Goal: Information Seeking & Learning: Learn about a topic

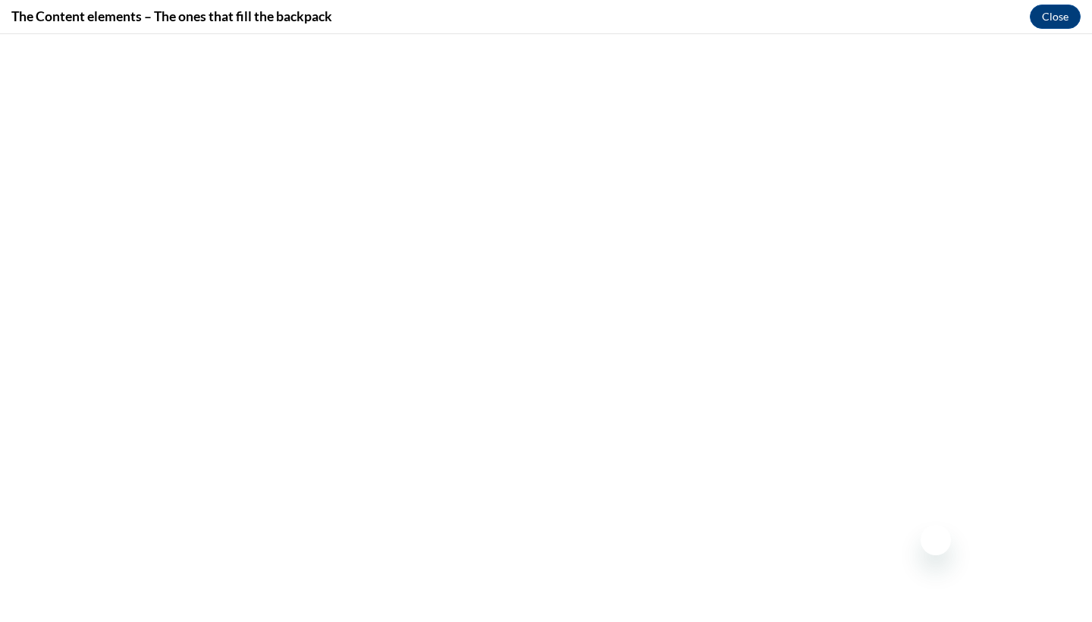
click at [1071, 12] on button "Close" at bounding box center [1055, 17] width 51 height 24
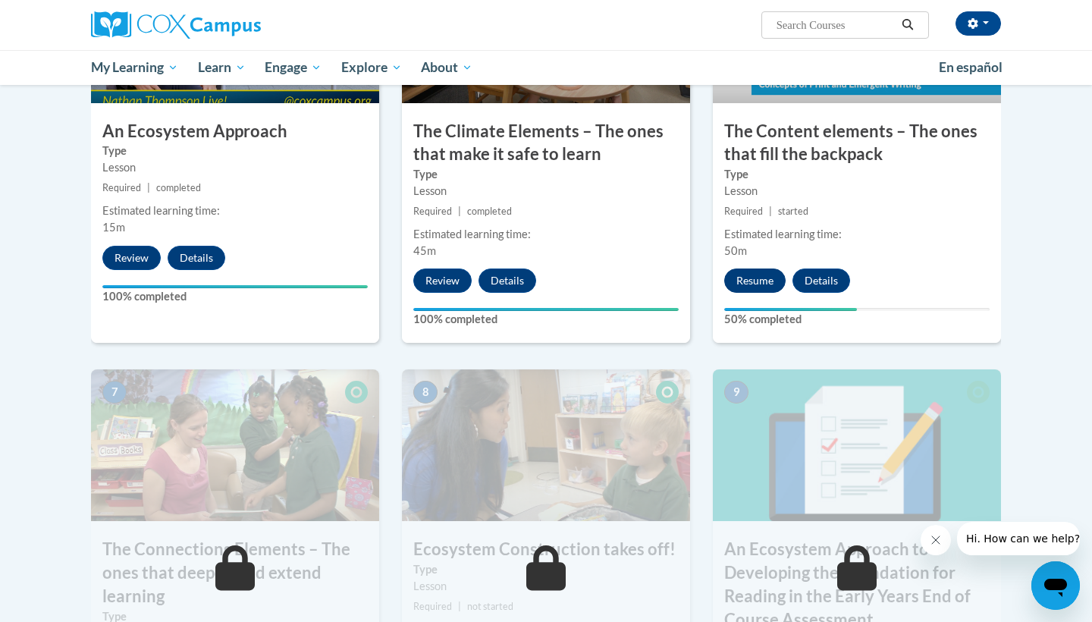
click at [767, 272] on button "Resume" at bounding box center [754, 280] width 61 height 24
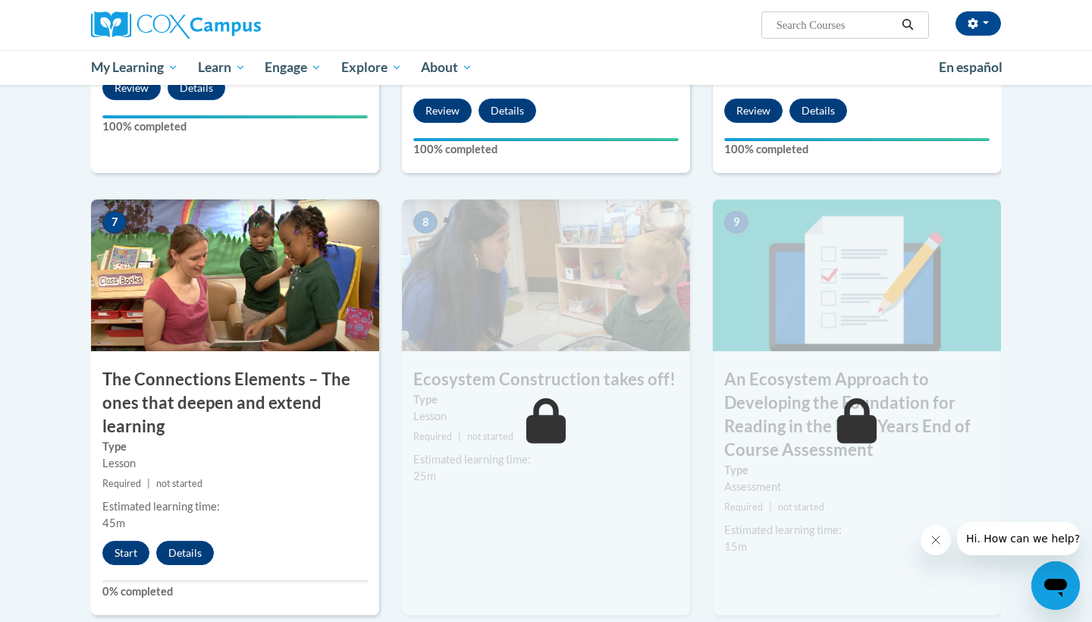
scroll to position [1078, 0]
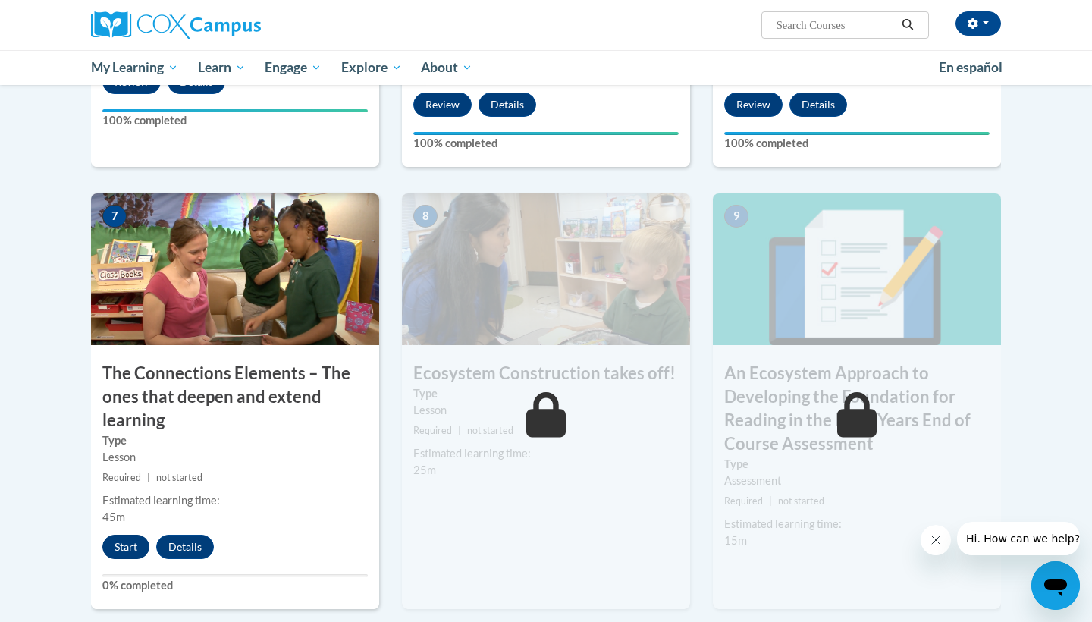
click at [133, 535] on button "Start" at bounding box center [125, 547] width 47 height 24
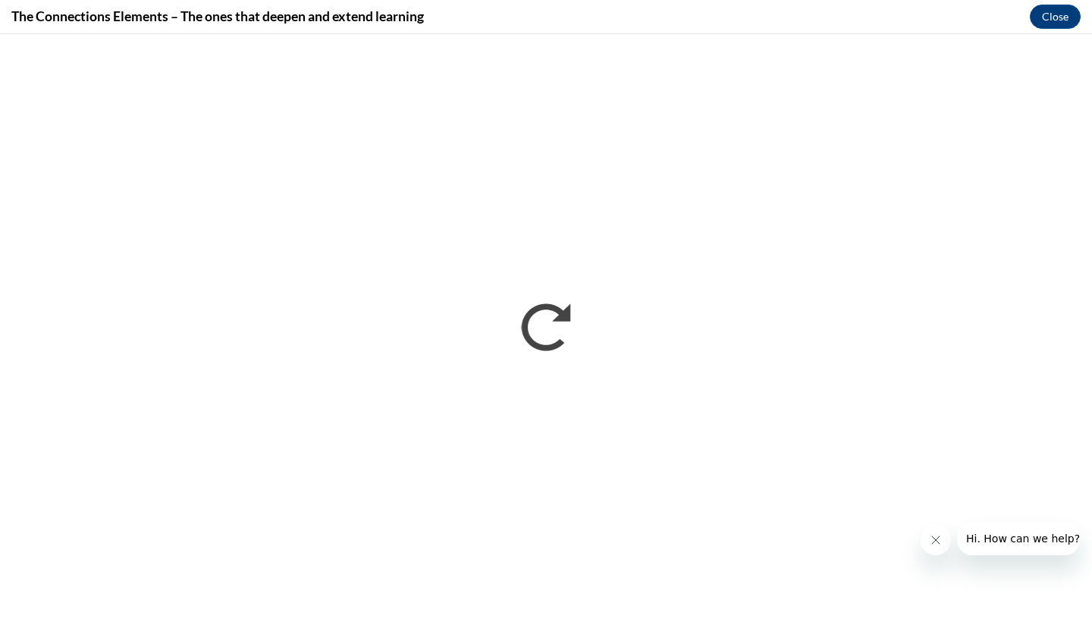
scroll to position [0, 0]
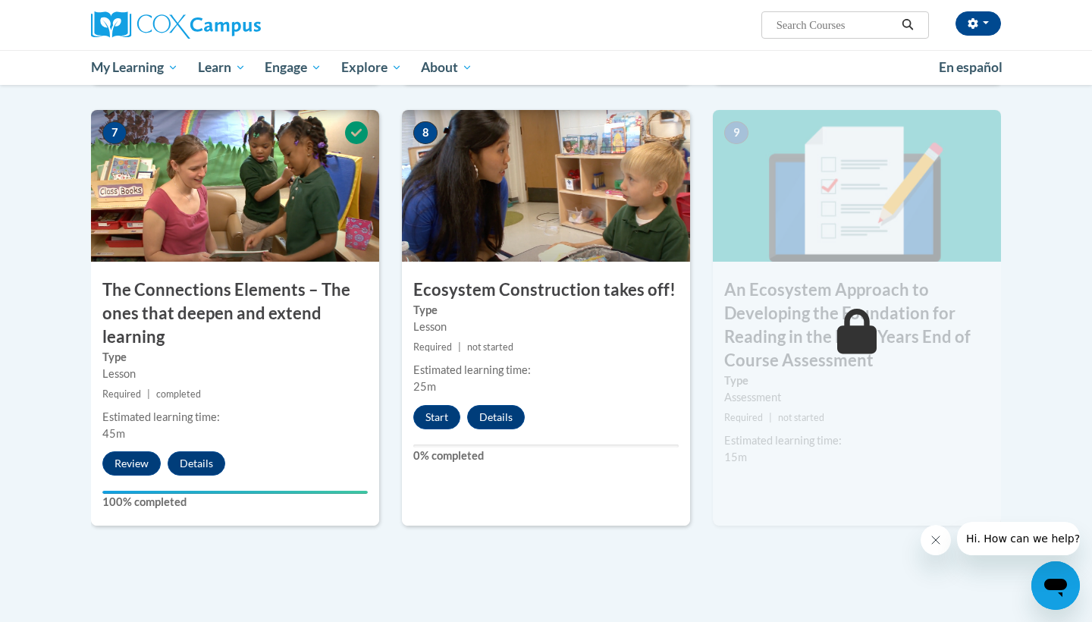
scroll to position [1175, 0]
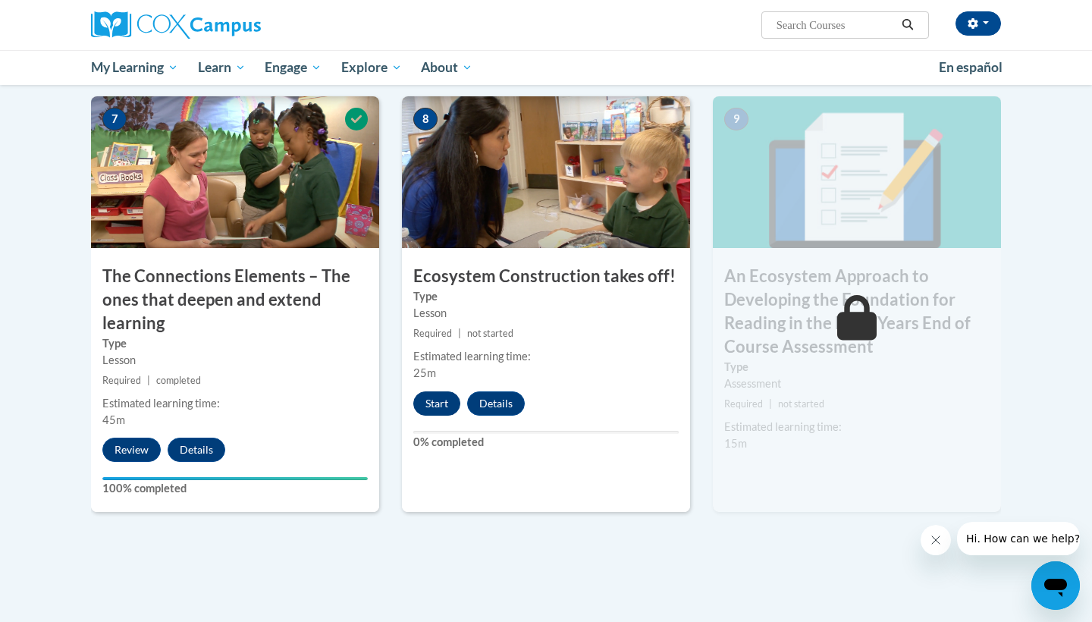
click at [438, 397] on button "Start" at bounding box center [436, 403] width 47 height 24
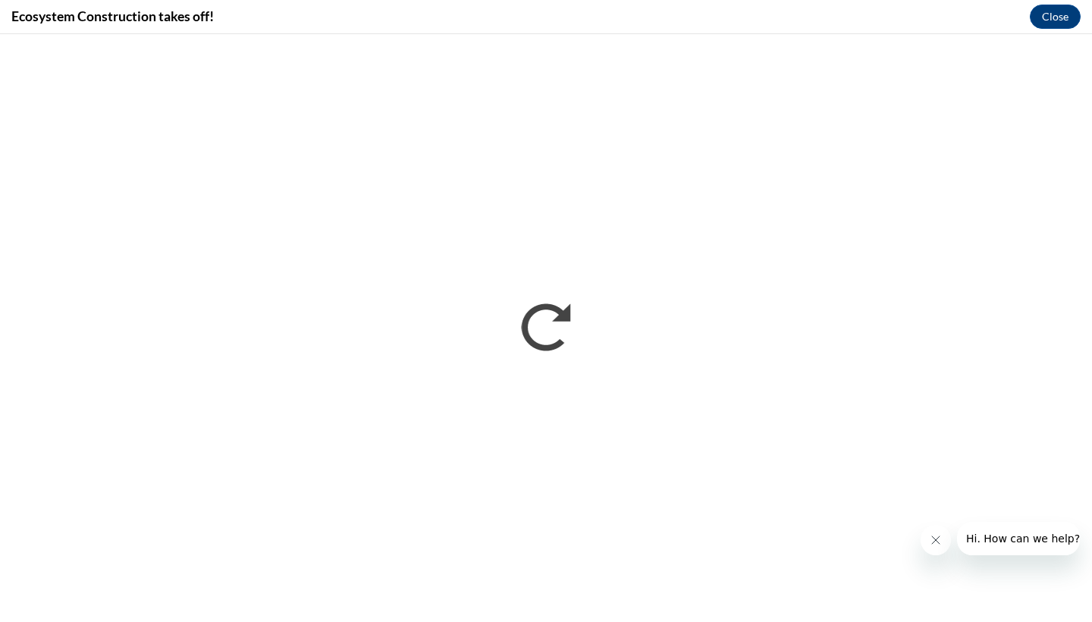
scroll to position [0, 0]
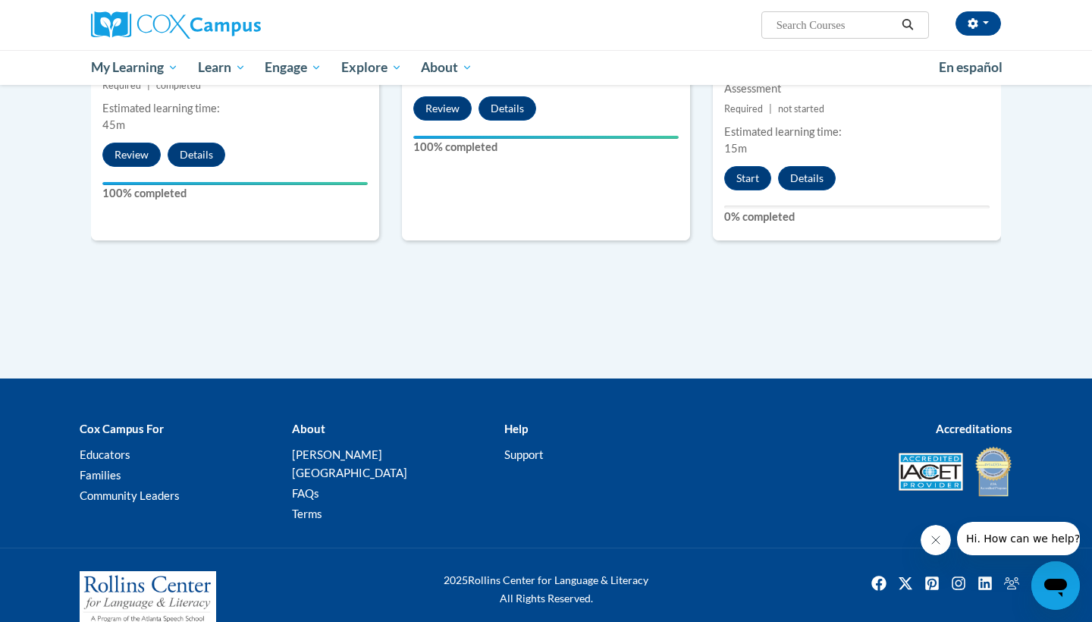
scroll to position [1469, 0]
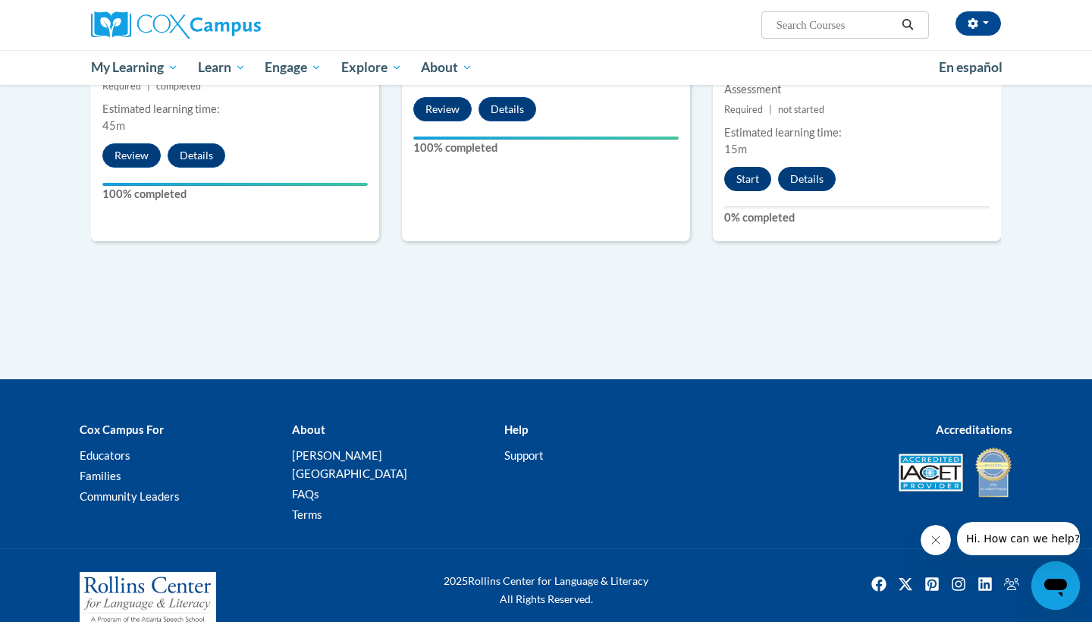
click at [748, 169] on button "Start" at bounding box center [747, 179] width 47 height 24
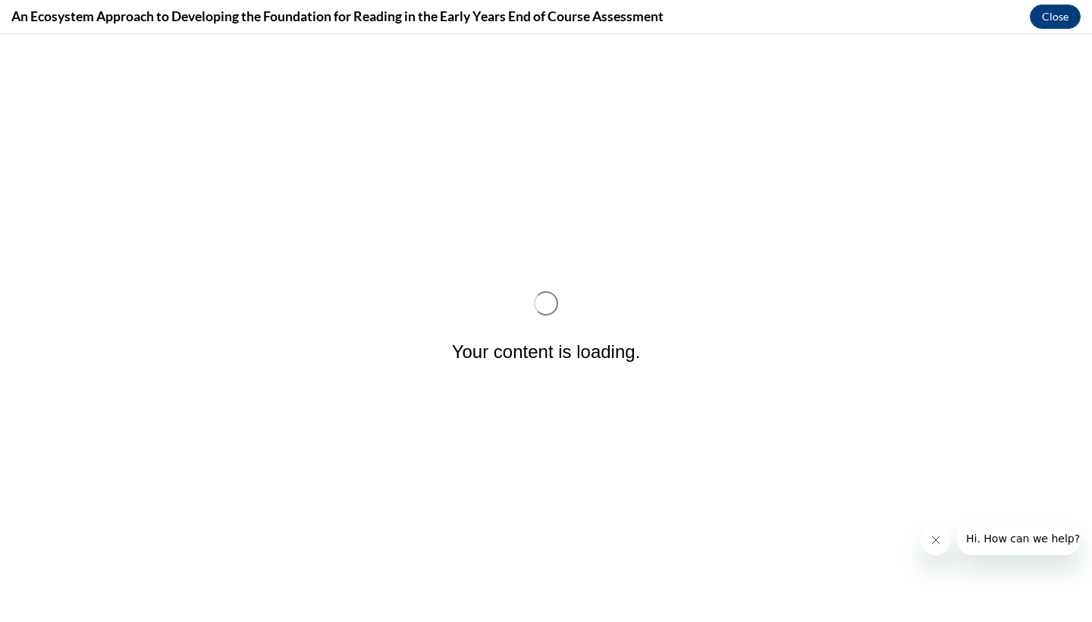
scroll to position [0, 0]
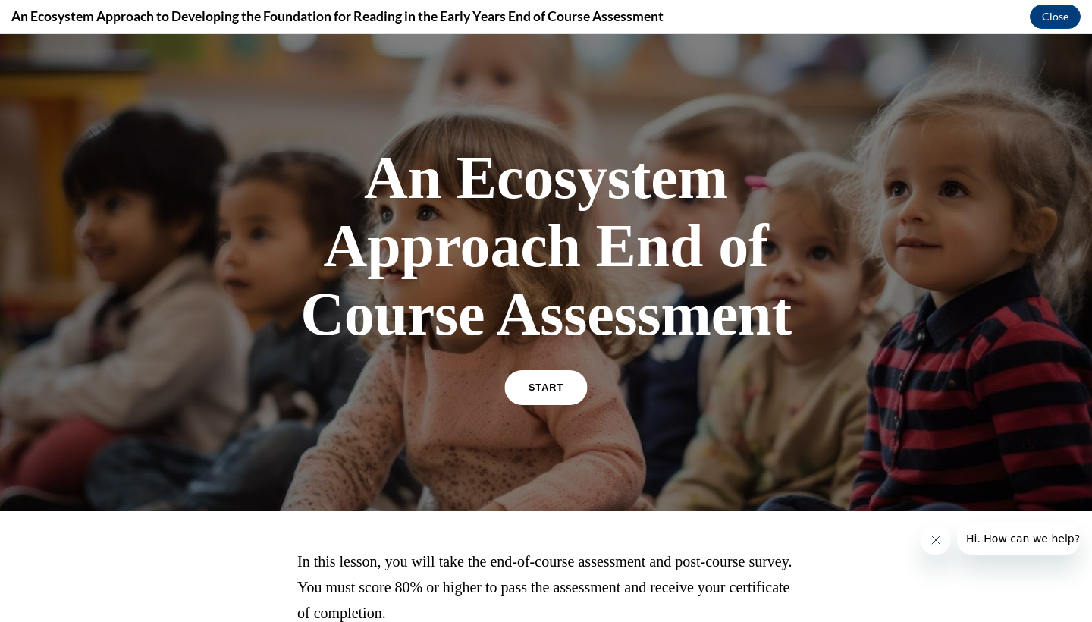
click at [550, 393] on link "START" at bounding box center [545, 387] width 83 height 35
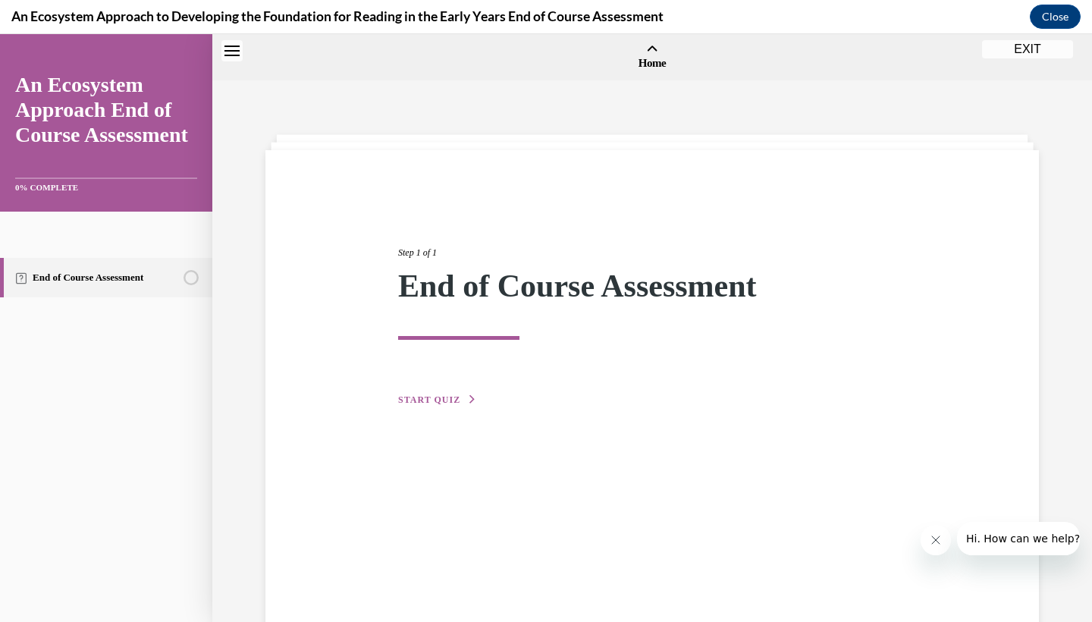
scroll to position [47, 0]
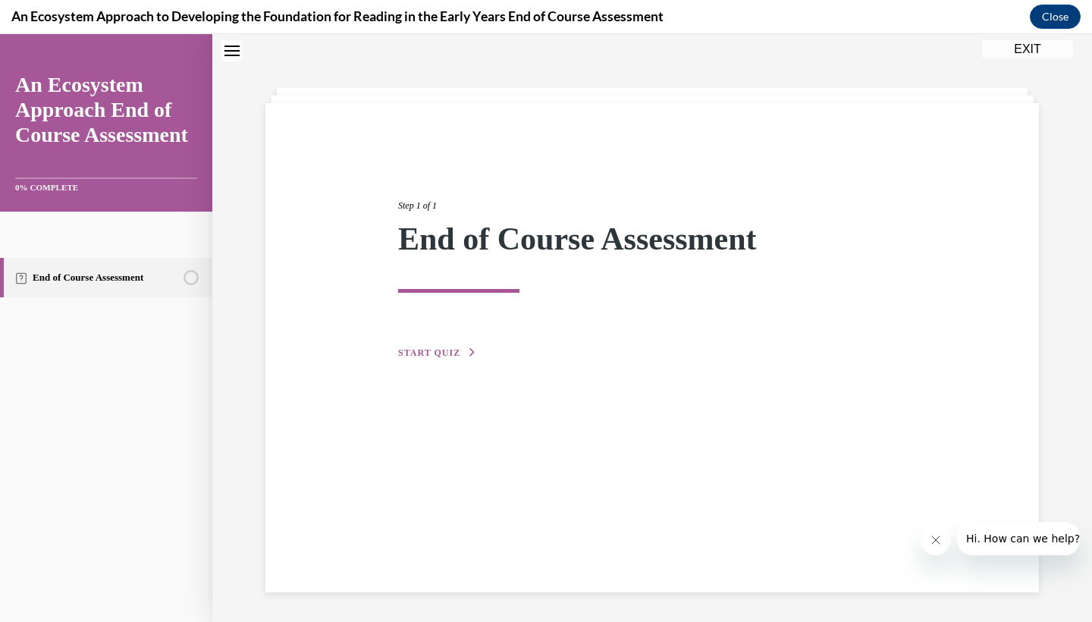
click at [453, 347] on span "START QUIZ" at bounding box center [429, 352] width 62 height 11
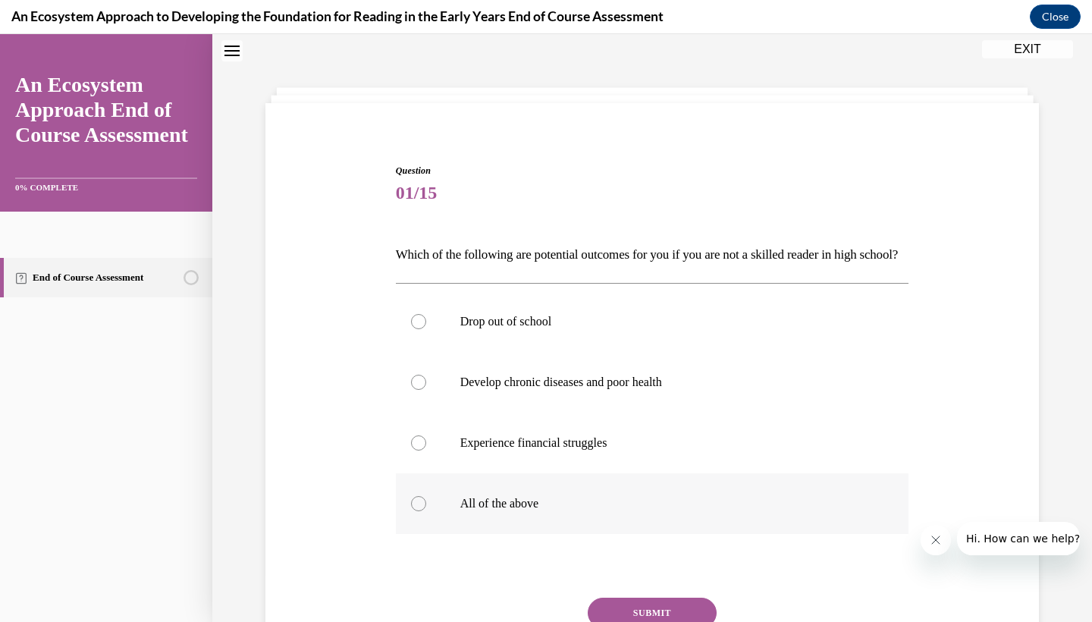
click at [454, 534] on label "All of the above" at bounding box center [652, 503] width 513 height 61
click at [426, 511] on input "All of the above" at bounding box center [418, 503] width 15 height 15
radio input "true"
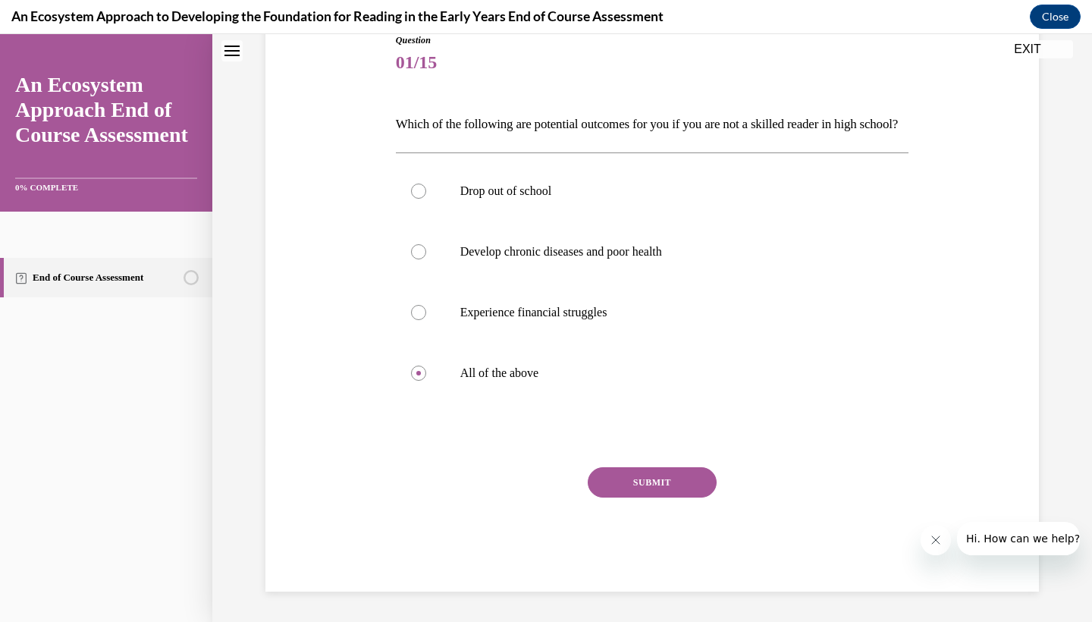
click at [710, 493] on button "SUBMIT" at bounding box center [652, 482] width 129 height 30
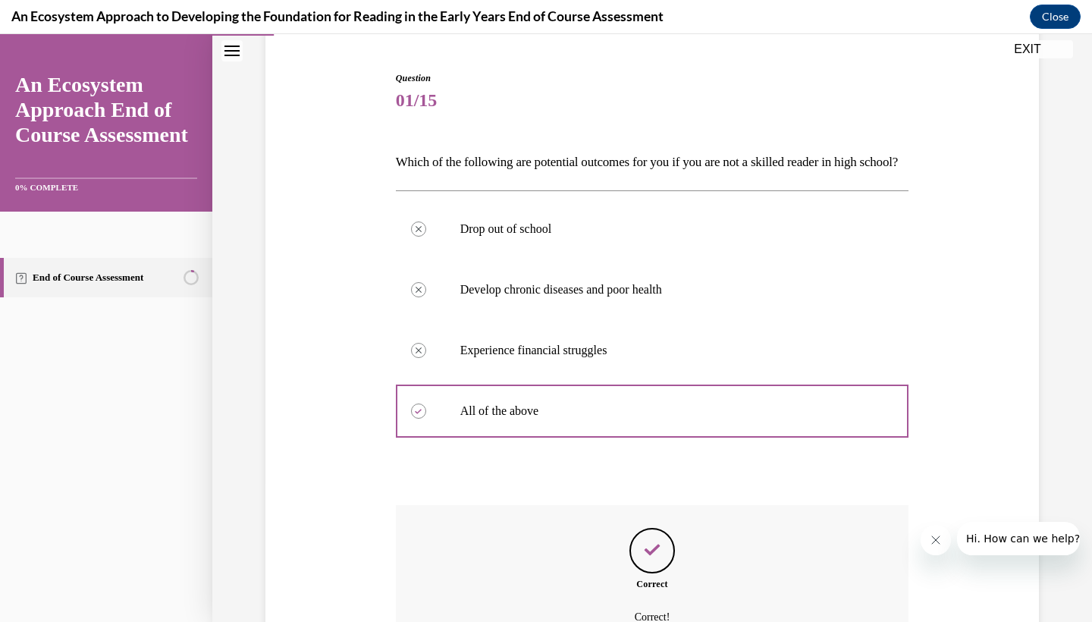
scroll to position [307, 0]
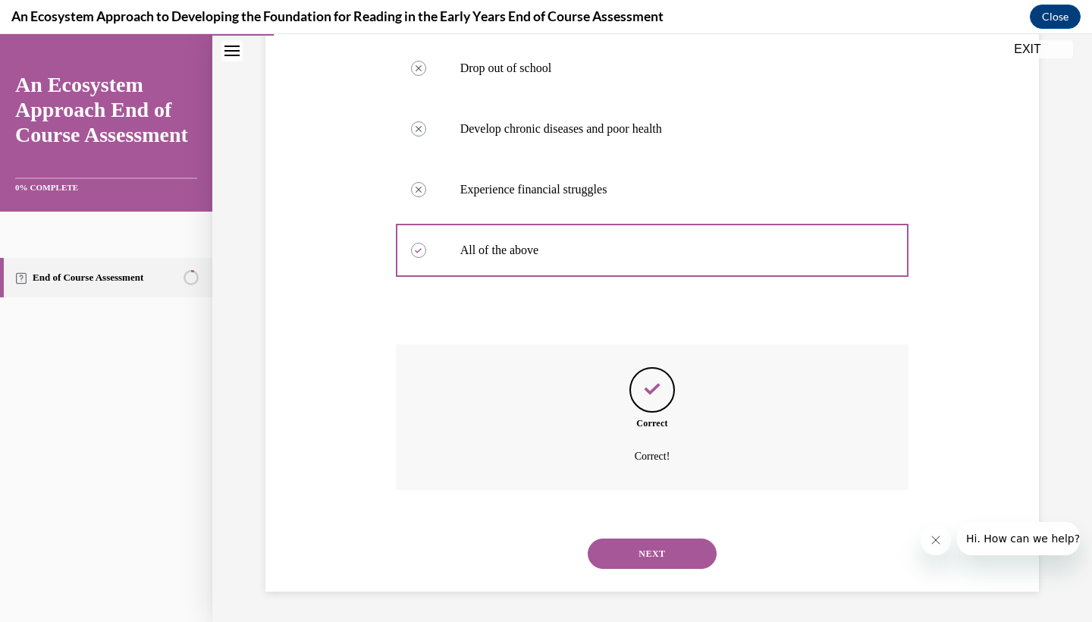
click at [669, 550] on button "NEXT" at bounding box center [652, 553] width 129 height 30
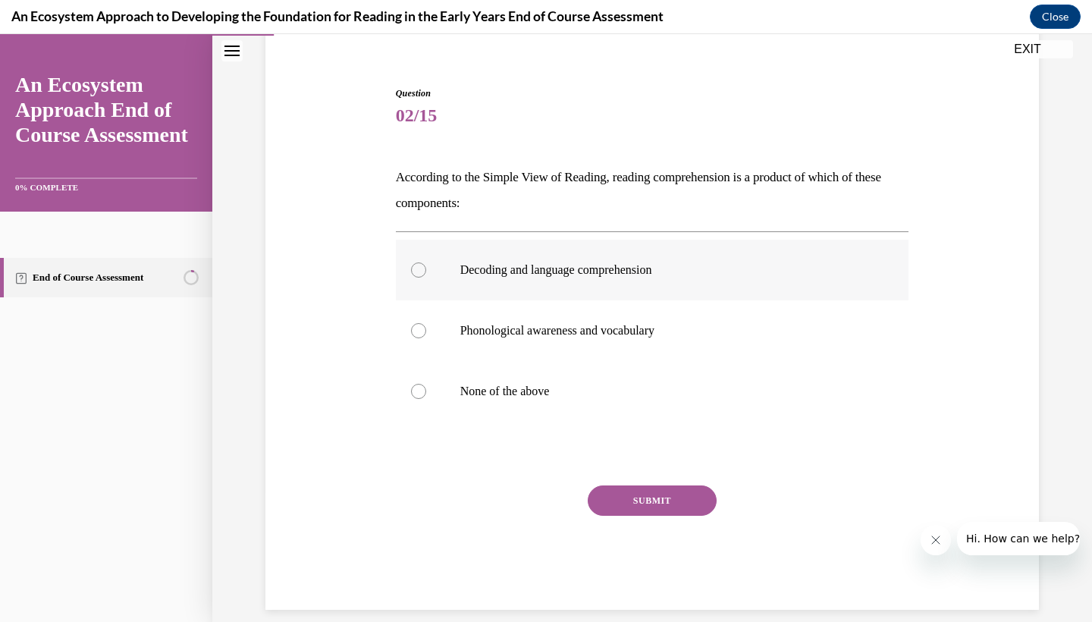
click at [632, 250] on label "Decoding and language comprehension" at bounding box center [652, 270] width 513 height 61
click at [426, 262] on input "Decoding and language comprehension" at bounding box center [418, 269] width 15 height 15
radio input "true"
click at [680, 495] on button "SUBMIT" at bounding box center [652, 500] width 129 height 30
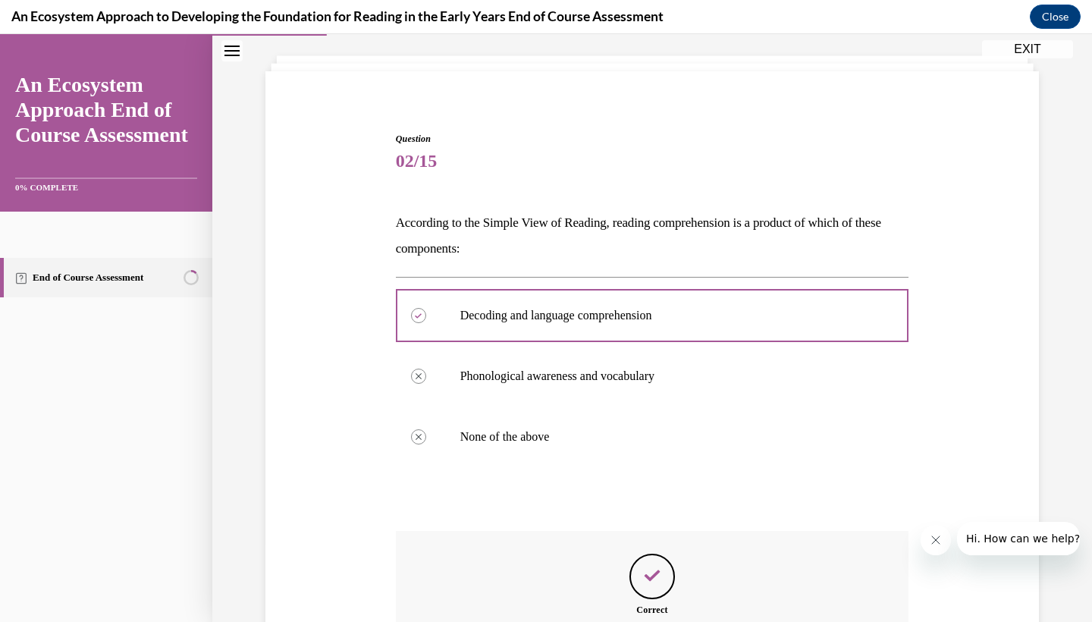
scroll to position [246, 0]
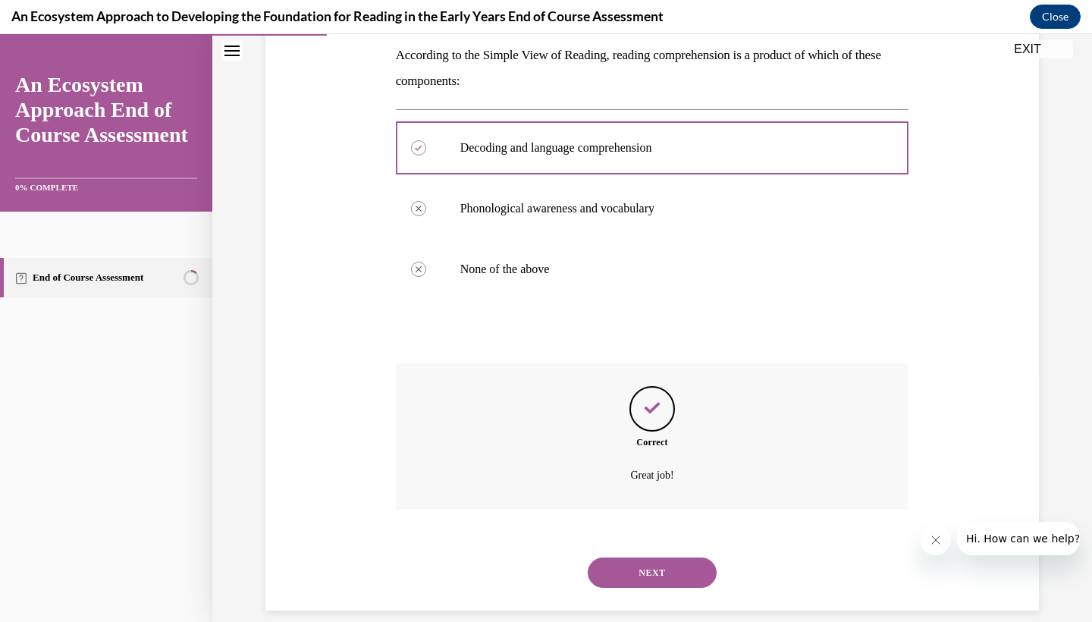
click at [657, 557] on button "NEXT" at bounding box center [652, 572] width 129 height 30
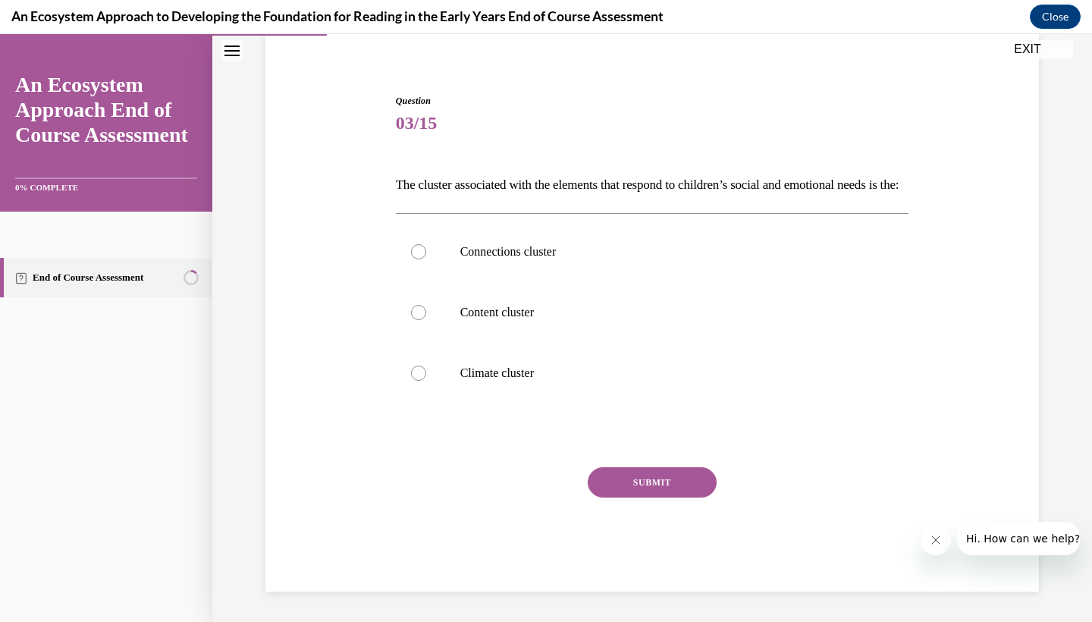
scroll to position [124, 0]
click at [522, 381] on p "Climate cluster" at bounding box center [665, 372] width 411 height 15
click at [426, 381] on input "Climate cluster" at bounding box center [418, 372] width 15 height 15
radio input "true"
click at [632, 497] on button "SUBMIT" at bounding box center [652, 482] width 129 height 30
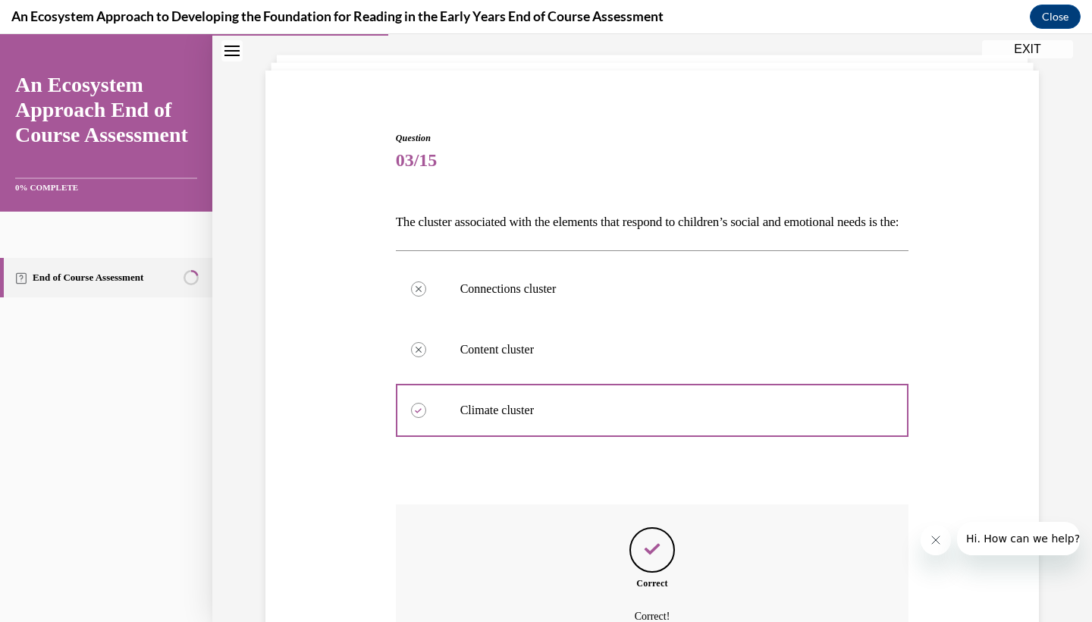
scroll to position [246, 0]
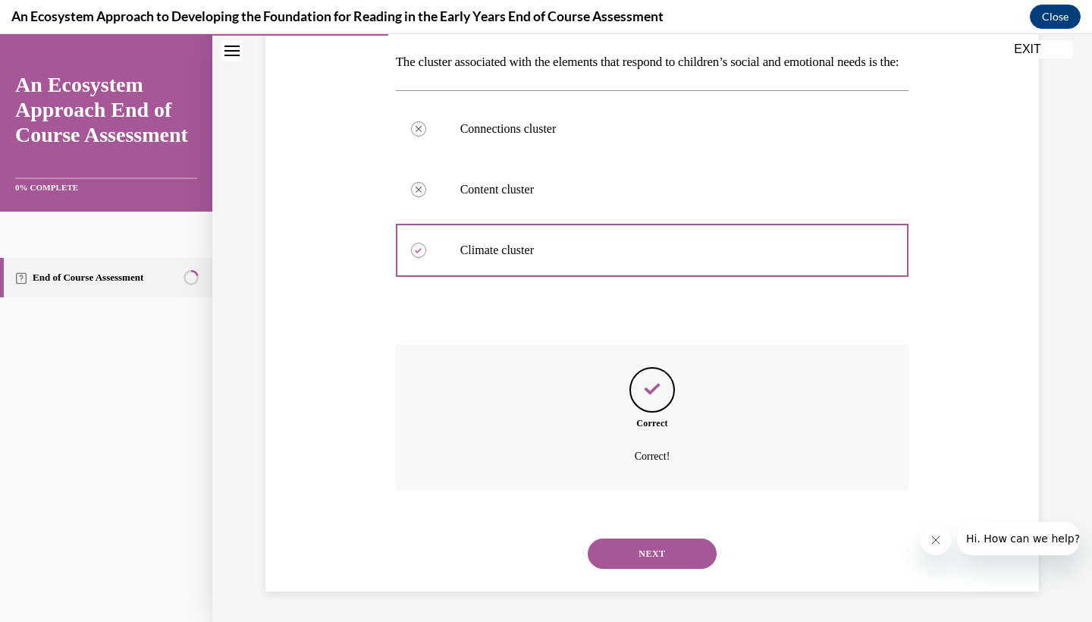
click at [666, 557] on button "NEXT" at bounding box center [652, 553] width 129 height 30
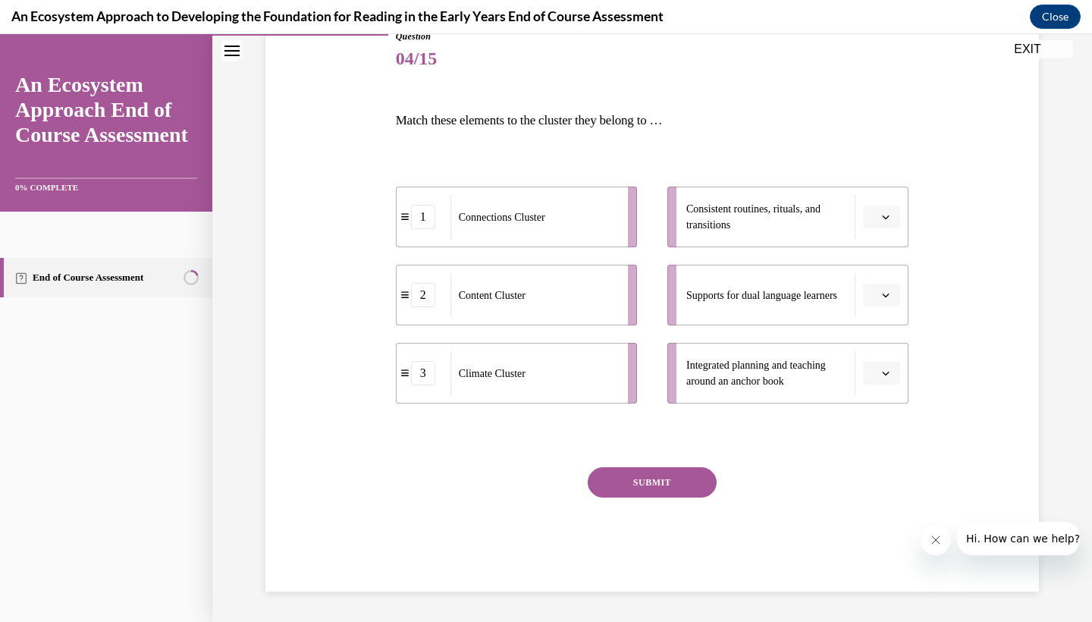
scroll to position [163, 0]
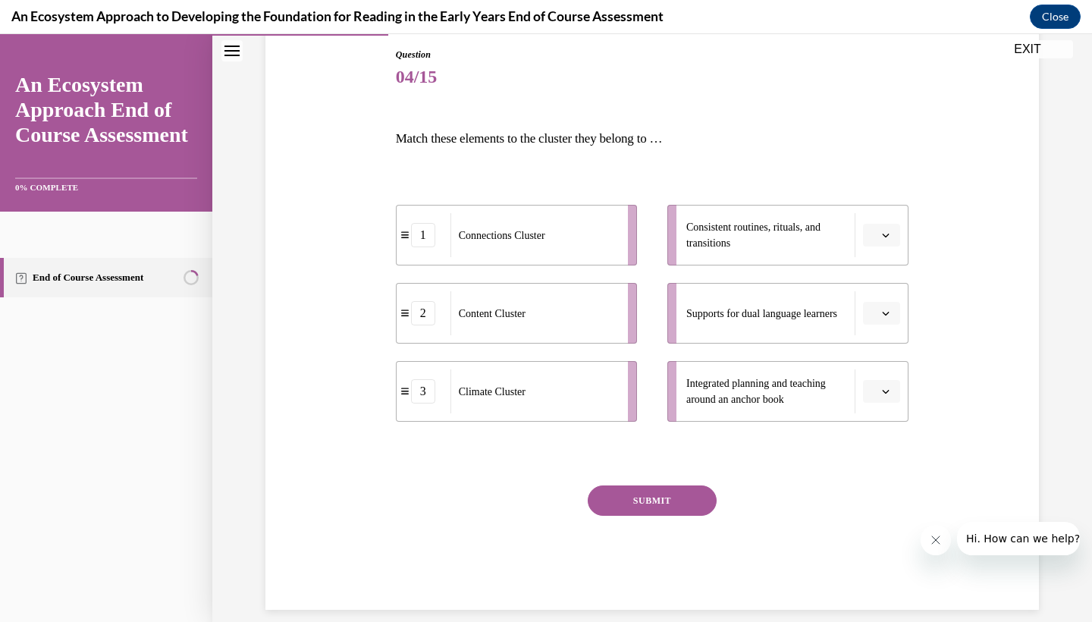
drag, startPoint x: 783, startPoint y: 252, endPoint x: 734, endPoint y: 252, distance: 49.3
click at [734, 252] on div "Consistent routines, rituals, and transitions" at bounding box center [770, 235] width 169 height 44
click at [873, 238] on span "Please select an option" at bounding box center [874, 234] width 5 height 15
click at [884, 293] on div "1" at bounding box center [880, 299] width 38 height 30
click at [879, 315] on button "button" at bounding box center [881, 313] width 37 height 23
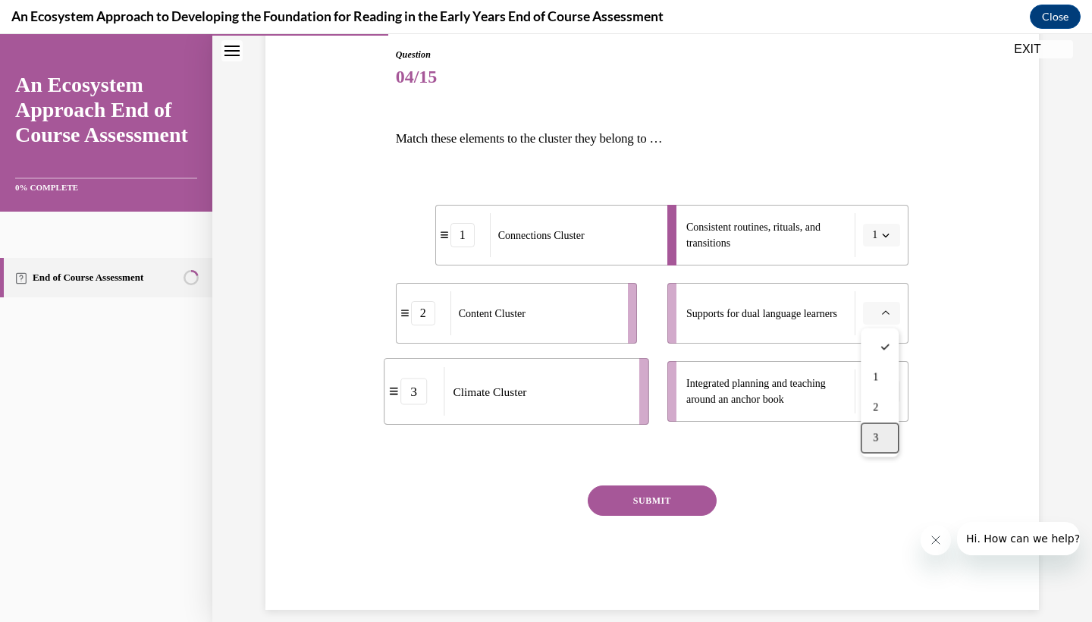
click at [881, 447] on div "3" at bounding box center [880, 438] width 38 height 30
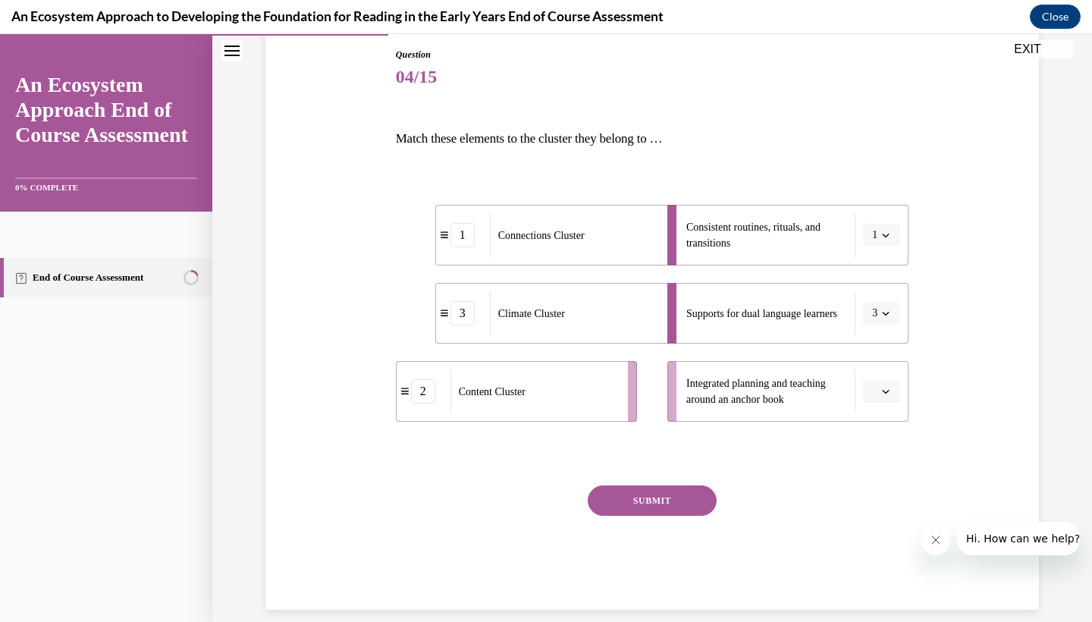
click at [878, 386] on button "button" at bounding box center [881, 391] width 37 height 23
click at [888, 480] on div "2" at bounding box center [880, 486] width 38 height 30
drag, startPoint x: 444, startPoint y: 317, endPoint x: 433, endPoint y: 428, distance: 111.3
click at [433, 428] on div "3" at bounding box center [452, 423] width 54 height 24
drag, startPoint x: 434, startPoint y: 396, endPoint x: 390, endPoint y: 395, distance: 43.2
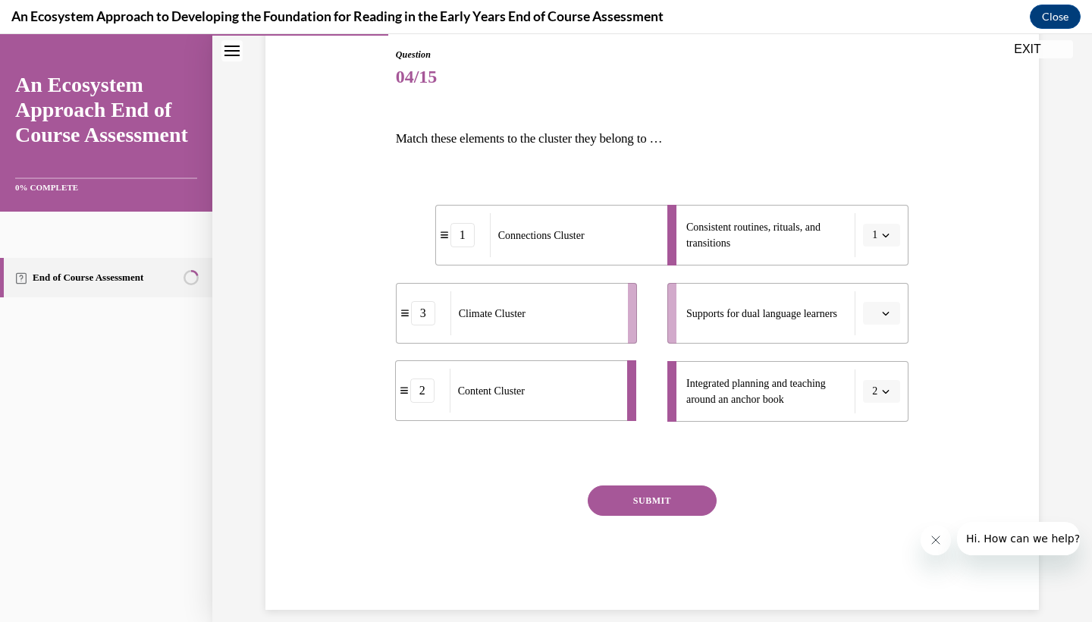
click at [390, 395] on div "Question 04/15 Match these elements to the cluster they belong to … 1 Connectio…" at bounding box center [652, 305] width 781 height 607
drag, startPoint x: 744, startPoint y: 319, endPoint x: 748, endPoint y: 360, distance: 41.2
click at [748, 360] on ul "Consistent routines, rituals, and transitions 1 Supports for dual language lear…" at bounding box center [780, 313] width 256 height 217
drag, startPoint x: 414, startPoint y: 318, endPoint x: 457, endPoint y: 317, distance: 43.2
click at [457, 317] on div "3" at bounding box center [465, 312] width 24 height 24
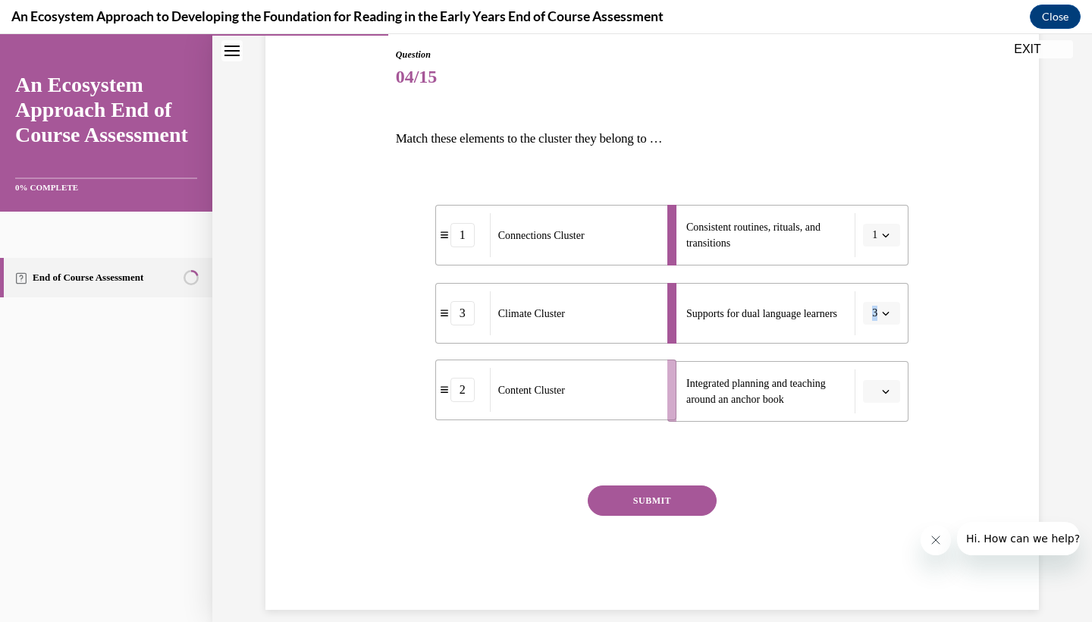
drag, startPoint x: 401, startPoint y: 390, endPoint x: 425, endPoint y: 388, distance: 23.6
click at [441, 388] on icon at bounding box center [445, 389] width 8 height 8
drag, startPoint x: 425, startPoint y: 388, endPoint x: 484, endPoint y: 391, distance: 60.0
click at [484, 391] on div "2" at bounding box center [478, 393] width 24 height 24
click at [637, 506] on button "SUBMIT" at bounding box center [652, 500] width 129 height 30
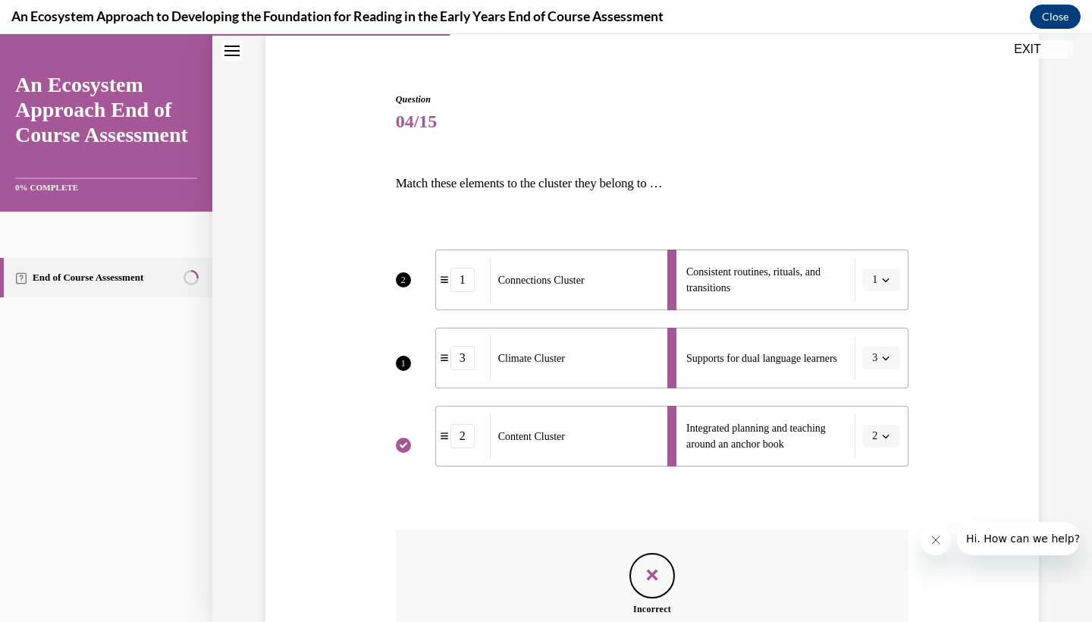
scroll to position [303, 0]
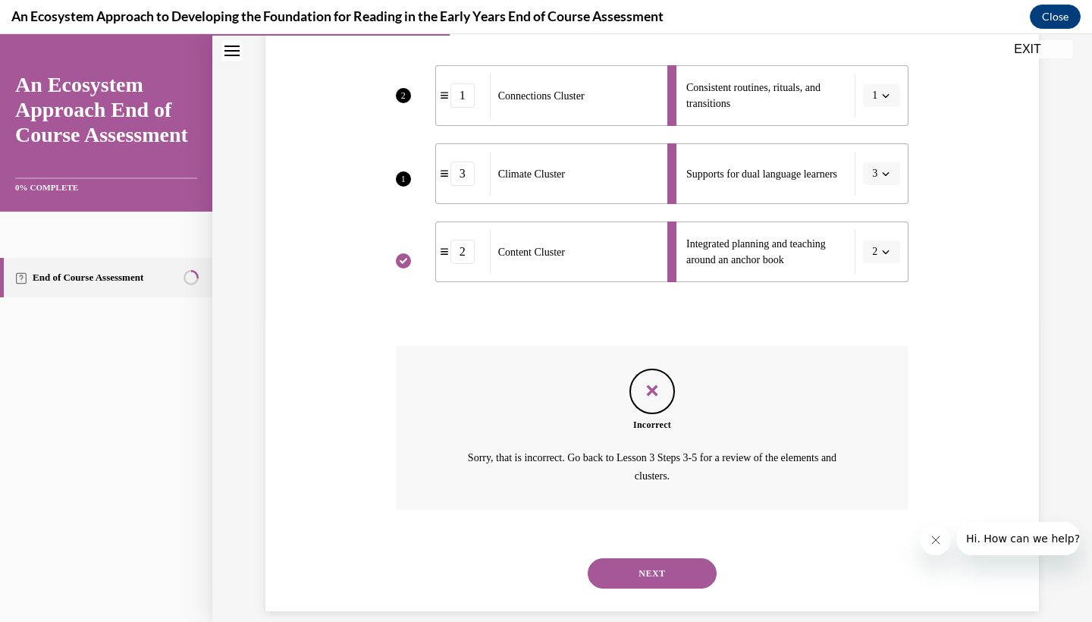
click at [657, 559] on button "NEXT" at bounding box center [652, 573] width 129 height 30
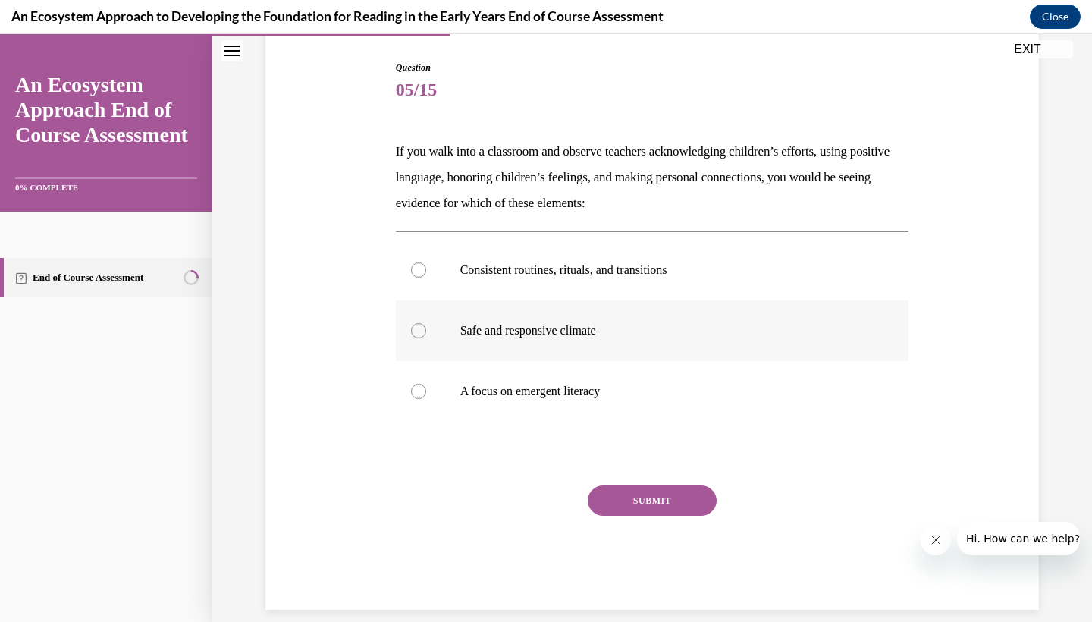
click at [547, 331] on p "Safe and responsive climate" at bounding box center [665, 330] width 411 height 15
click at [426, 331] on input "Safe and responsive climate" at bounding box center [418, 330] width 15 height 15
radio input "true"
click at [642, 502] on button "SUBMIT" at bounding box center [652, 500] width 129 height 30
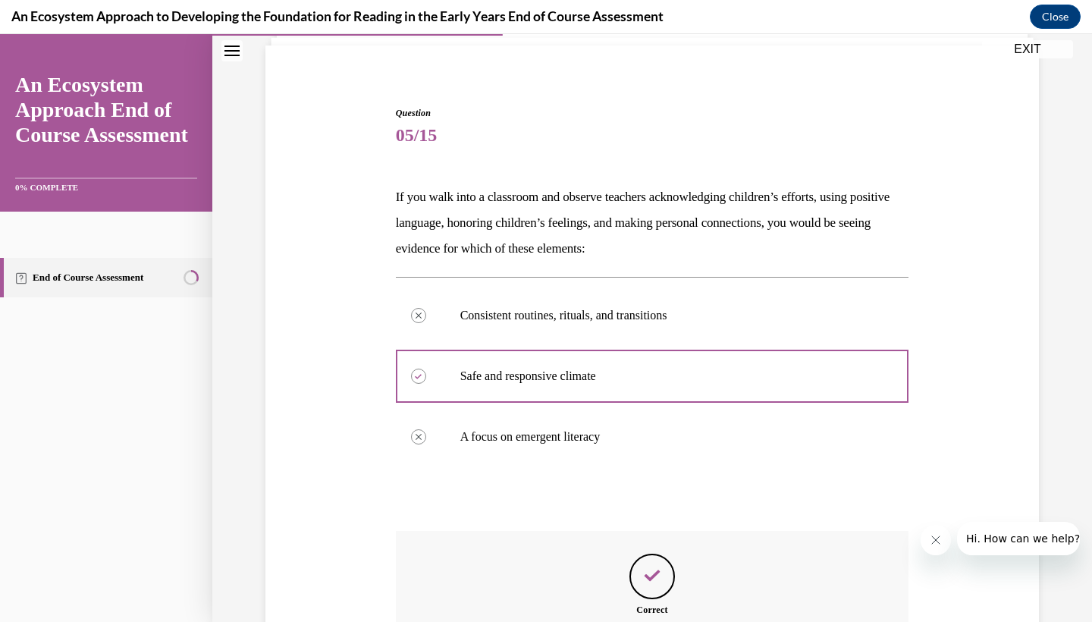
scroll to position [272, 0]
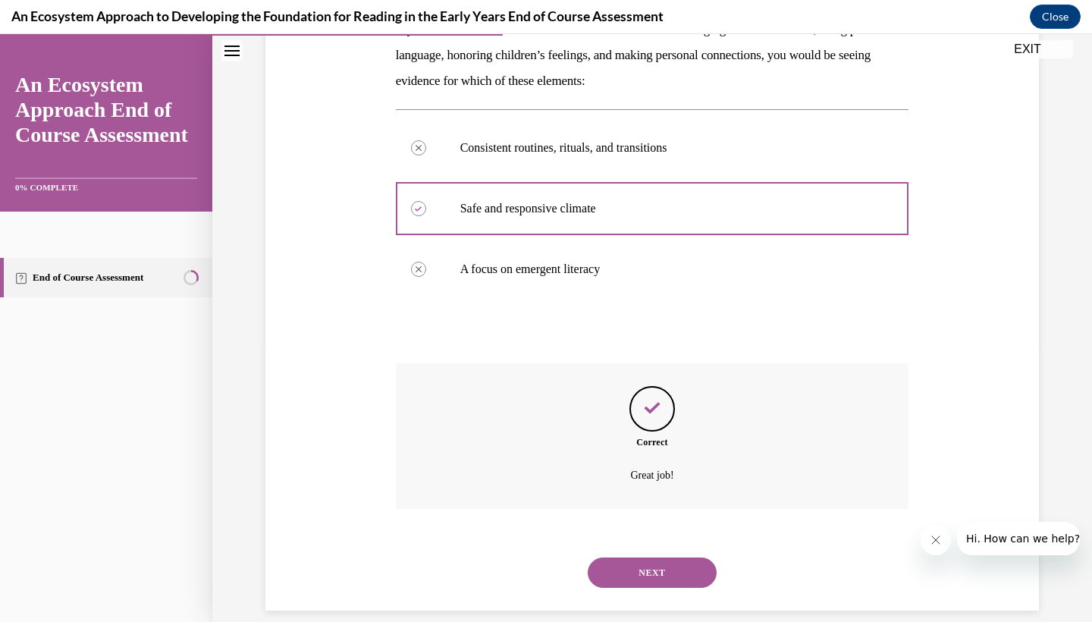
click at [645, 557] on button "NEXT" at bounding box center [652, 572] width 129 height 30
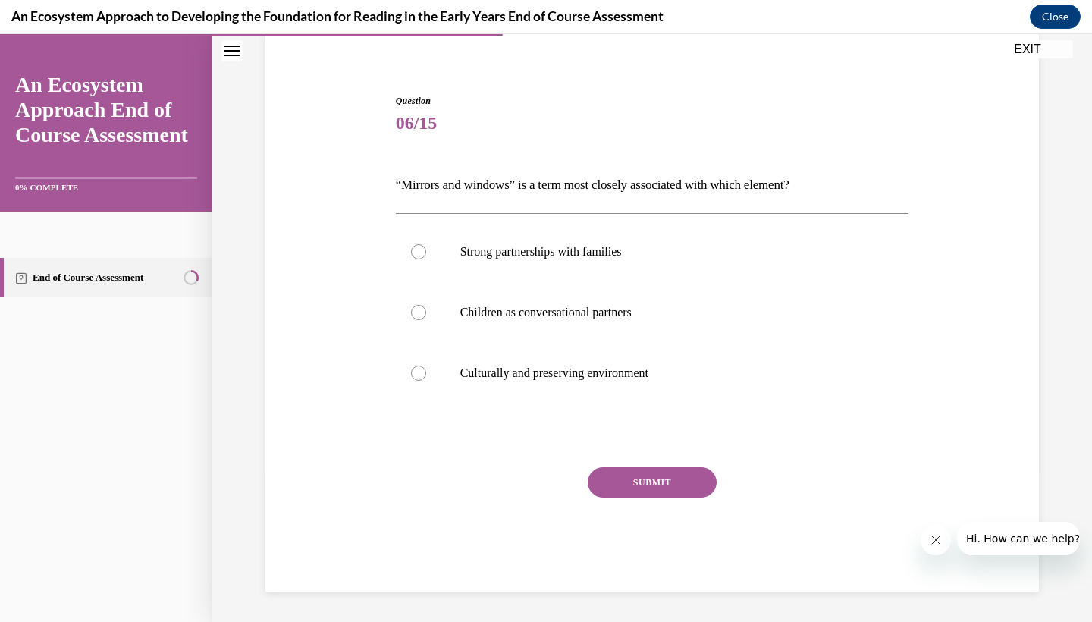
scroll to position [99, 0]
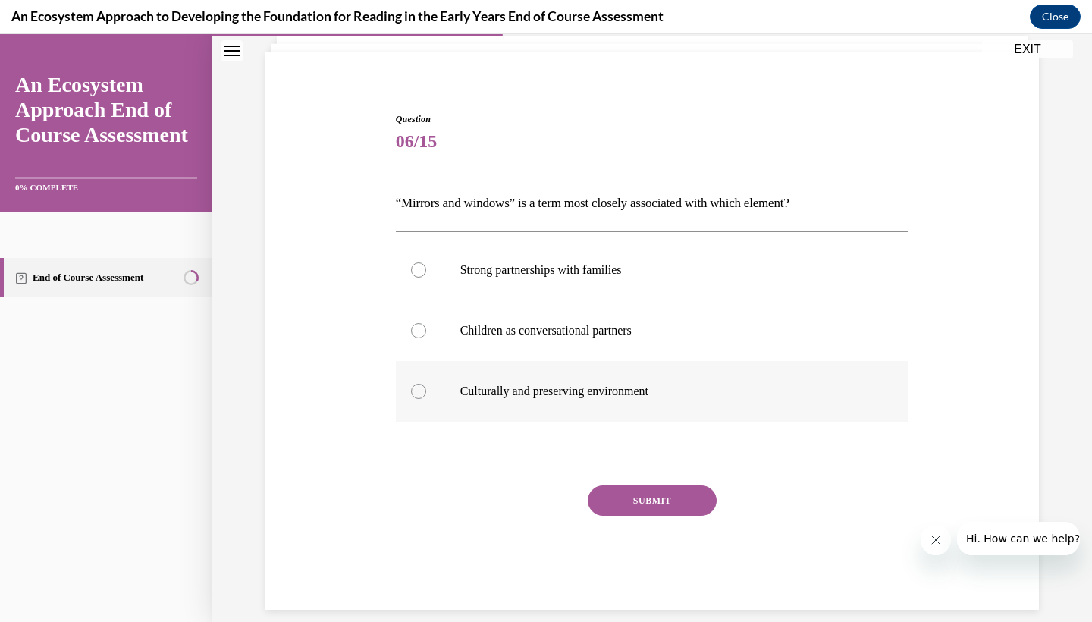
click at [506, 399] on label "Culturally and preserving environment" at bounding box center [652, 391] width 513 height 61
click at [426, 399] on input "Culturally and preserving environment" at bounding box center [418, 391] width 15 height 15
radio input "true"
click at [646, 500] on button "SUBMIT" at bounding box center [652, 500] width 129 height 30
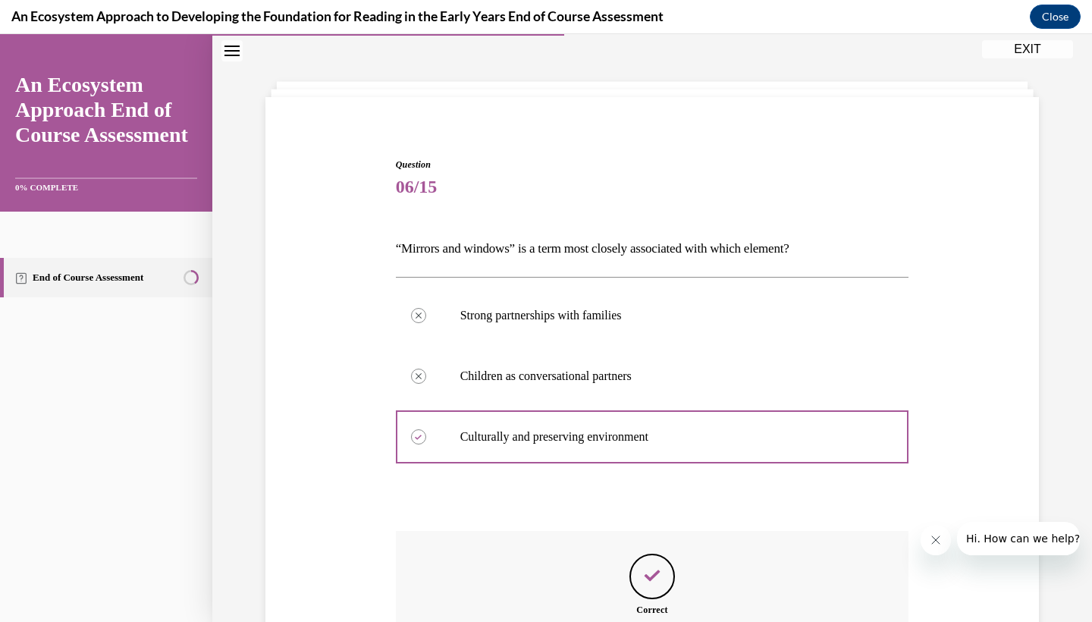
scroll to position [221, 0]
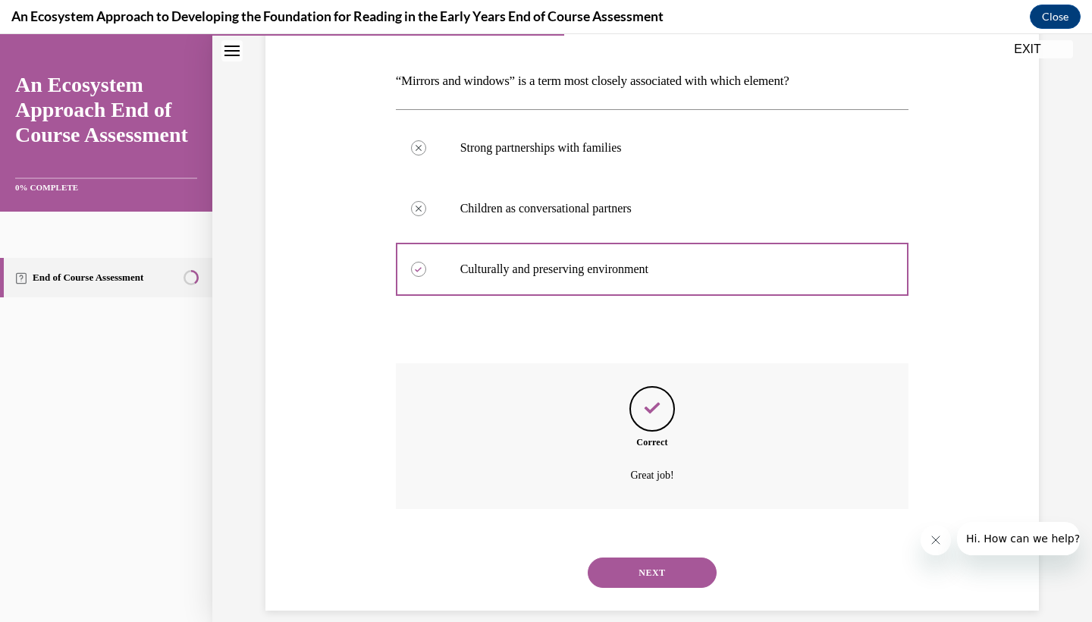
click at [636, 557] on button "NEXT" at bounding box center [652, 572] width 129 height 30
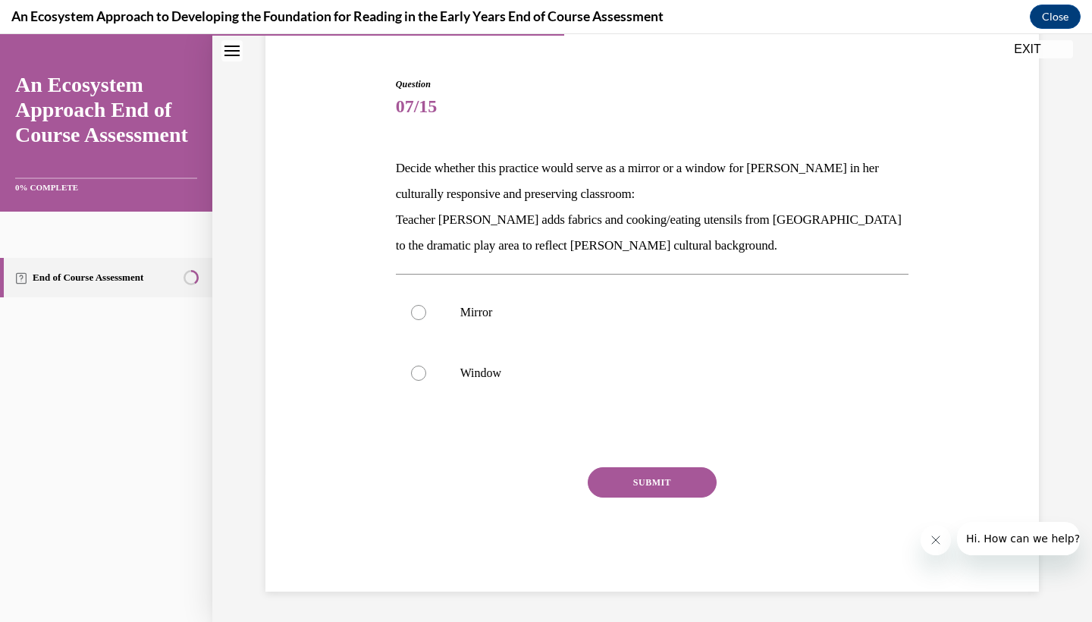
scroll to position [115, 0]
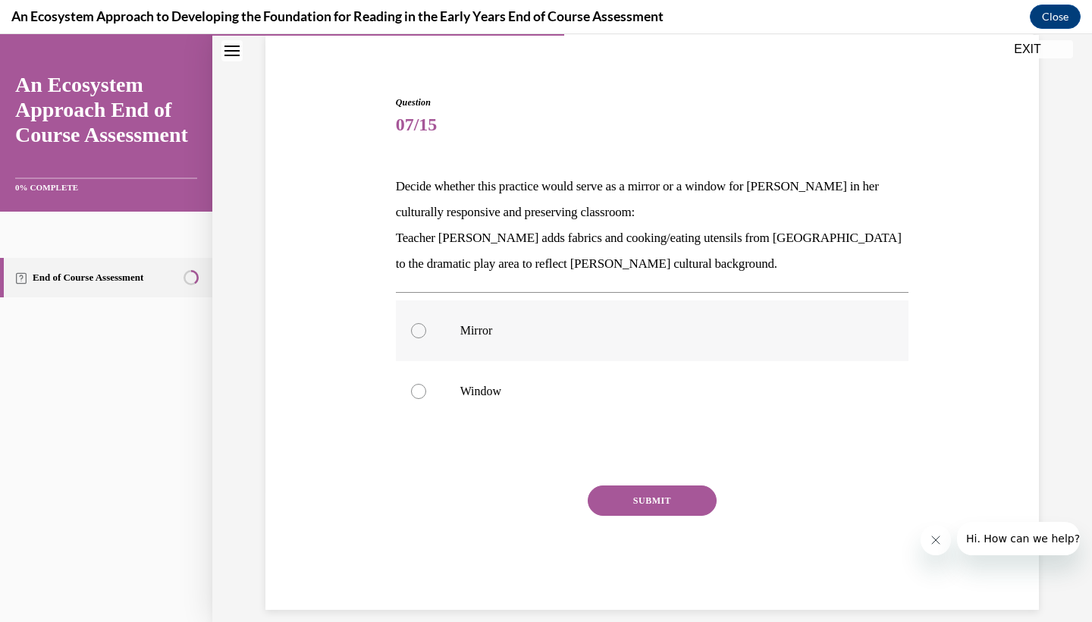
click at [542, 340] on label "Mirror" at bounding box center [652, 330] width 513 height 61
click at [426, 338] on input "Mirror" at bounding box center [418, 330] width 15 height 15
radio input "true"
click at [616, 503] on button "SUBMIT" at bounding box center [652, 500] width 129 height 30
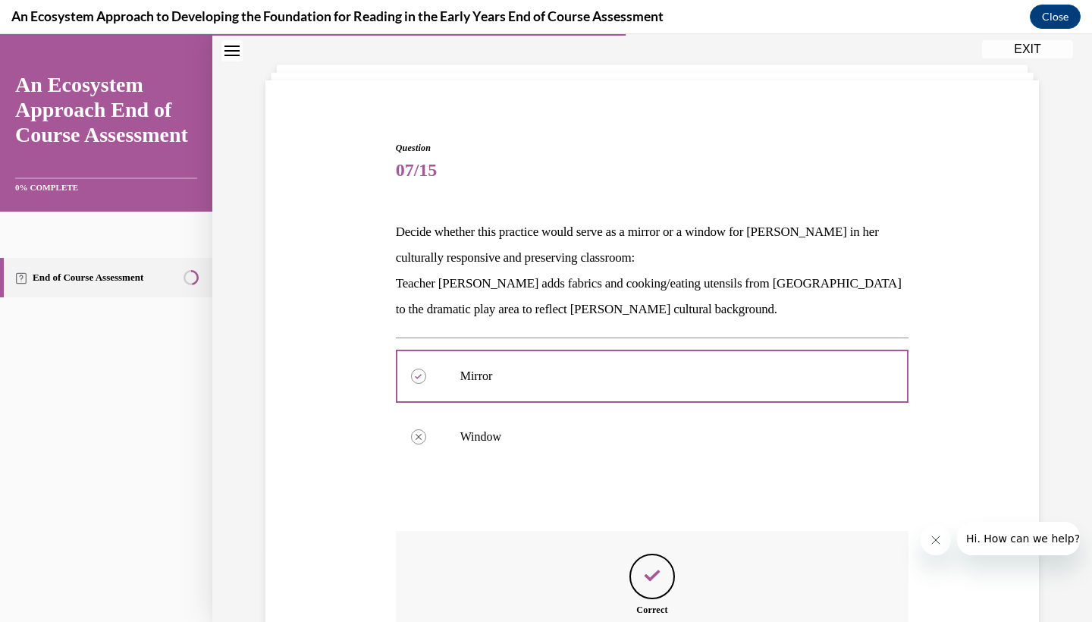
scroll to position [237, 0]
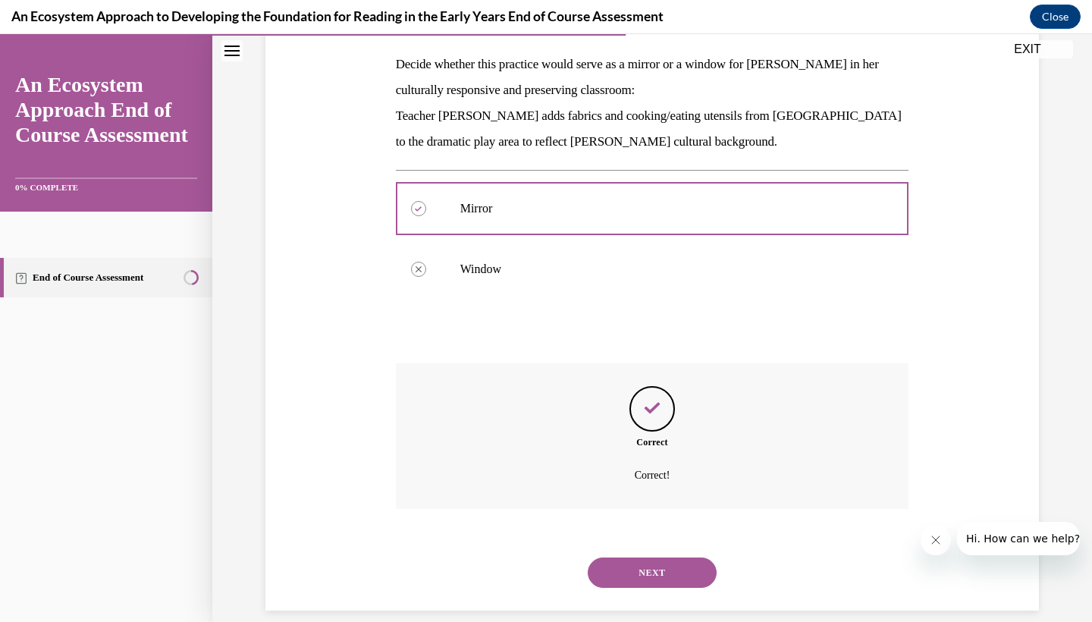
click at [641, 557] on button "NEXT" at bounding box center [652, 572] width 129 height 30
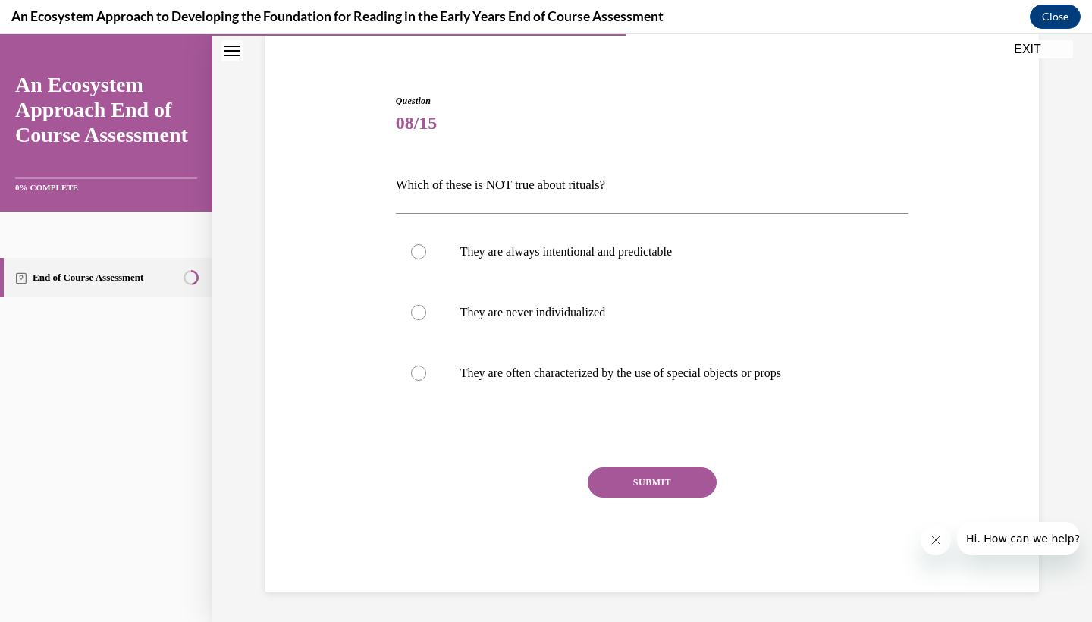
scroll to position [99, 0]
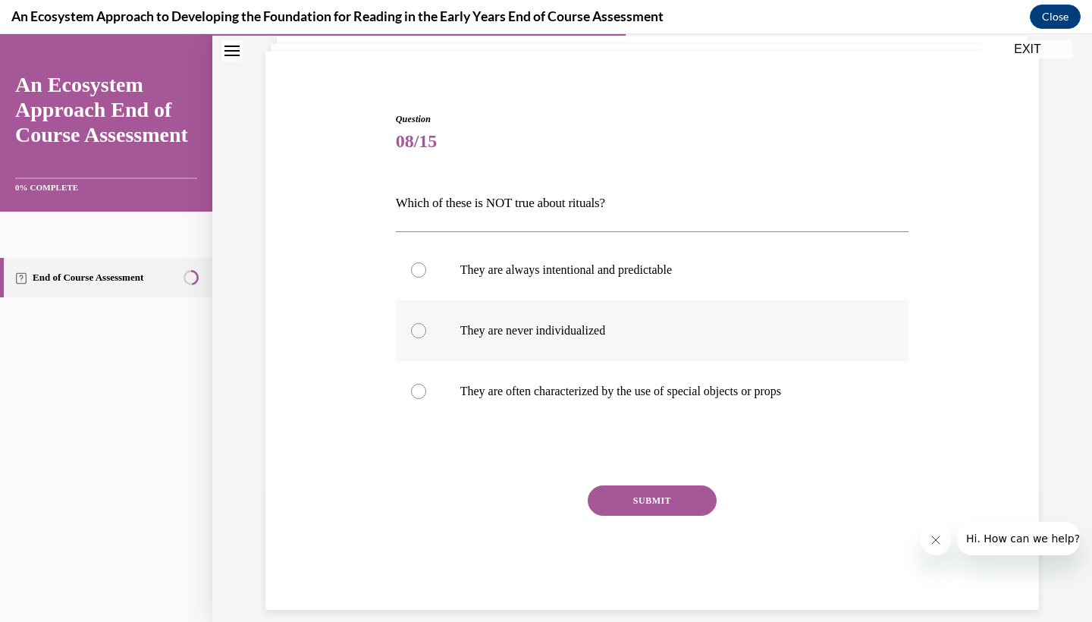
click at [493, 336] on p "They are never individualized" at bounding box center [665, 330] width 411 height 15
click at [426, 336] on input "They are never individualized" at bounding box center [418, 330] width 15 height 15
radio input "true"
click at [635, 509] on button "SUBMIT" at bounding box center [652, 500] width 129 height 30
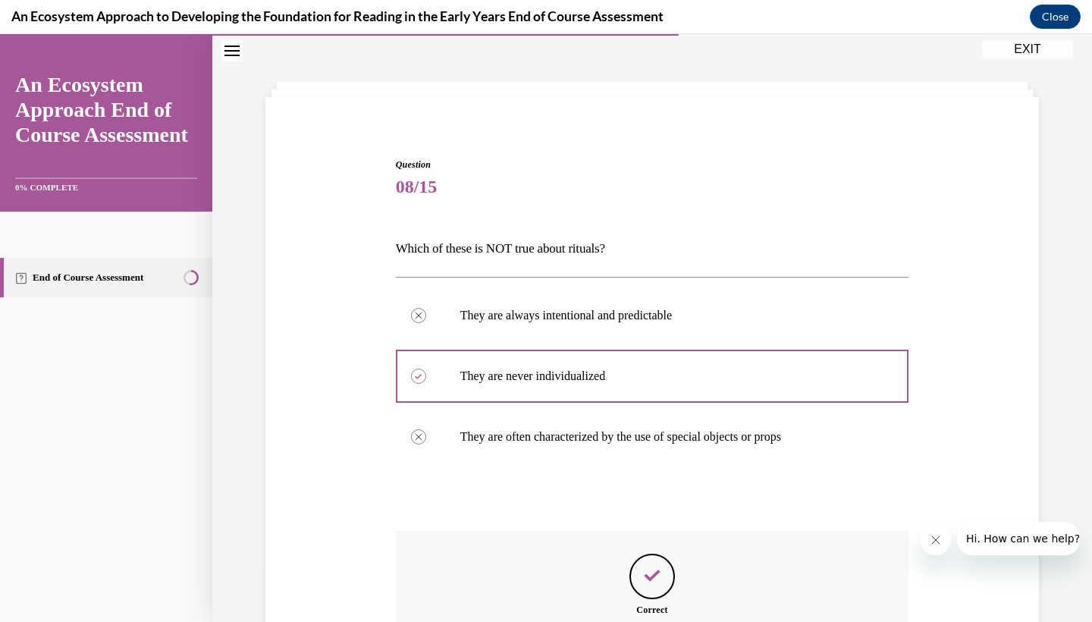
scroll to position [221, 0]
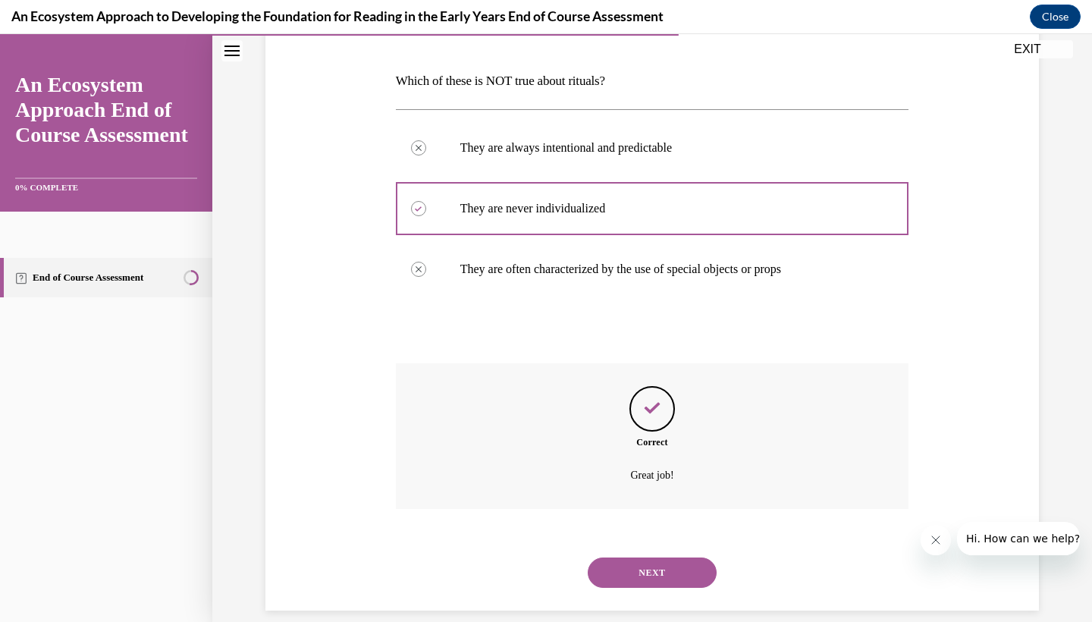
click at [638, 557] on button "NEXT" at bounding box center [652, 572] width 129 height 30
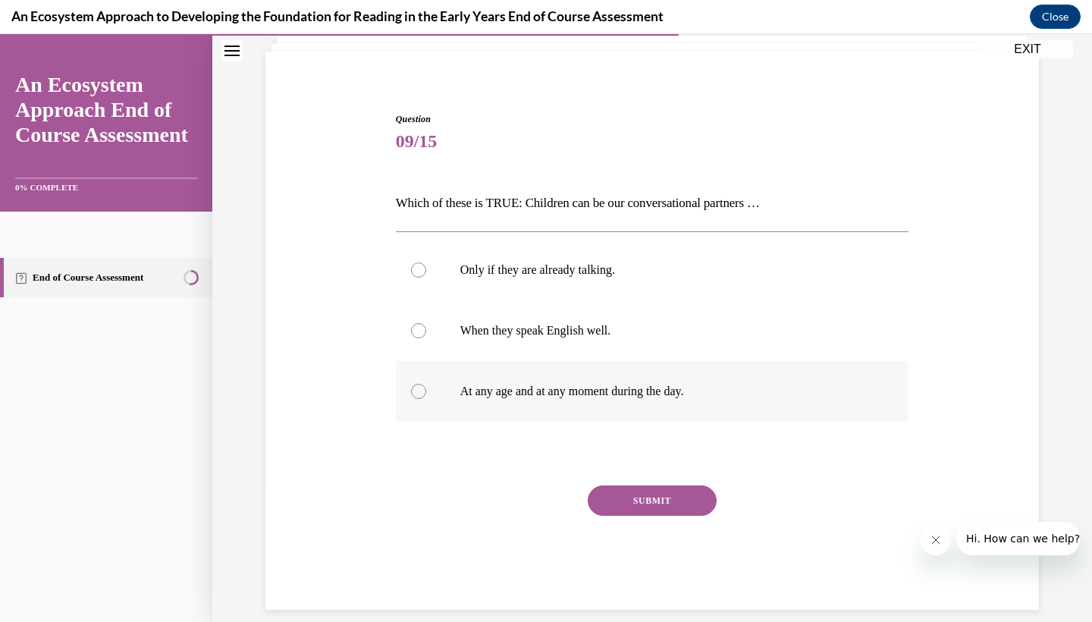
click at [535, 405] on label "At any age and at any moment during the day." at bounding box center [652, 391] width 513 height 61
click at [426, 399] on input "At any age and at any moment during the day." at bounding box center [418, 391] width 15 height 15
radio input "true"
click at [626, 494] on button "SUBMIT" at bounding box center [652, 500] width 129 height 30
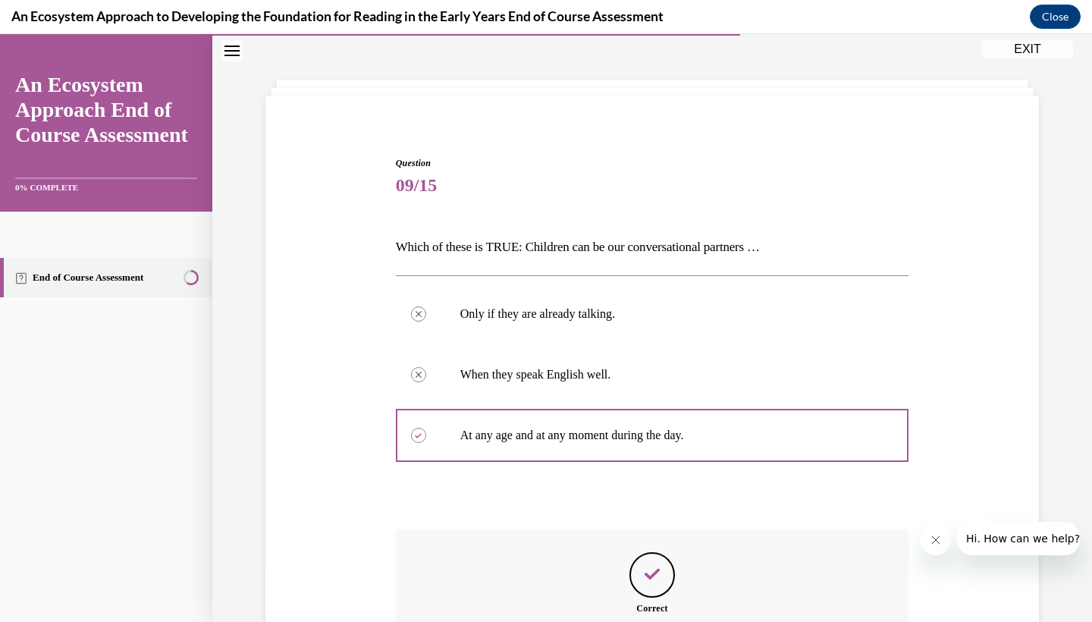
scroll to position [221, 0]
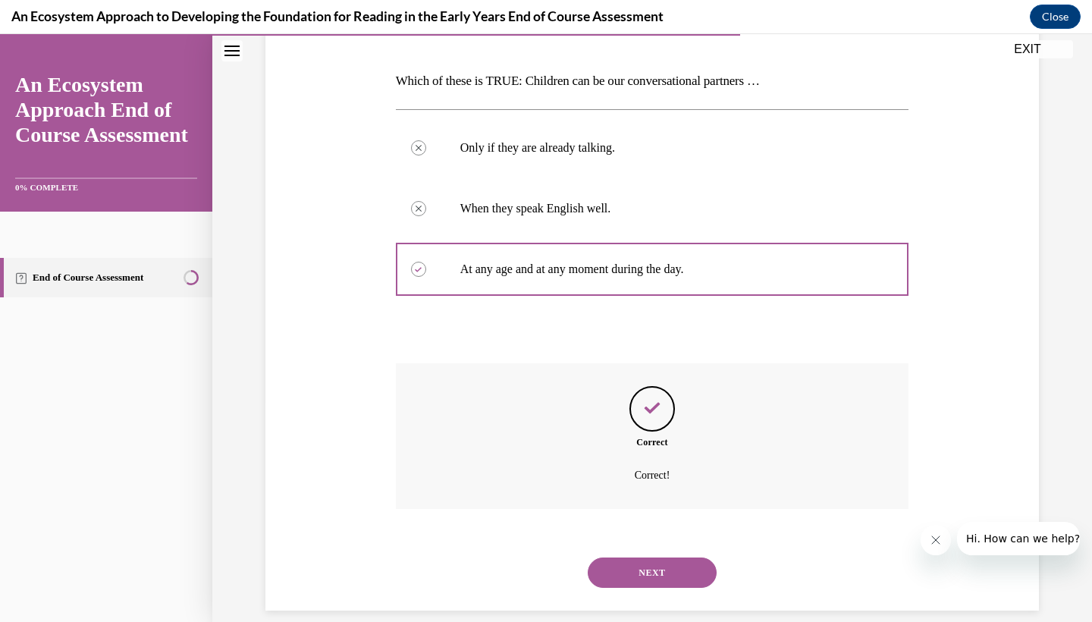
click at [647, 557] on button "NEXT" at bounding box center [652, 572] width 129 height 30
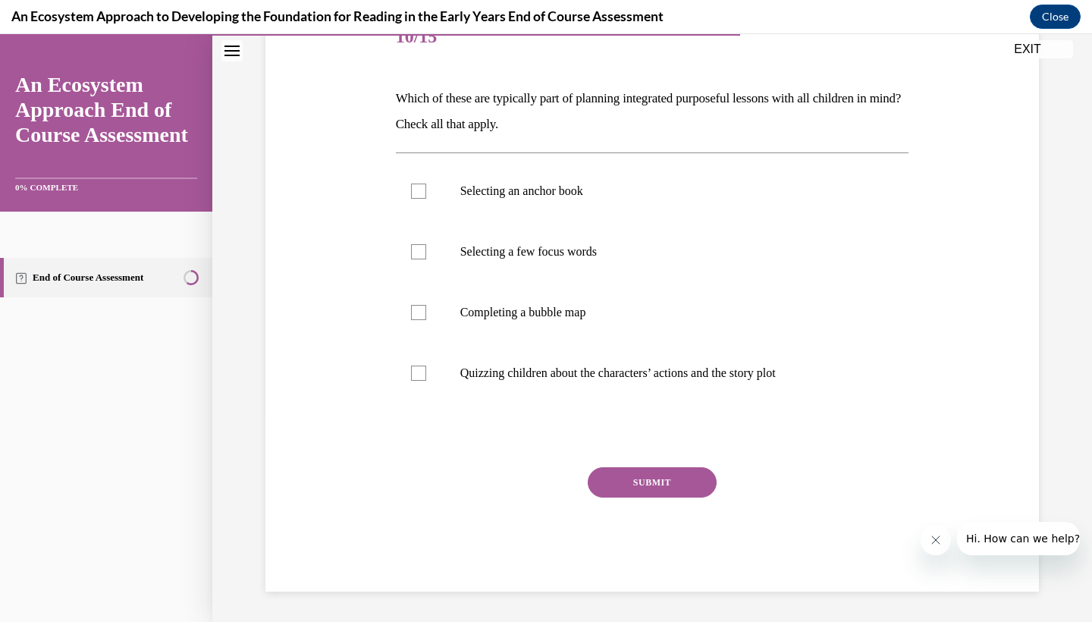
scroll to position [169, 0]
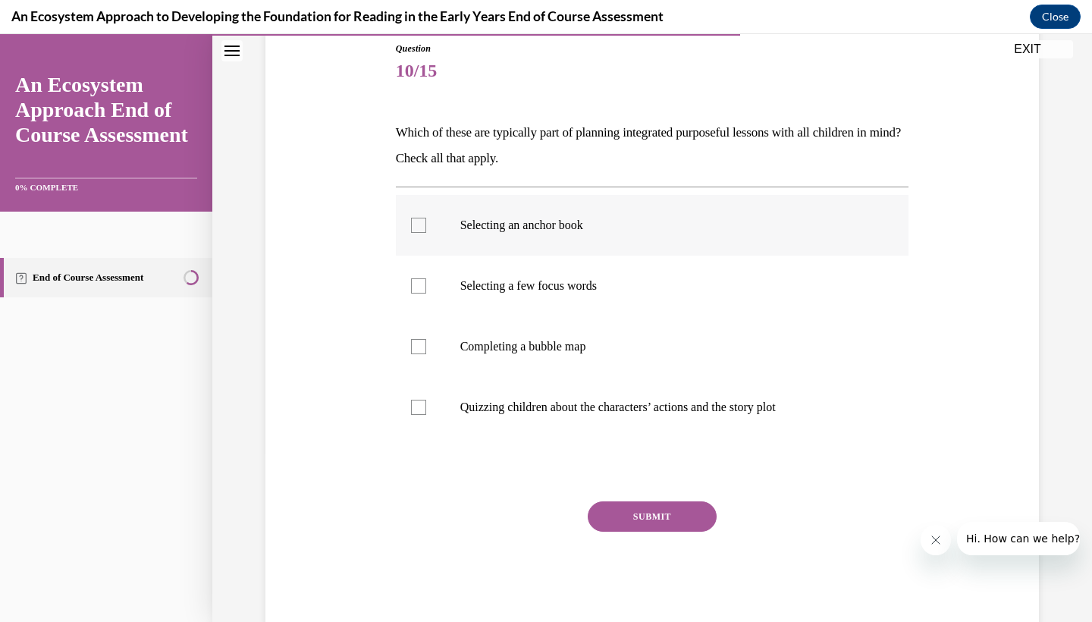
click at [580, 230] on p "Selecting an anchor book" at bounding box center [665, 225] width 411 height 15
click at [426, 230] on input "Selecting an anchor book" at bounding box center [418, 225] width 15 height 15
checkbox input "true"
click at [582, 287] on p "Selecting a few focus words" at bounding box center [665, 285] width 411 height 15
click at [426, 287] on input "Selecting a few focus words" at bounding box center [418, 285] width 15 height 15
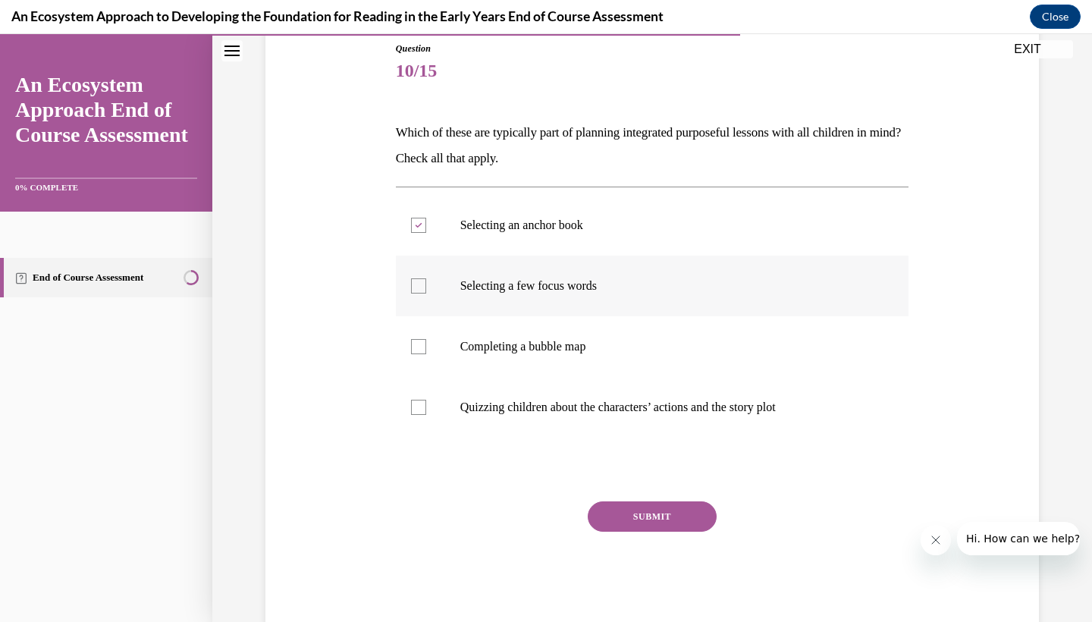
checkbox input "true"
click at [578, 344] on p "Completing a bubble map" at bounding box center [665, 346] width 411 height 15
click at [426, 344] on input "Completing a bubble map" at bounding box center [418, 346] width 15 height 15
checkbox input "true"
click at [613, 525] on button "SUBMIT" at bounding box center [652, 516] width 129 height 30
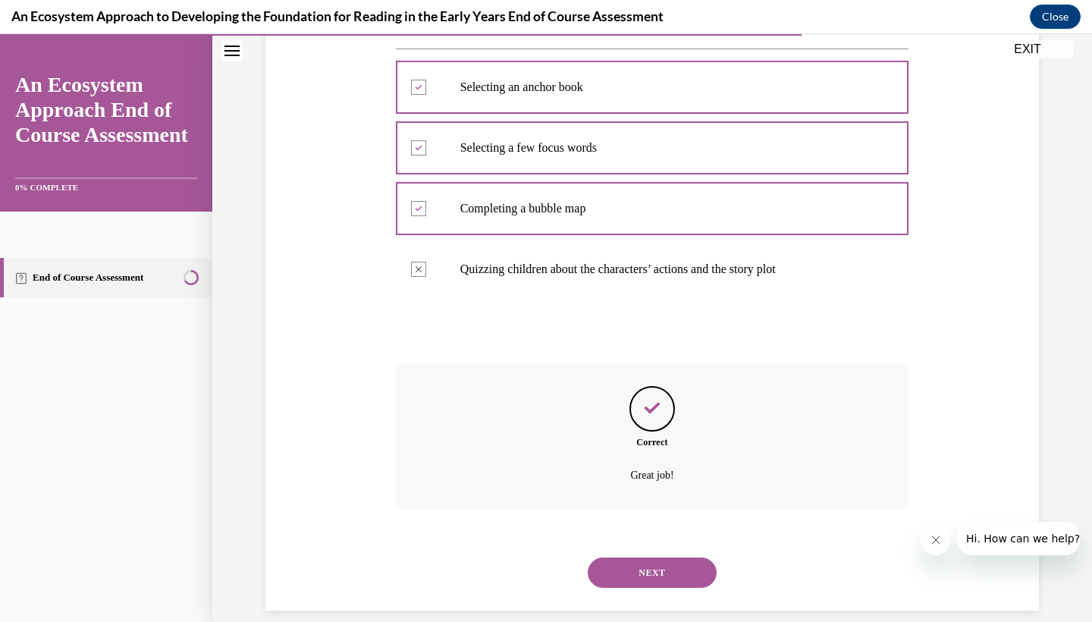
click at [653, 562] on button "NEXT" at bounding box center [652, 572] width 129 height 30
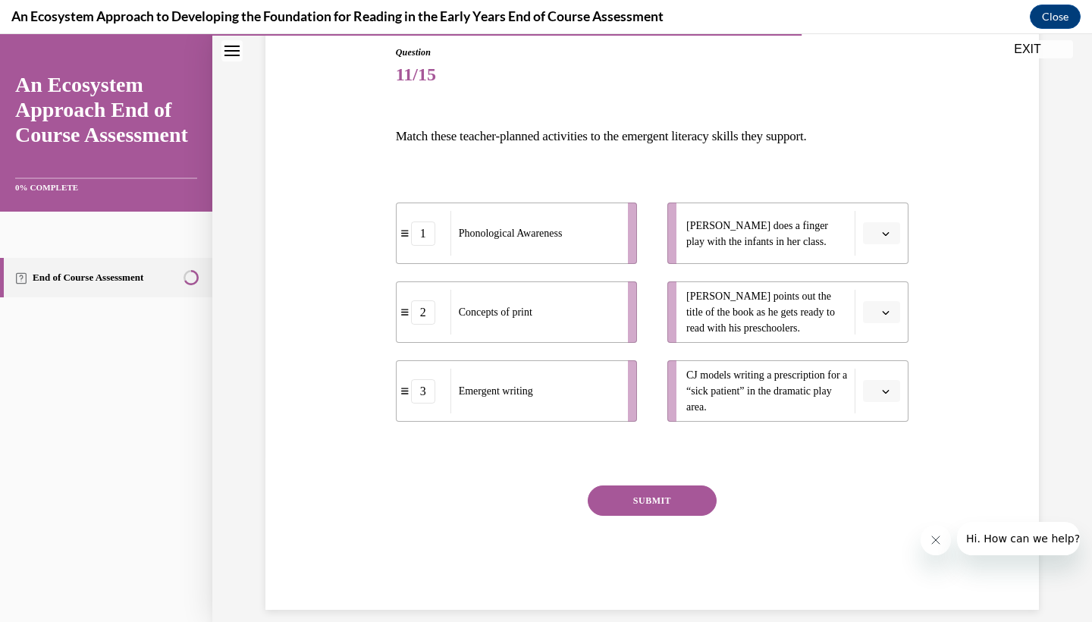
click at [873, 387] on span "Please select an option" at bounding box center [874, 391] width 5 height 15
click at [878, 523] on div "3" at bounding box center [880, 515] width 38 height 30
click at [865, 230] on button "button" at bounding box center [881, 233] width 37 height 23
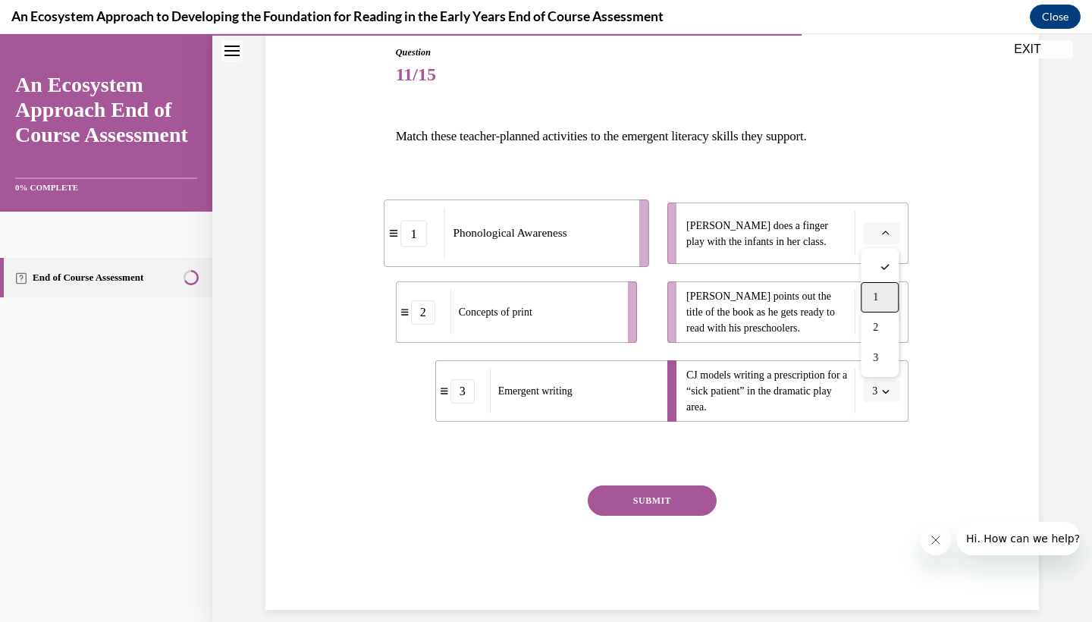
click at [876, 295] on span "1" at bounding box center [875, 297] width 5 height 12
click at [892, 303] on button "button" at bounding box center [881, 312] width 37 height 23
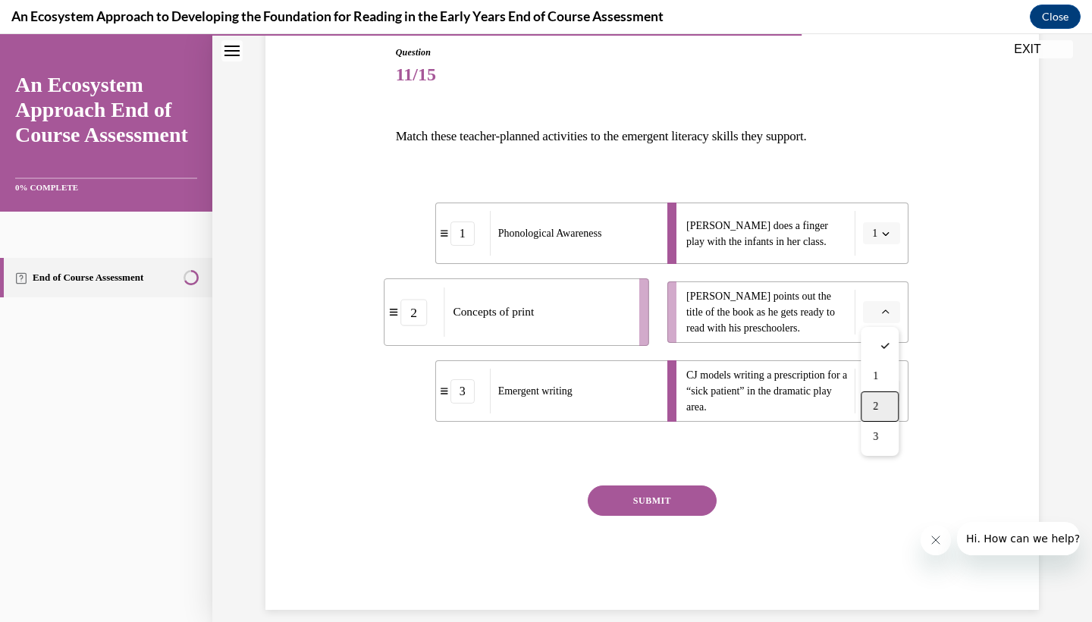
click at [878, 401] on span "2" at bounding box center [875, 406] width 5 height 12
click at [698, 491] on button "SUBMIT" at bounding box center [652, 500] width 129 height 30
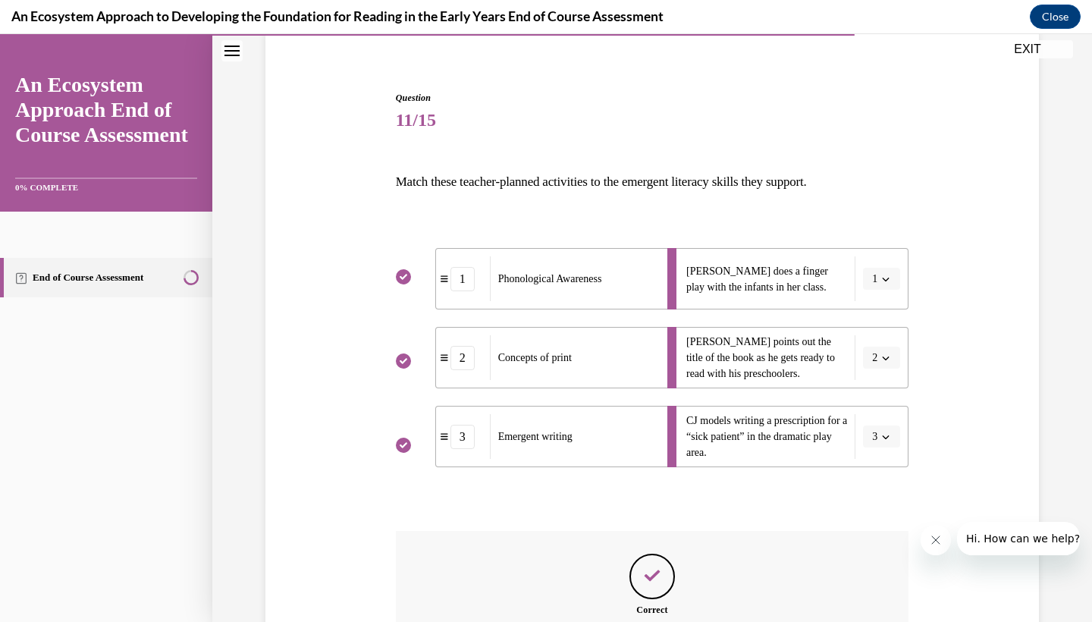
scroll to position [287, 0]
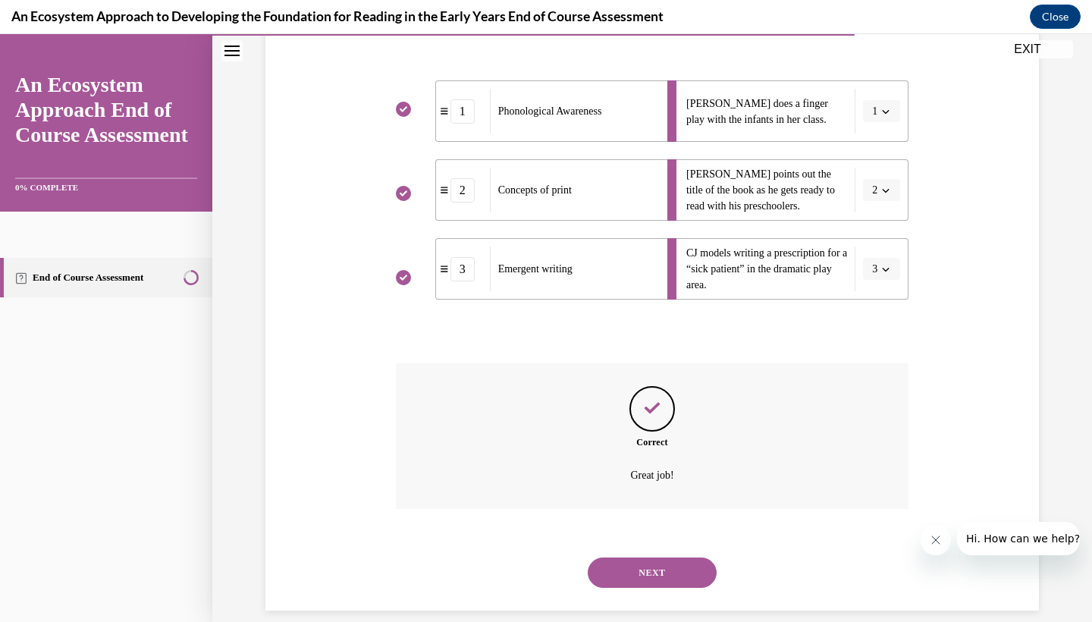
click at [660, 560] on button "NEXT" at bounding box center [652, 572] width 129 height 30
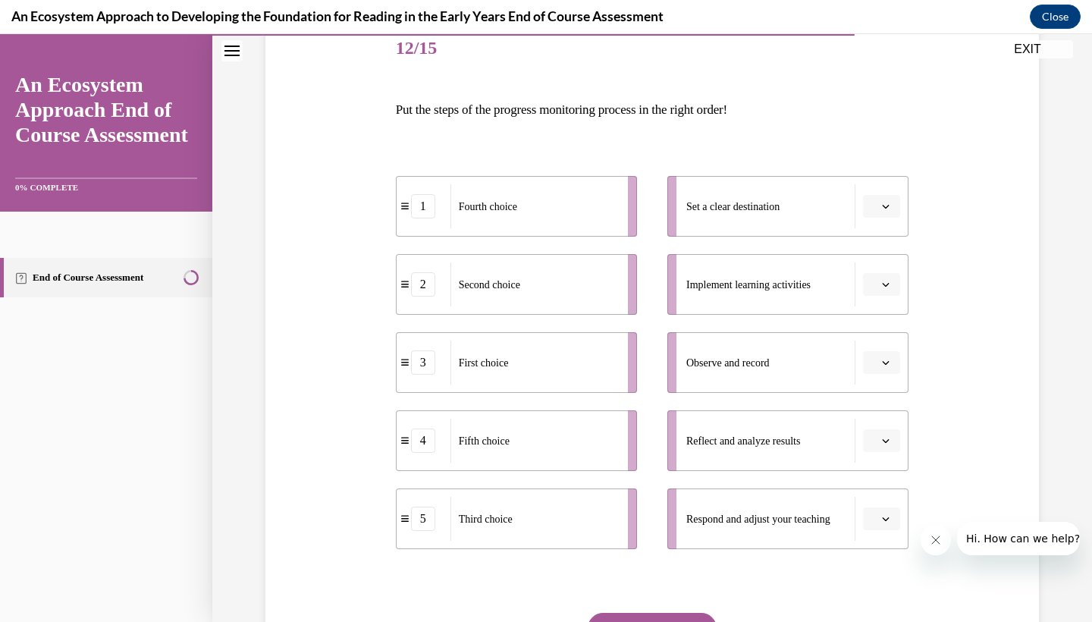
scroll to position [205, 0]
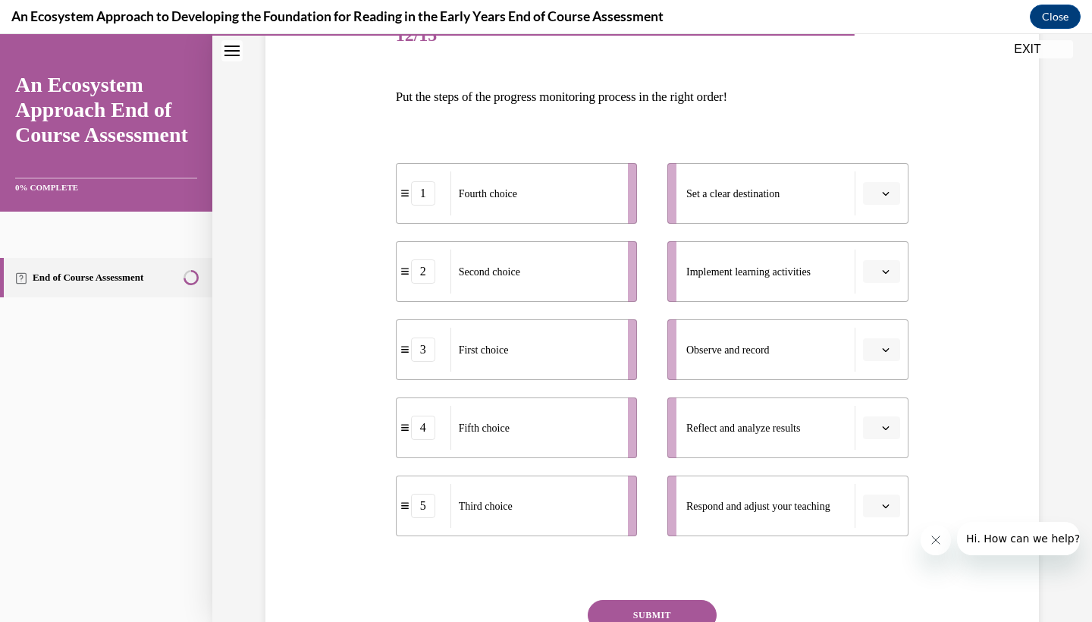
click at [873, 347] on span "Please select an option" at bounding box center [874, 349] width 5 height 15
click at [873, 469] on span "3" at bounding box center [875, 475] width 5 height 12
click at [880, 430] on span "button" at bounding box center [885, 427] width 11 height 11
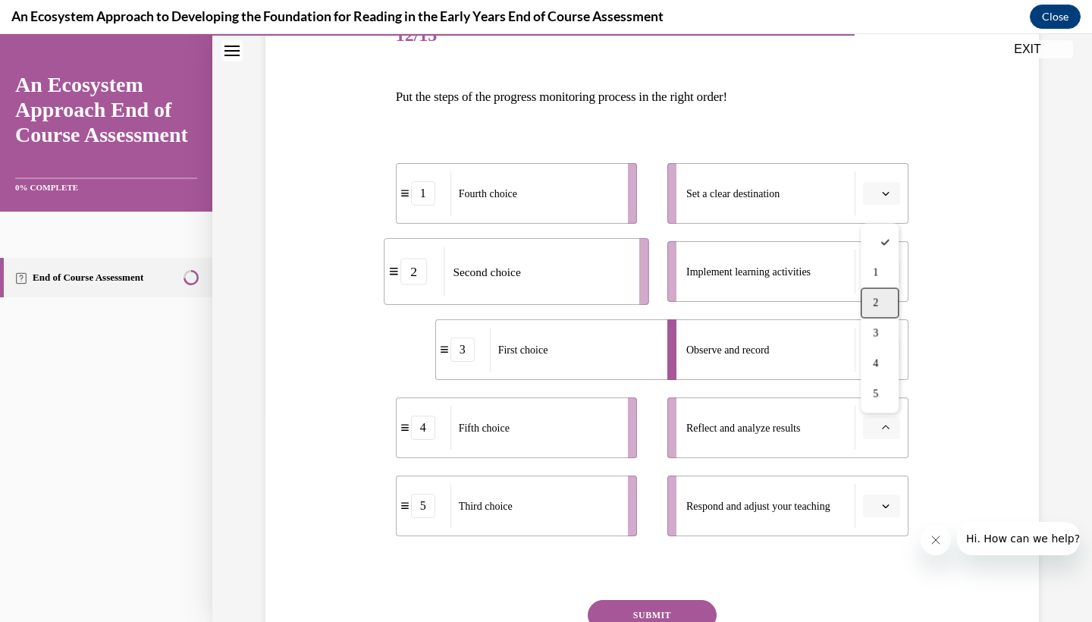
click at [876, 306] on span "2" at bounding box center [875, 303] width 5 height 12
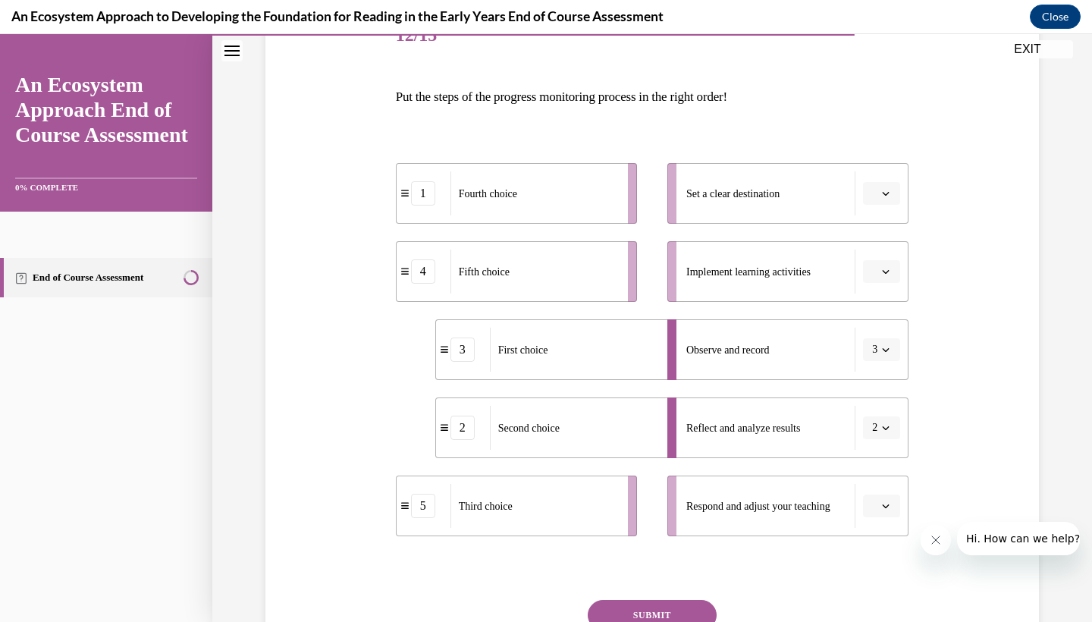
click at [883, 503] on icon "button" at bounding box center [886, 506] width 8 height 8
click at [877, 408] on span "3" at bounding box center [875, 412] width 5 height 12
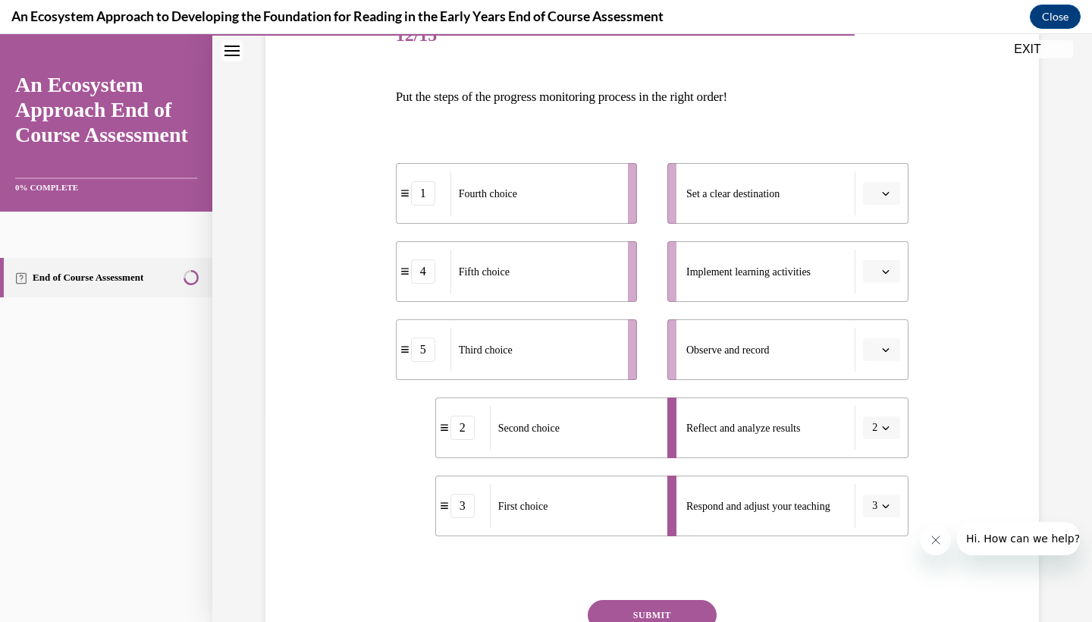
click at [876, 190] on span "Please select an option" at bounding box center [874, 193] width 5 height 15
click at [928, 216] on div "Question 12/15 Put the steps of the progress monitoring process in the right or…" at bounding box center [652, 342] width 781 height 763
click at [889, 266] on button "button" at bounding box center [881, 271] width 37 height 23
click at [883, 420] on div "4" at bounding box center [880, 427] width 38 height 30
click at [886, 184] on button "button" at bounding box center [881, 193] width 37 height 23
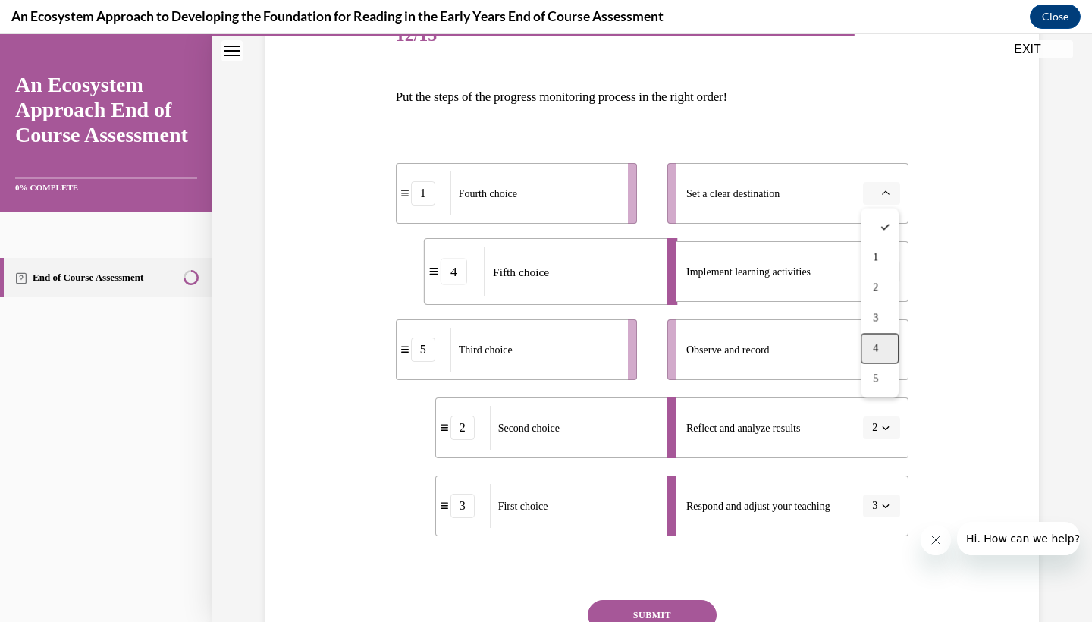
click at [883, 353] on div "4" at bounding box center [880, 349] width 38 height 30
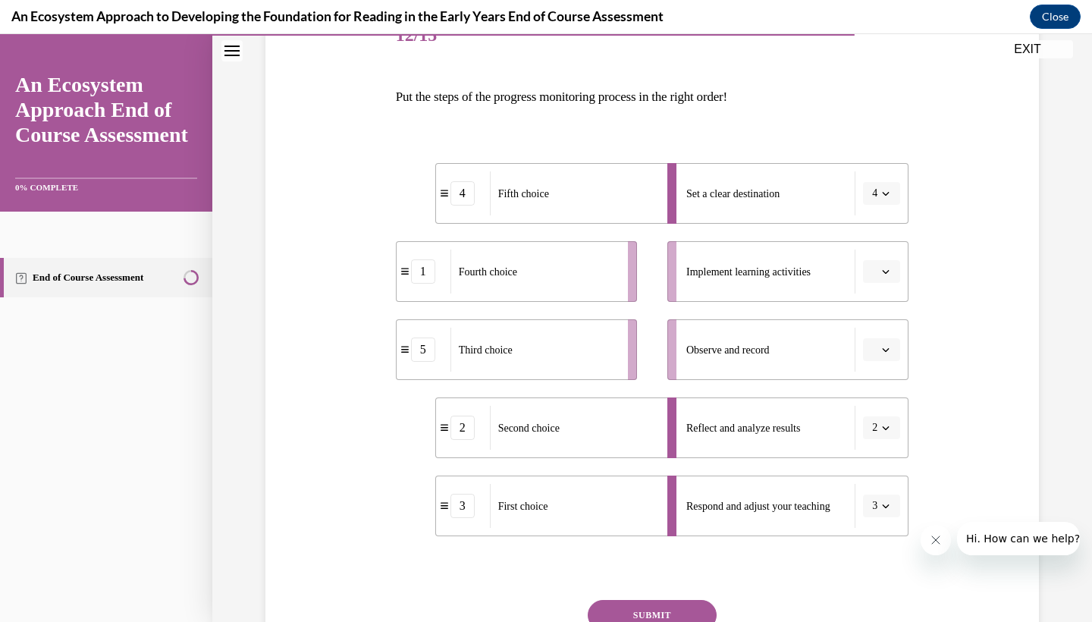
click at [890, 341] on button "button" at bounding box center [881, 349] width 37 height 23
click at [889, 409] on div "1" at bounding box center [880, 414] width 38 height 30
click at [876, 278] on span "Please select an option" at bounding box center [874, 271] width 5 height 15
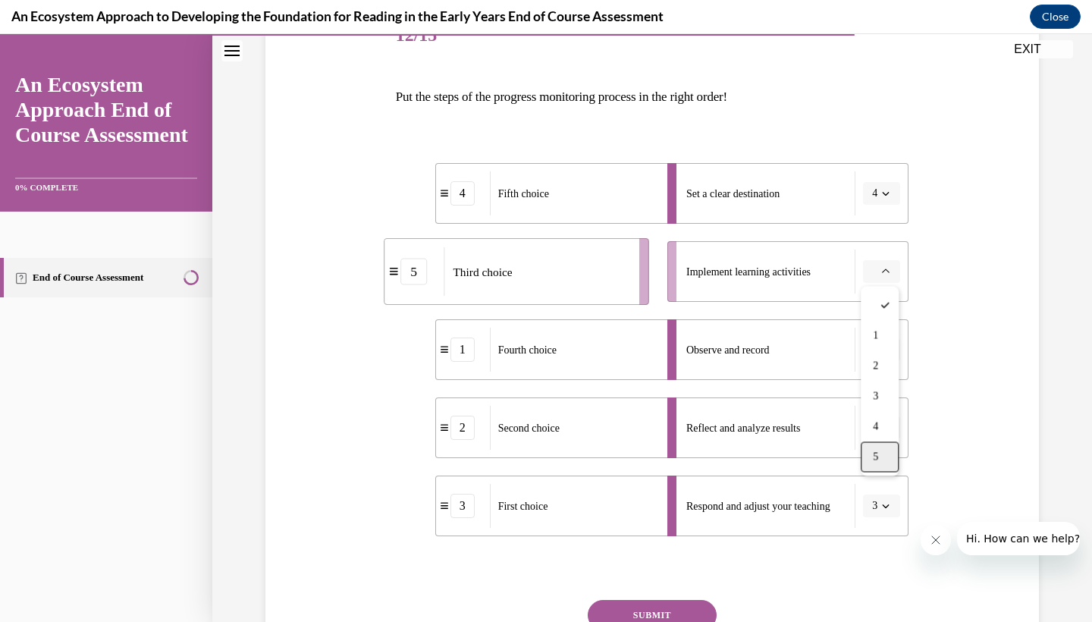
click at [889, 456] on div "5" at bounding box center [880, 457] width 38 height 30
click at [886, 347] on icon "button" at bounding box center [886, 350] width 8 height 8
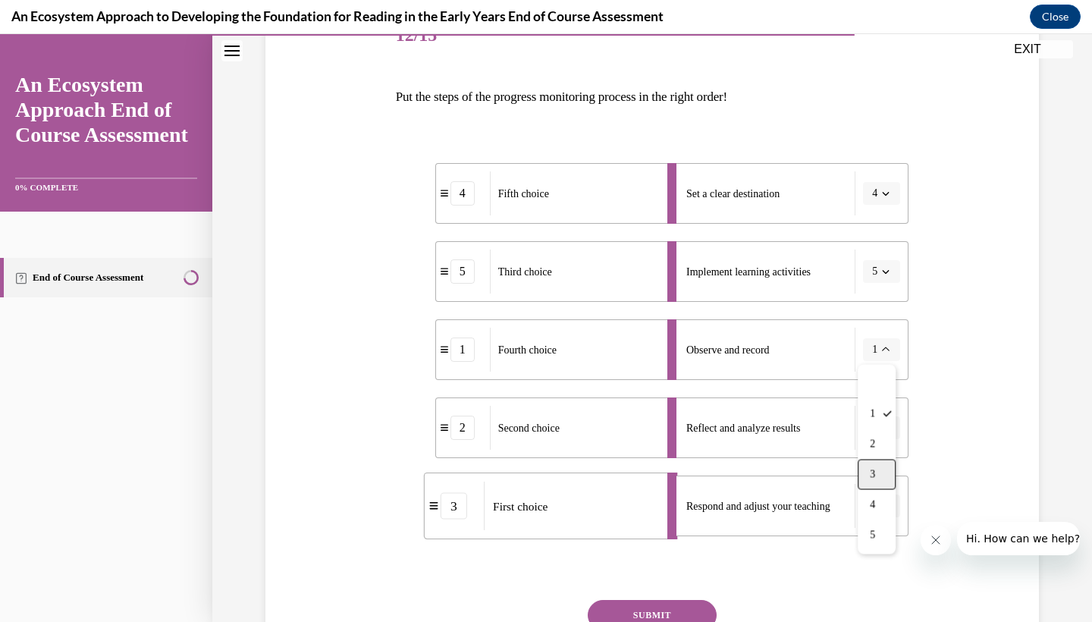
click at [867, 467] on div "3" at bounding box center [877, 474] width 38 height 30
click at [876, 427] on span "2" at bounding box center [874, 427] width 5 height 15
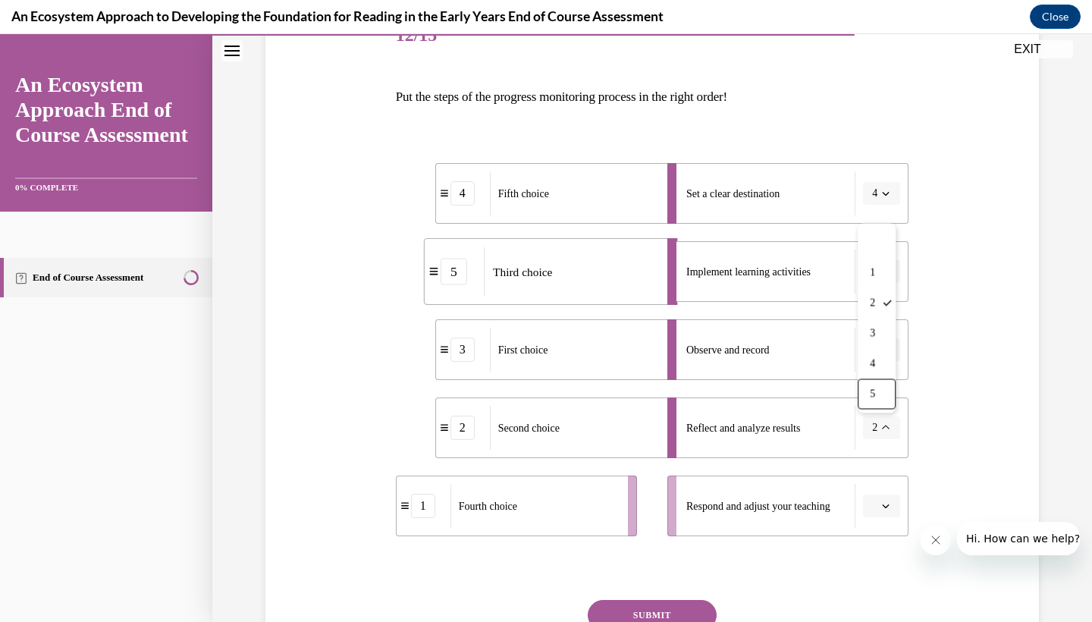
click at [939, 434] on div "Question 12/15 Put the steps of the progress monitoring process in the right or…" at bounding box center [652, 342] width 781 height 763
click at [880, 510] on span "button" at bounding box center [885, 505] width 11 height 11
click at [878, 476] on span "5" at bounding box center [875, 472] width 5 height 12
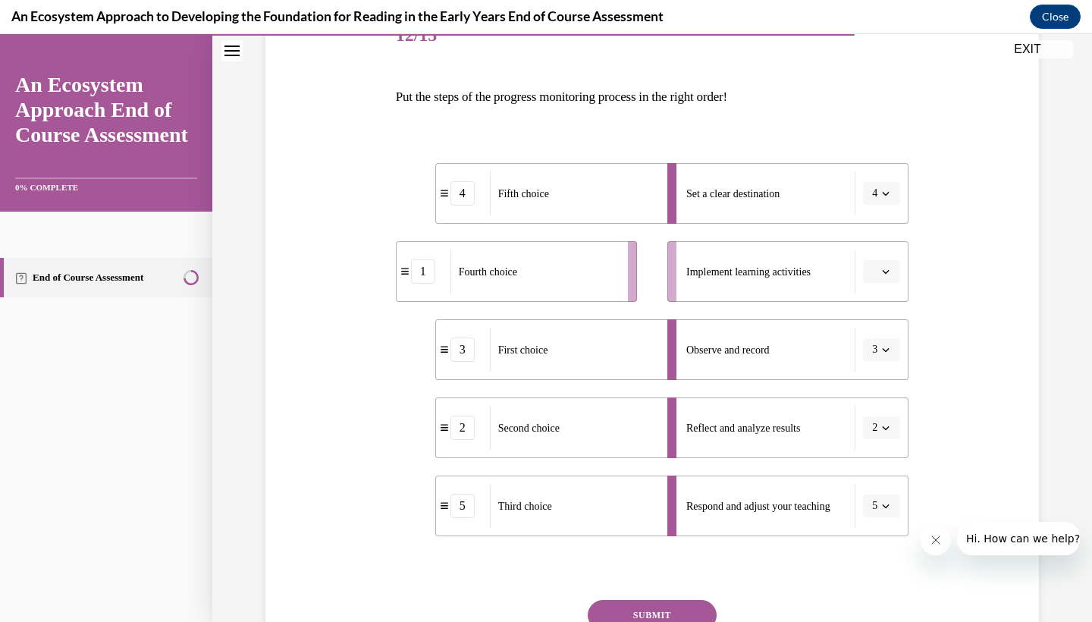
click at [876, 268] on span "Please select an option" at bounding box center [874, 271] width 5 height 15
click at [877, 326] on div "1" at bounding box center [880, 336] width 38 height 30
click at [652, 620] on button "SUBMIT" at bounding box center [652, 615] width 129 height 30
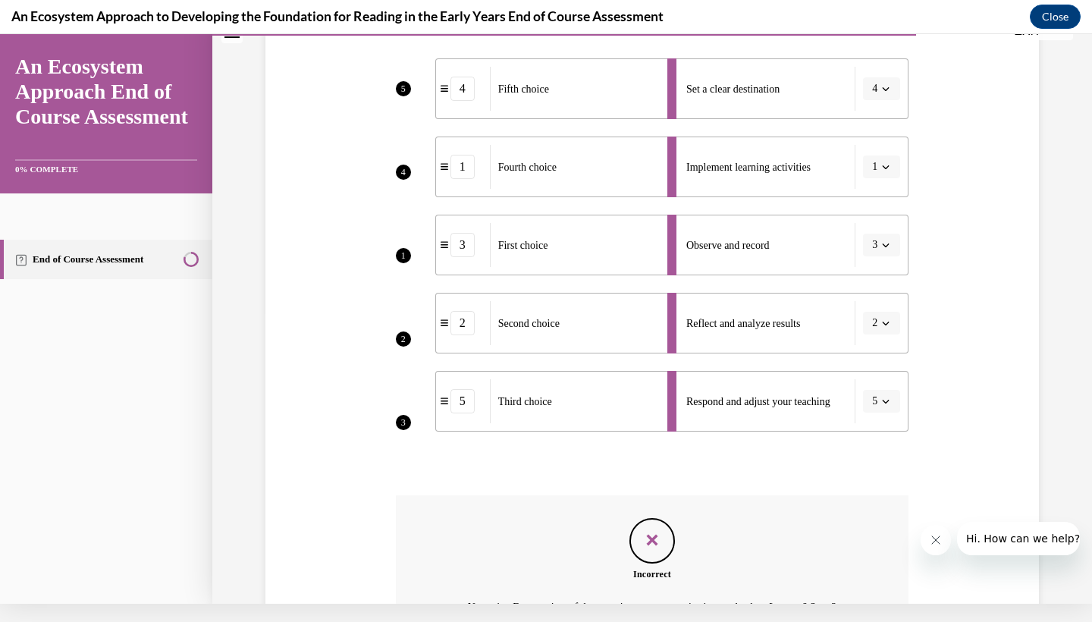
scroll to position [441, 0]
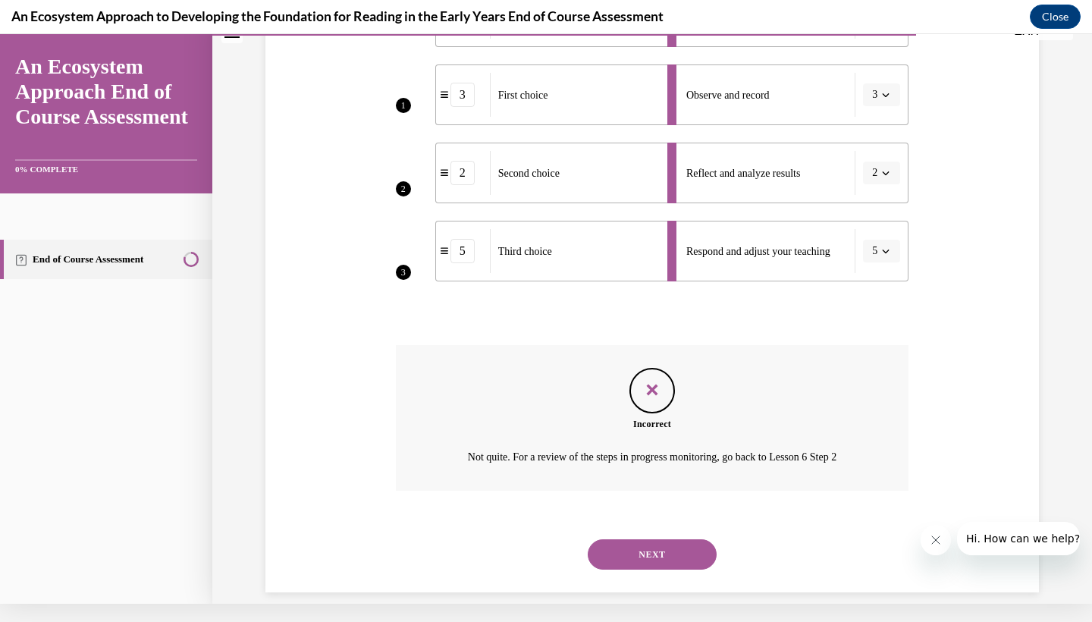
click at [640, 539] on button "NEXT" at bounding box center [652, 554] width 129 height 30
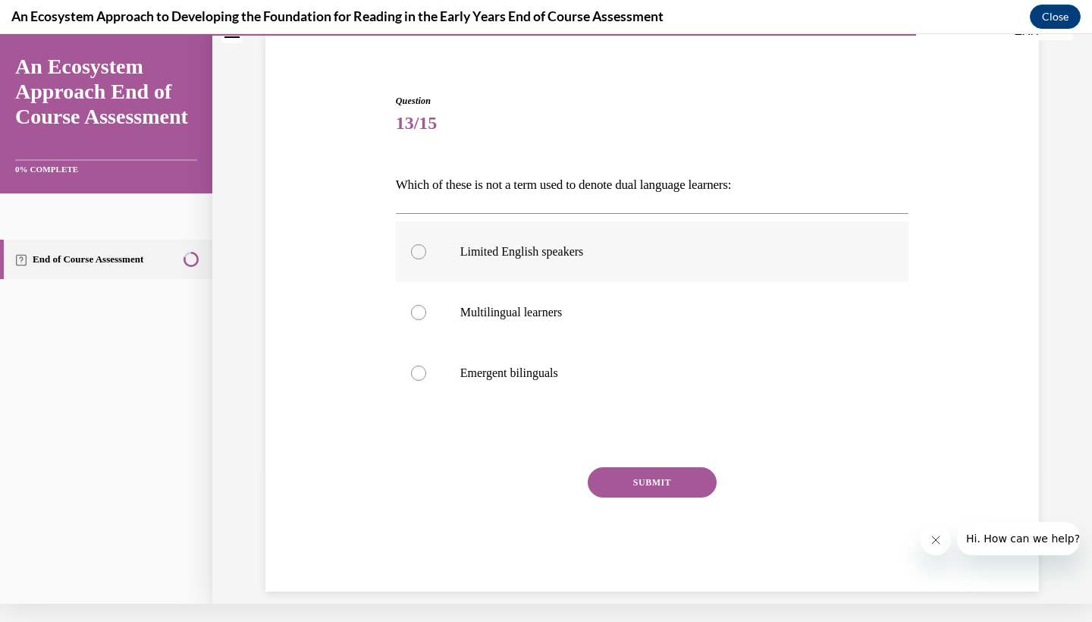
click at [663, 242] on label "Limited English speakers" at bounding box center [652, 251] width 513 height 61
click at [426, 244] on input "Limited English speakers" at bounding box center [418, 251] width 15 height 15
radio input "true"
click at [671, 486] on button "SUBMIT" at bounding box center [652, 482] width 129 height 30
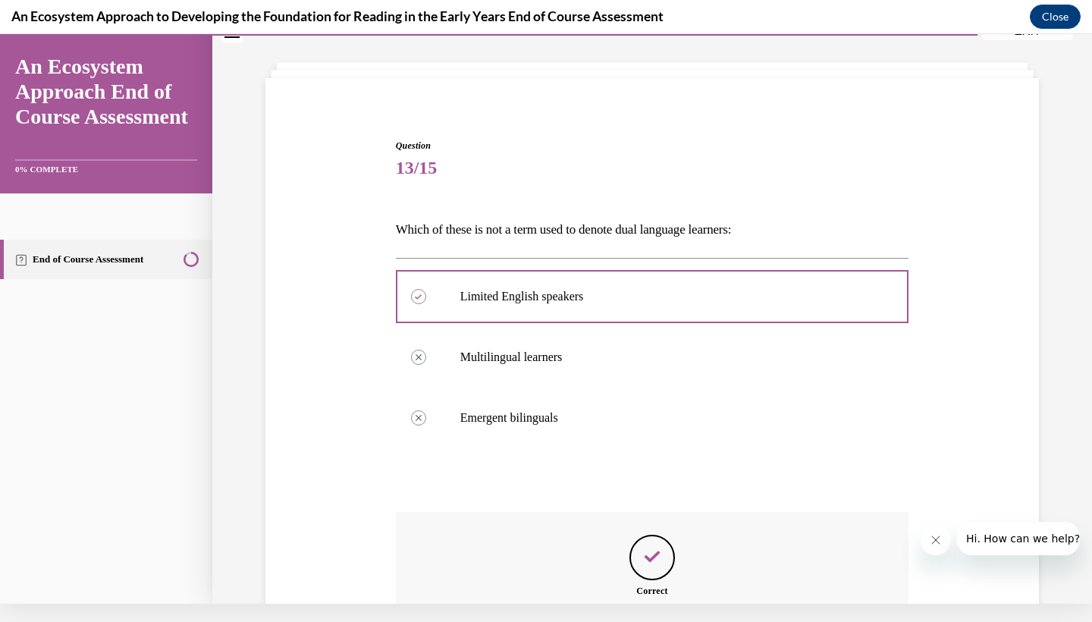
scroll to position [221, 0]
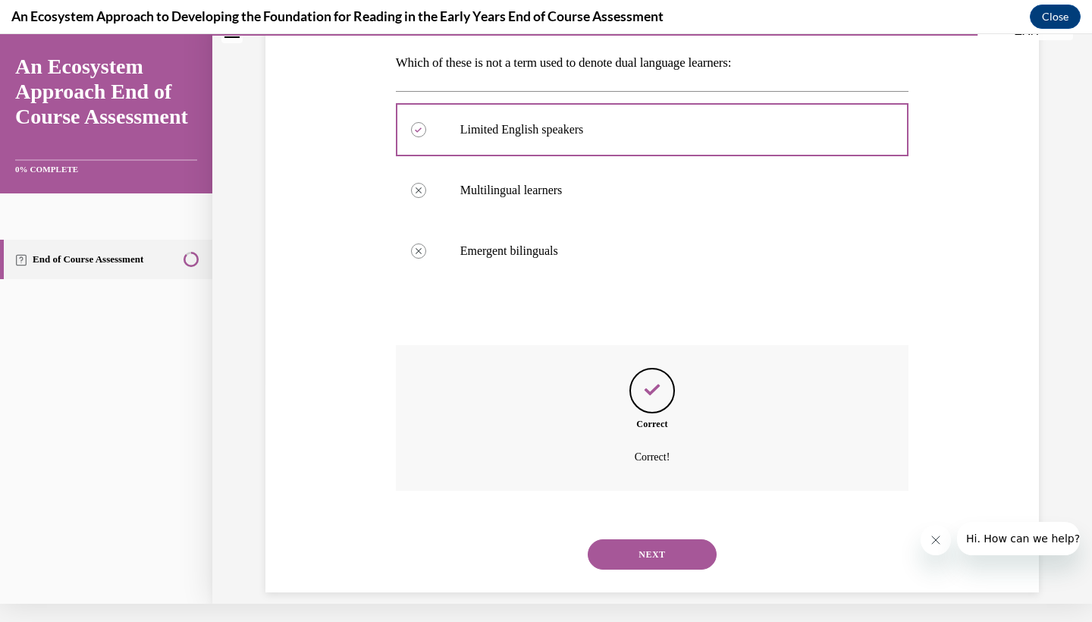
click at [658, 539] on button "NEXT" at bounding box center [652, 554] width 129 height 30
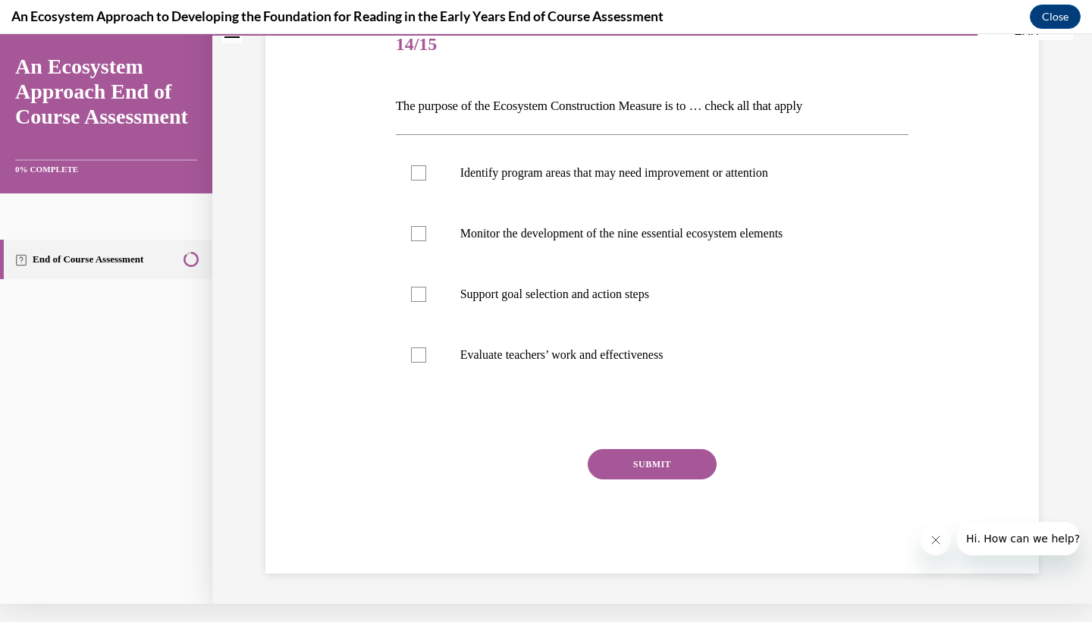
scroll to position [10, 0]
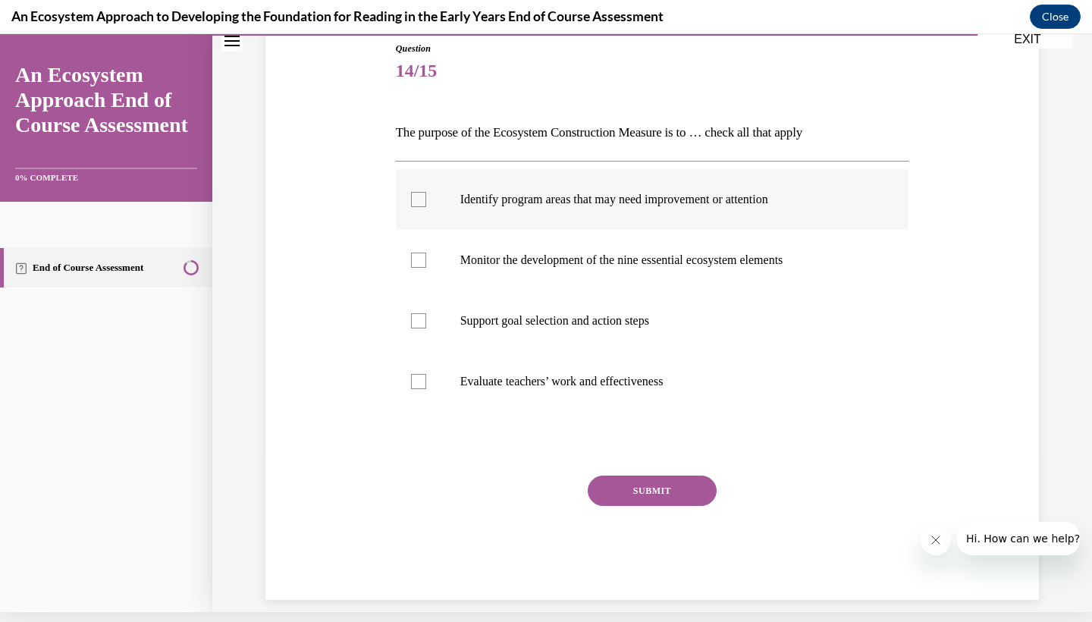
click at [657, 194] on p "Identify program areas that may need improvement or attention" at bounding box center [665, 199] width 411 height 15
click at [426, 194] on input "Identify program areas that may need improvement or attention" at bounding box center [418, 199] width 15 height 15
checkbox input "true"
click at [640, 277] on label "Monitor the development of the nine essential ecosystem elements" at bounding box center [652, 260] width 513 height 61
click at [426, 268] on input "Monitor the development of the nine essential ecosystem elements" at bounding box center [418, 259] width 15 height 15
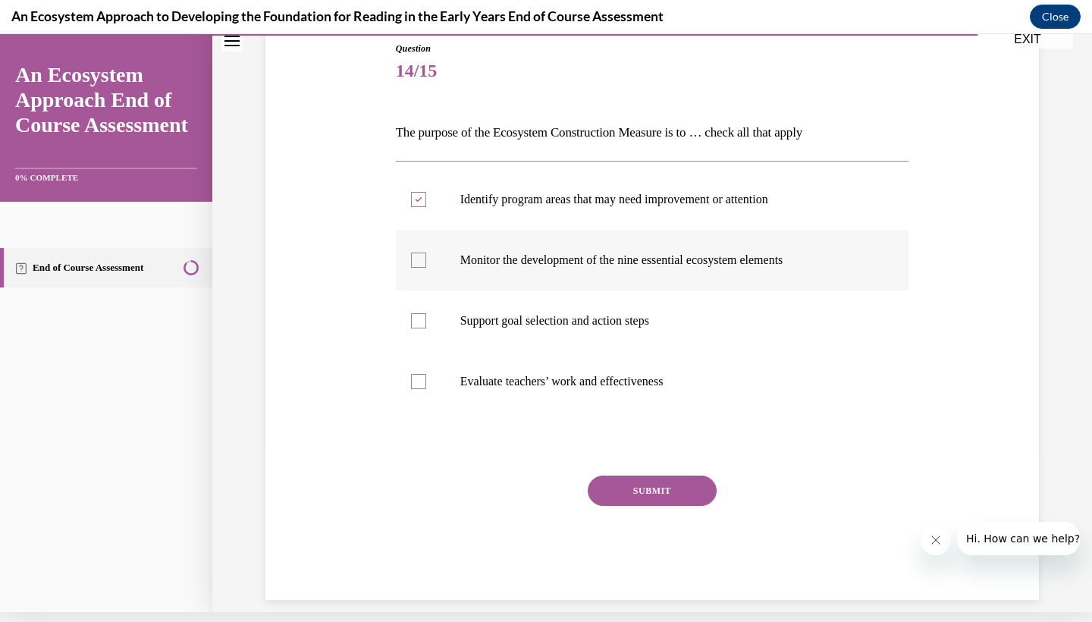
checkbox input "true"
click at [614, 330] on label "Support goal selection and action steps" at bounding box center [652, 320] width 513 height 61
click at [426, 328] on input "Support goal selection and action steps" at bounding box center [418, 320] width 15 height 15
checkbox input "true"
click at [625, 494] on button "SUBMIT" at bounding box center [652, 490] width 129 height 30
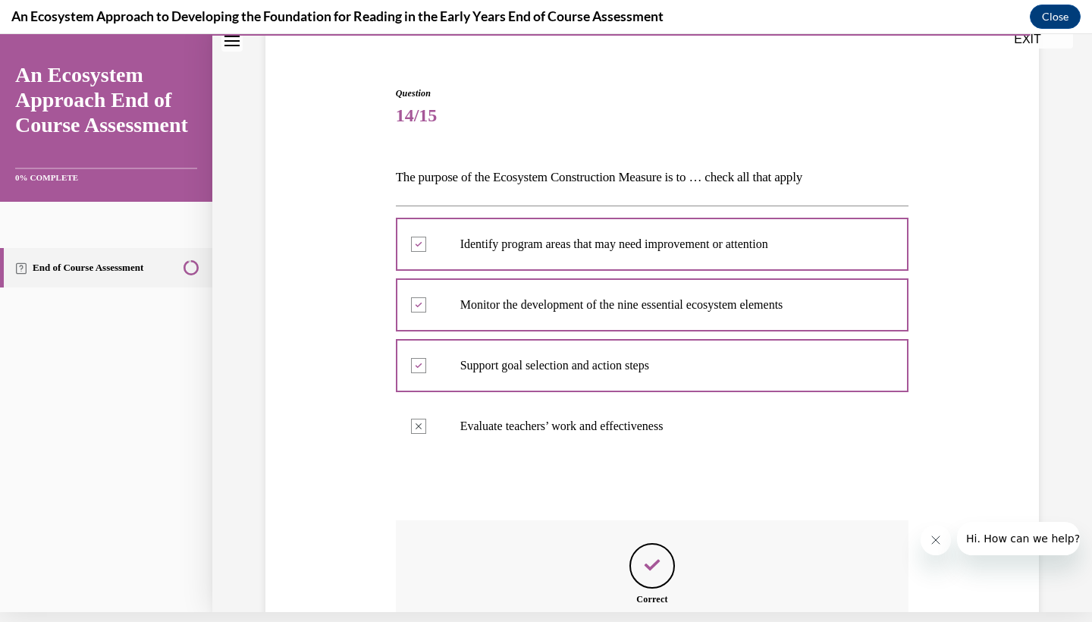
scroll to position [281, 0]
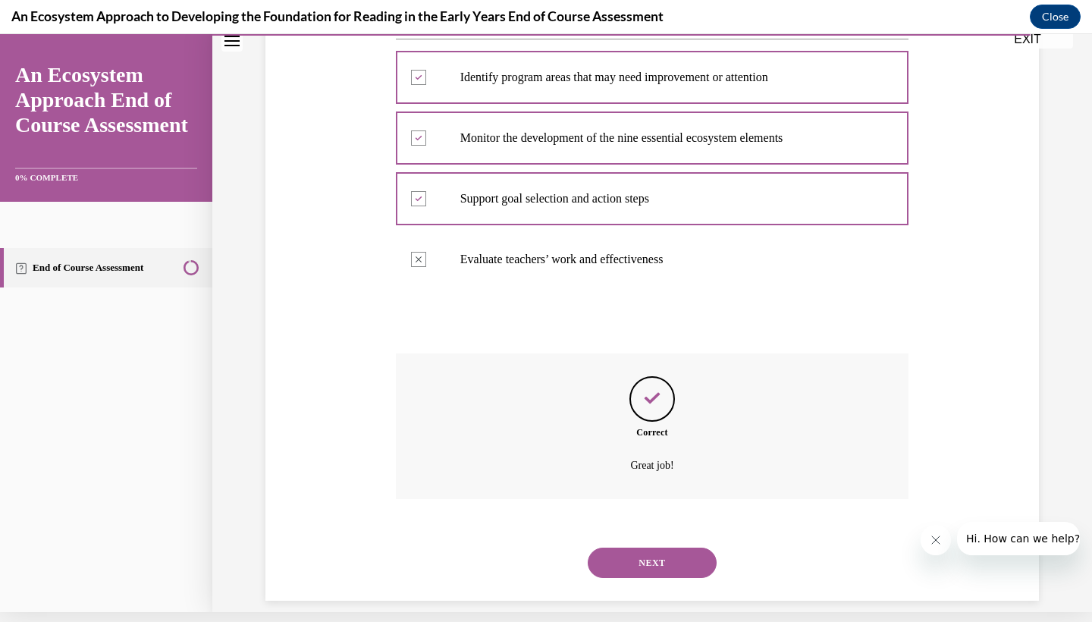
click at [691, 547] on button "NEXT" at bounding box center [652, 562] width 129 height 30
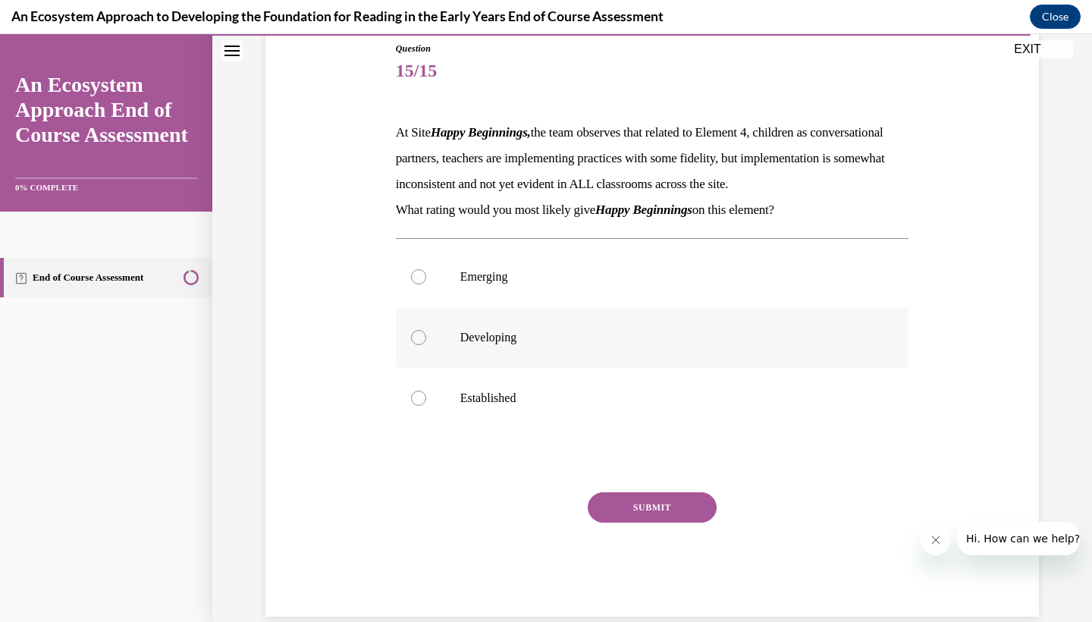
click at [562, 349] on label "Developing" at bounding box center [652, 337] width 513 height 61
click at [426, 345] on input "Developing" at bounding box center [418, 337] width 15 height 15
radio input "true"
click at [620, 522] on button "SUBMIT" at bounding box center [652, 507] width 129 height 30
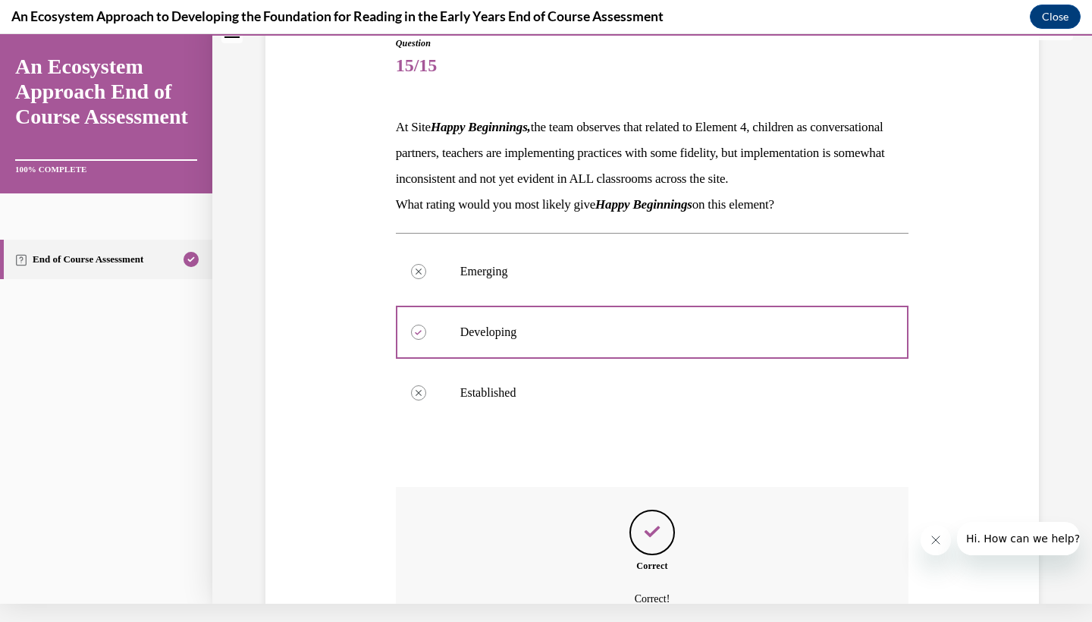
scroll to position [324, 0]
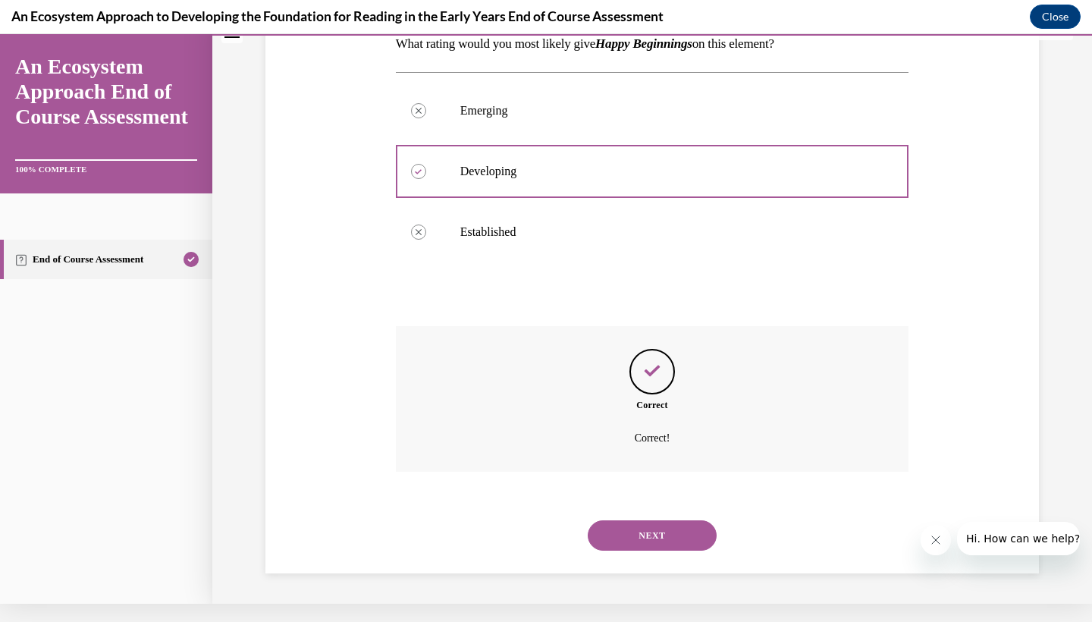
click at [653, 528] on button "NEXT" at bounding box center [652, 535] width 129 height 30
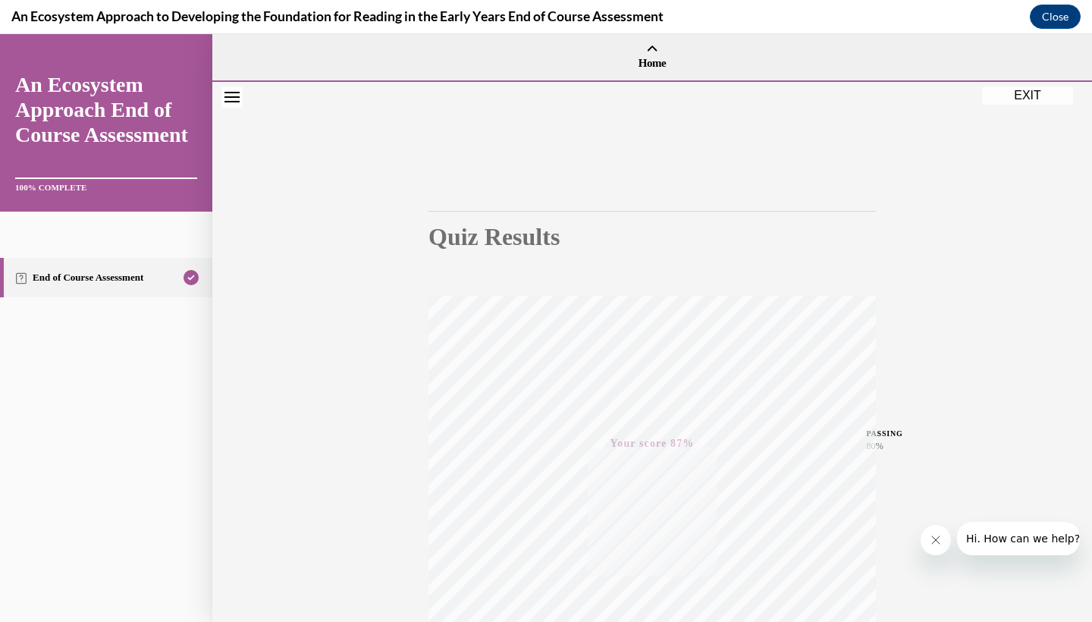
scroll to position [0, 0]
click at [1008, 91] on button "EXIT" at bounding box center [1027, 95] width 91 height 18
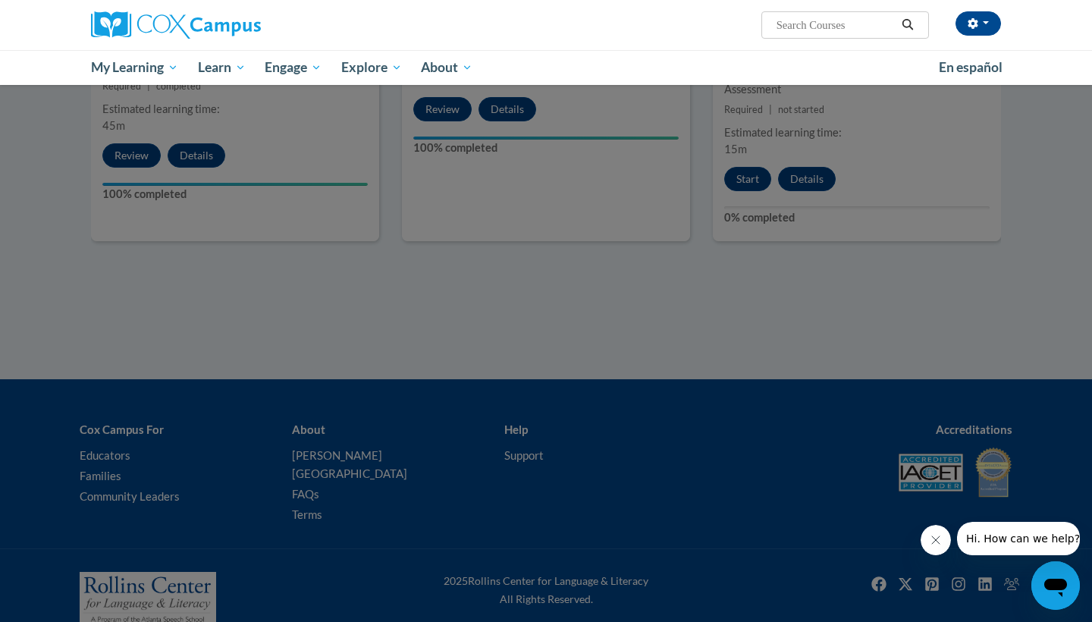
scroll to position [1361, 0]
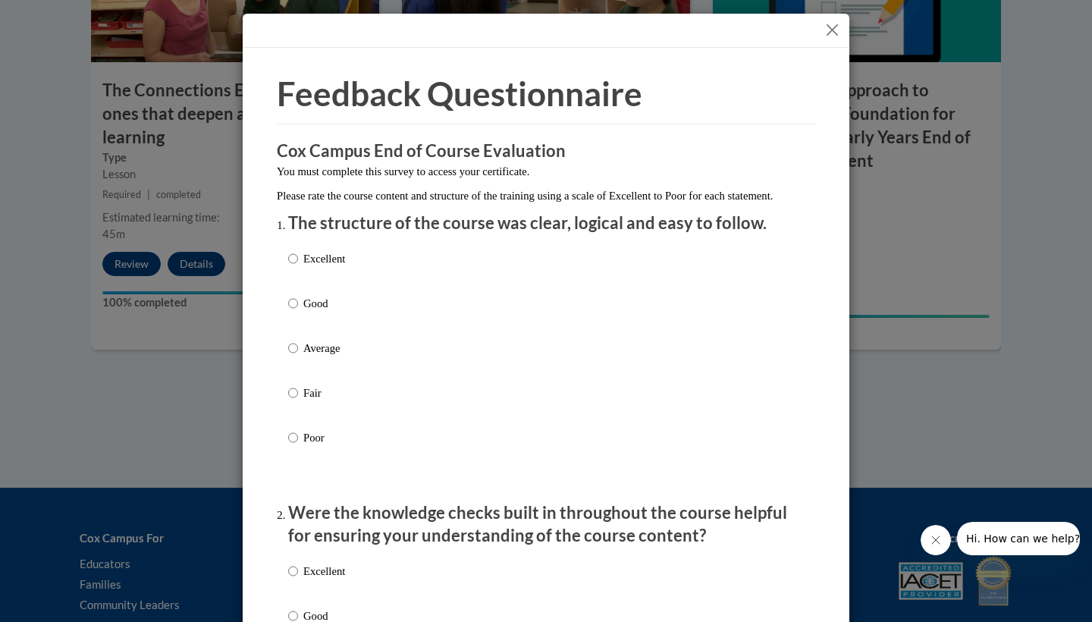
click at [345, 267] on p "Excellent" at bounding box center [324, 258] width 42 height 17
click at [298, 267] on input "Excellent" at bounding box center [293, 258] width 10 height 17
radio input "true"
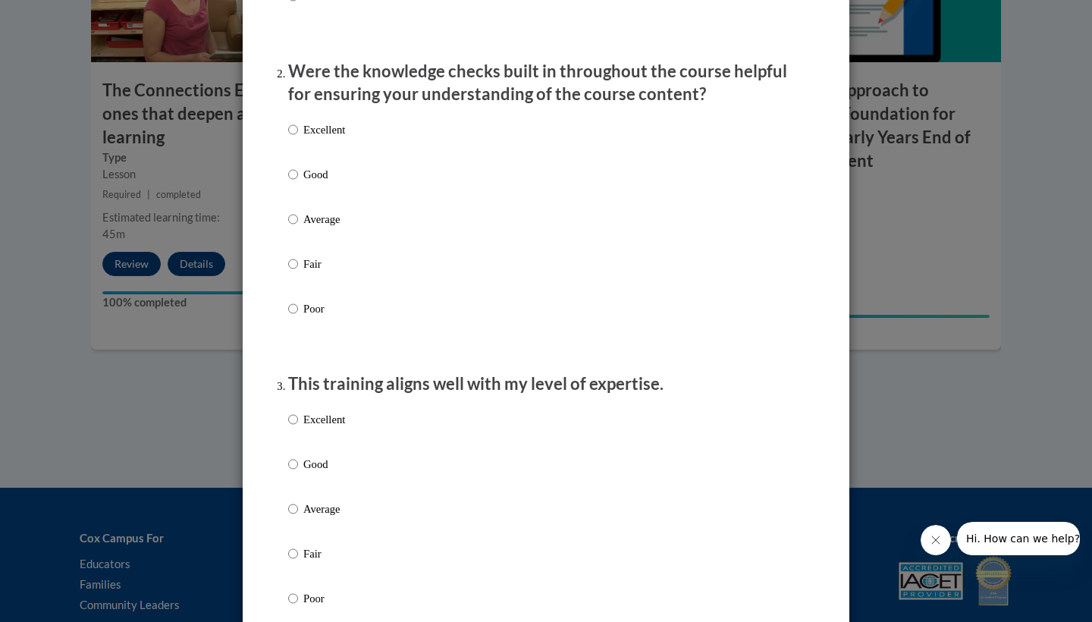
scroll to position [484, 0]
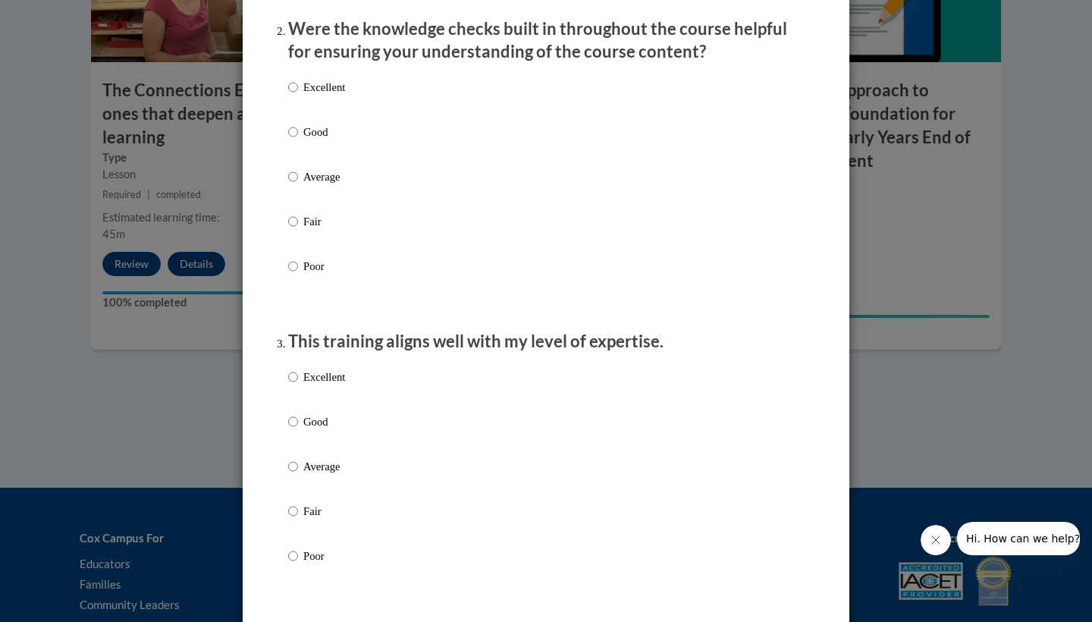
click at [339, 96] on p "Excellent" at bounding box center [324, 87] width 42 height 17
click at [298, 96] on input "Excellent" at bounding box center [293, 87] width 10 height 17
radio input "true"
click at [315, 381] on p "Excellent" at bounding box center [324, 376] width 42 height 17
click at [298, 381] on input "Excellent" at bounding box center [293, 376] width 10 height 17
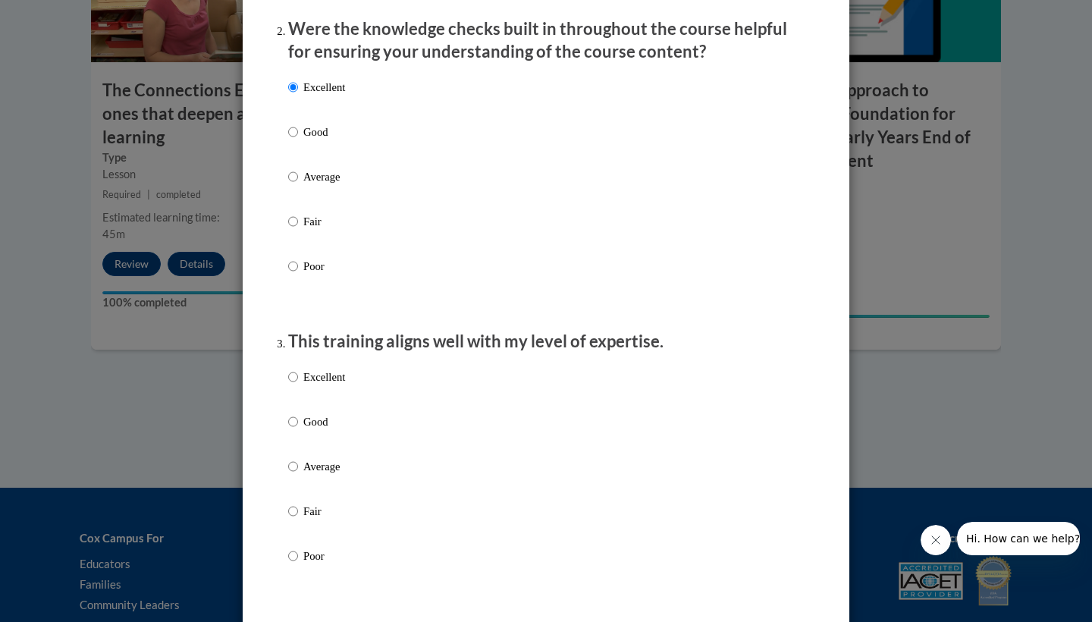
radio input "true"
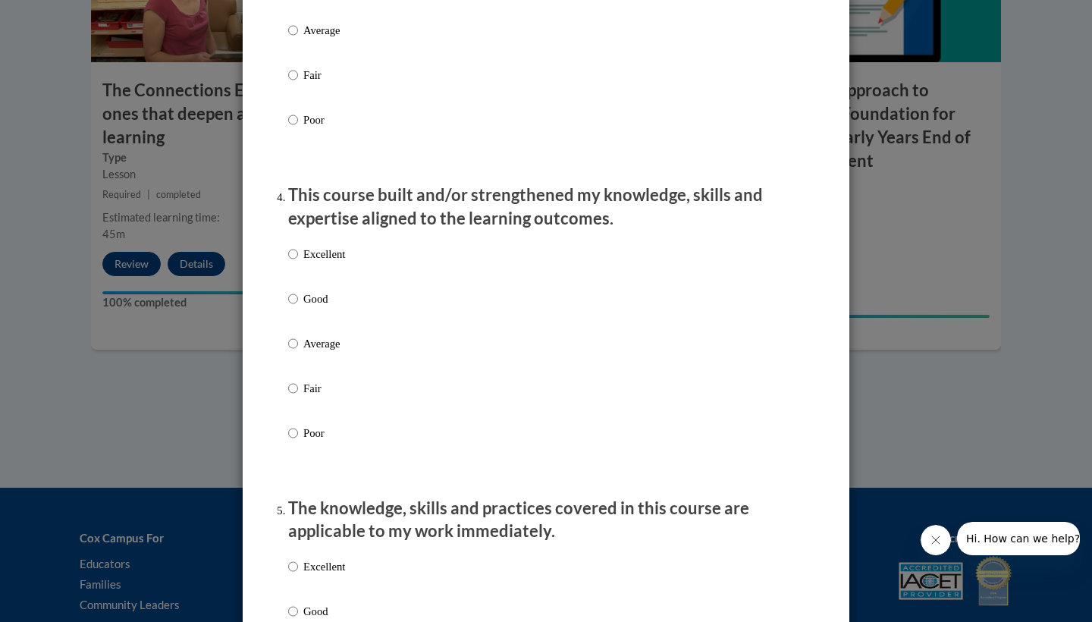
scroll to position [969, 0]
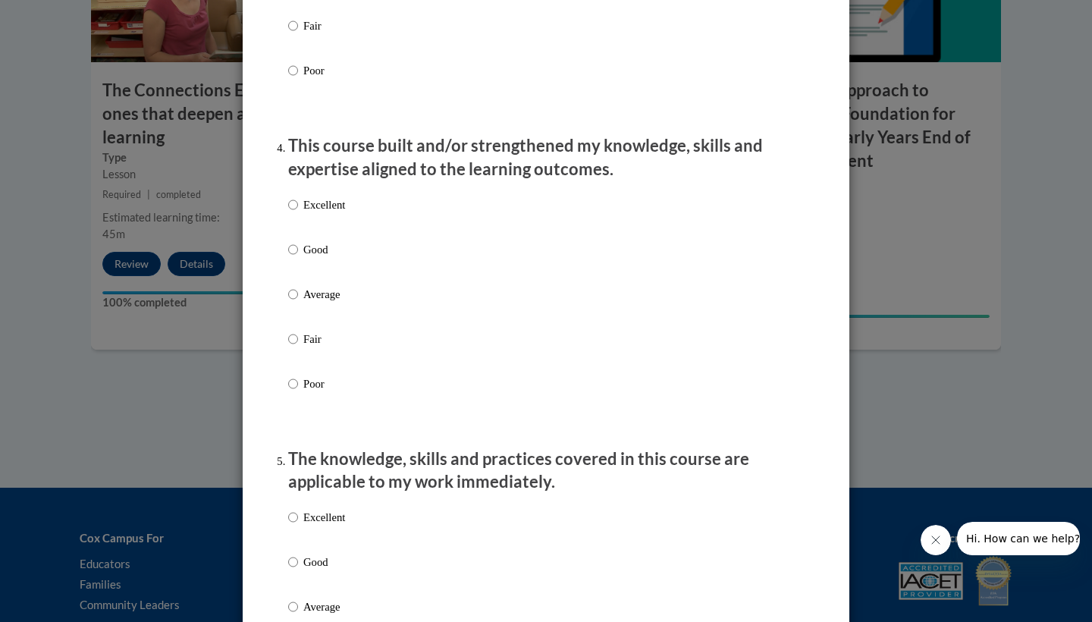
click at [341, 213] on p "Excellent" at bounding box center [324, 204] width 42 height 17
click at [298, 213] on input "Excellent" at bounding box center [293, 204] width 10 height 17
radio input "true"
click at [321, 522] on p "Excellent" at bounding box center [324, 517] width 42 height 17
click at [298, 522] on input "Excellent" at bounding box center [293, 517] width 10 height 17
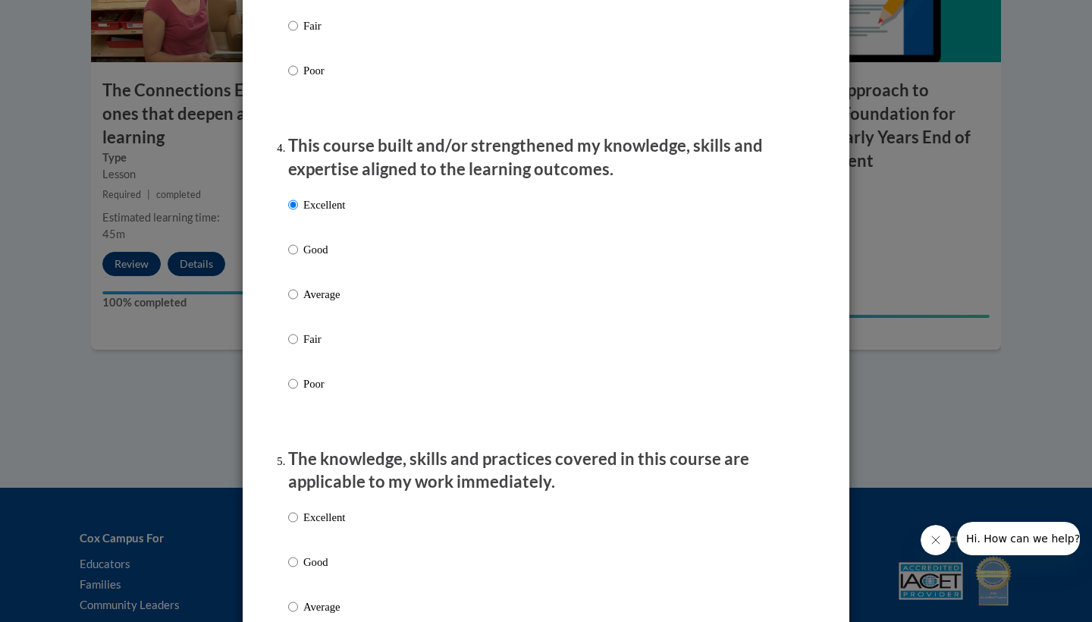
radio input "true"
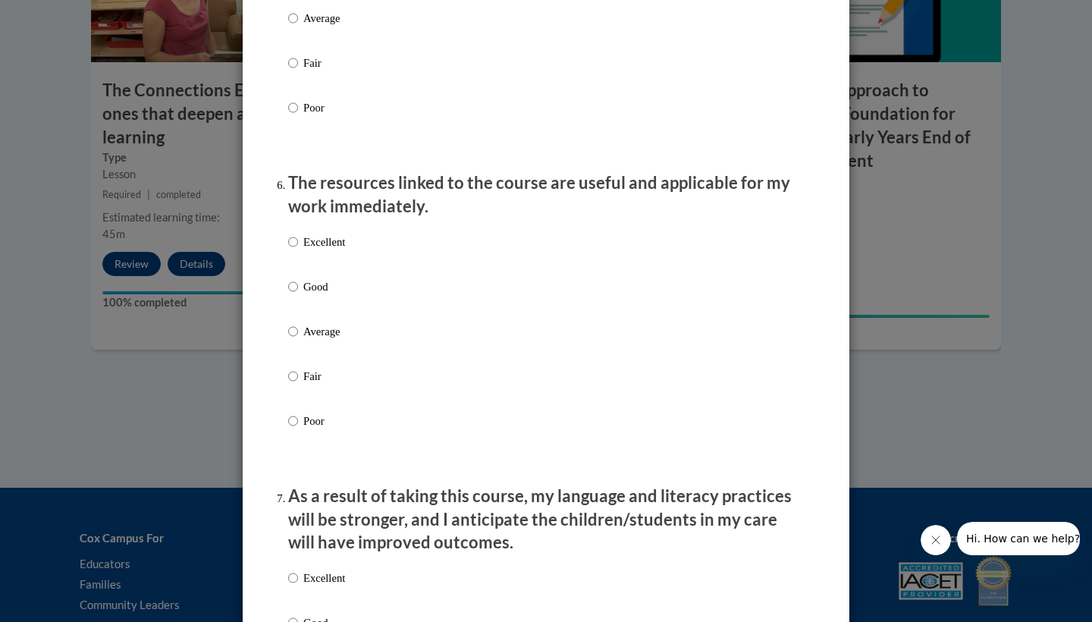
scroll to position [1572, 0]
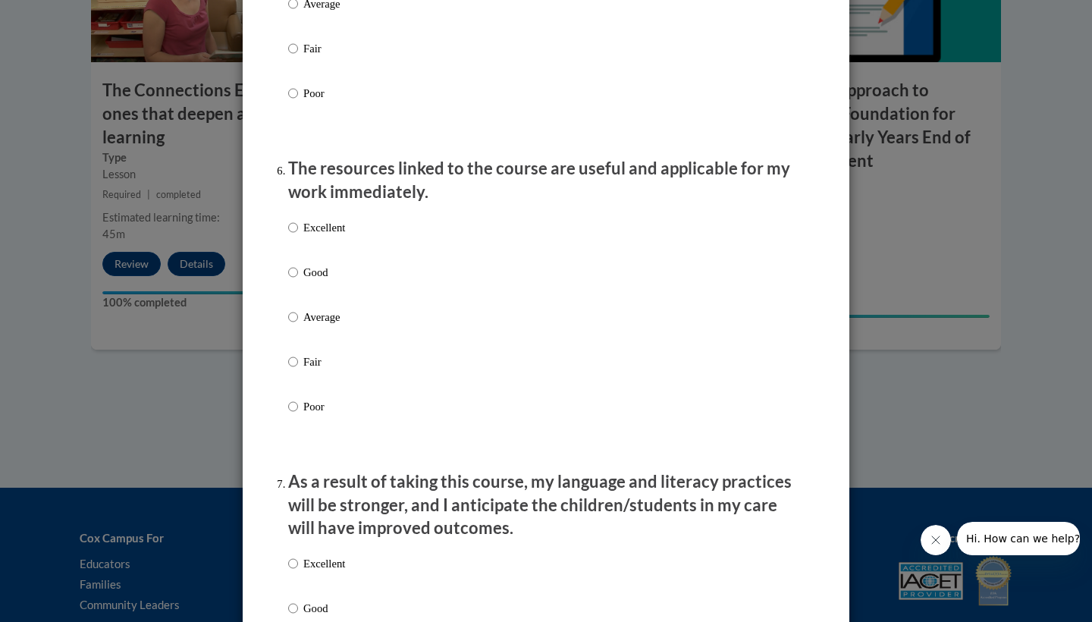
click at [315, 224] on div "Excellent Good Average Fair Poor" at bounding box center [316, 329] width 57 height 235
click at [313, 236] on p "Excellent" at bounding box center [324, 227] width 42 height 17
click at [298, 236] on input "Excellent" at bounding box center [293, 227] width 10 height 17
radio input "true"
click at [321, 561] on p "Excellent" at bounding box center [324, 563] width 42 height 17
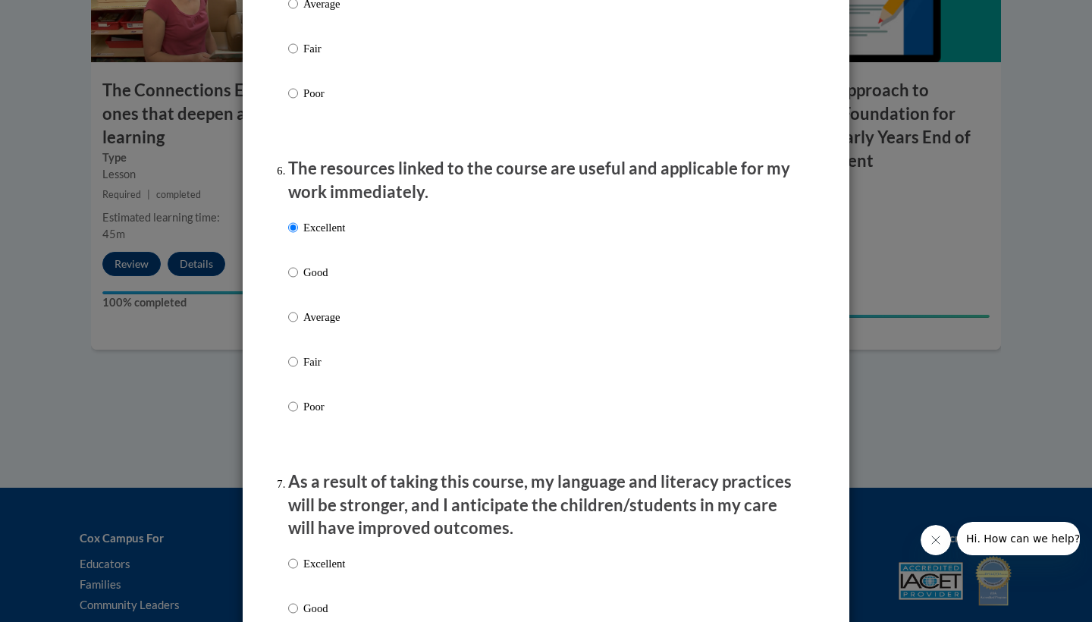
click at [298, 561] on input "Excellent" at bounding box center [293, 563] width 10 height 17
radio input "true"
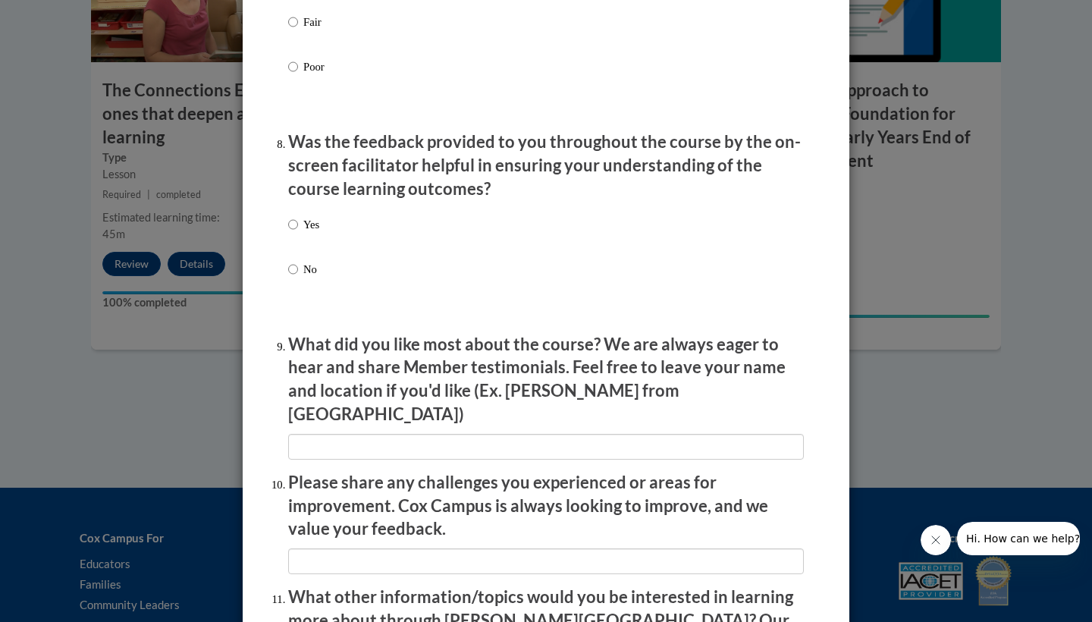
scroll to position [2262, 0]
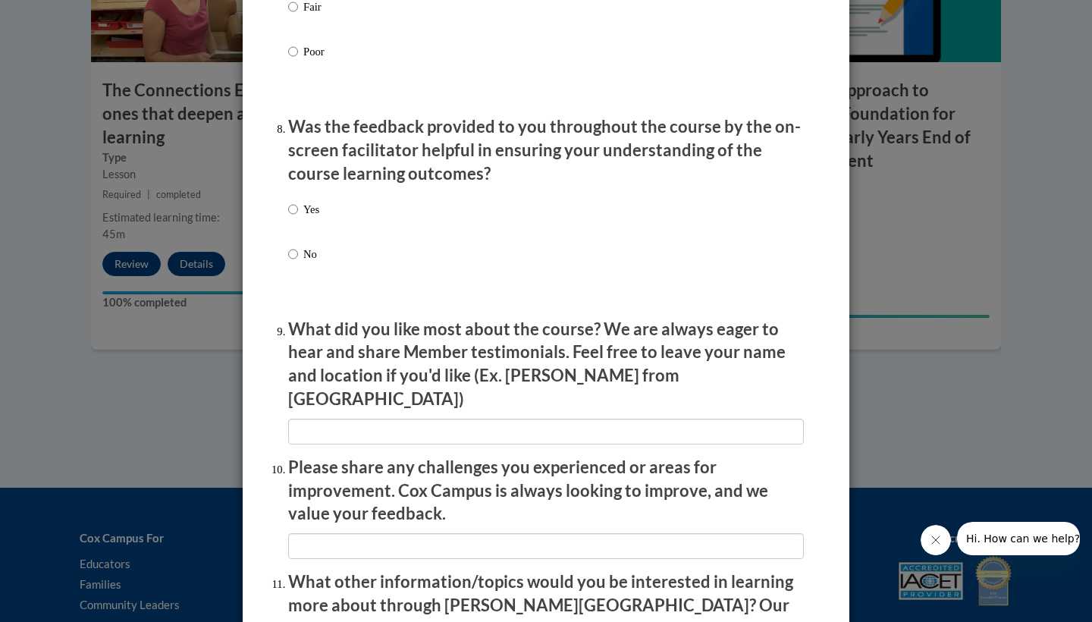
click at [306, 213] on p "Yes" at bounding box center [311, 209] width 16 height 17
click at [298, 213] on input "Yes" at bounding box center [293, 209] width 10 height 17
radio input "true"
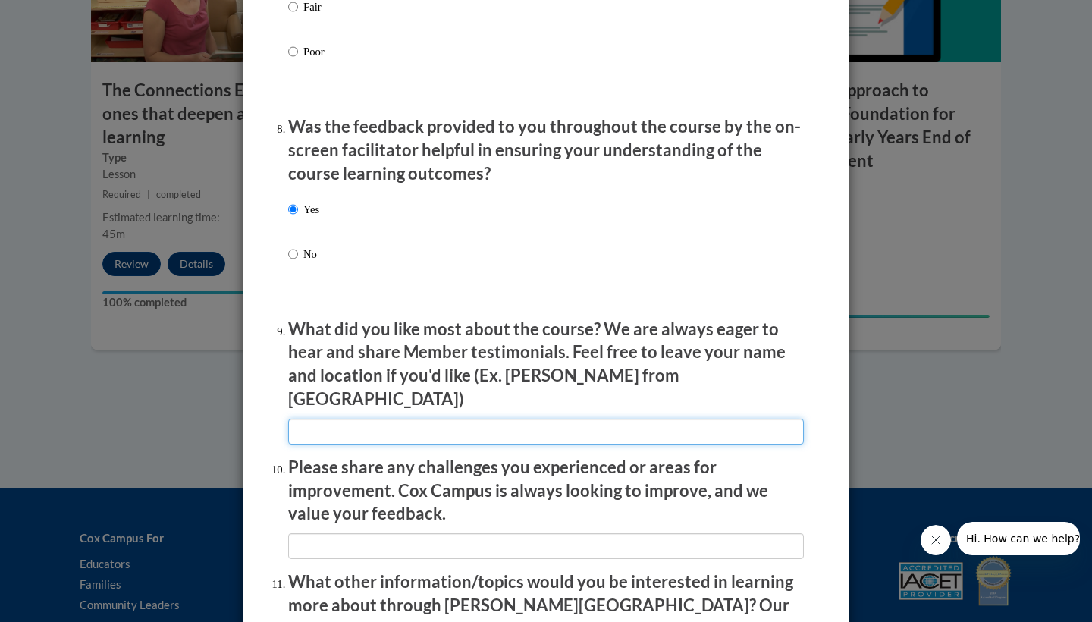
click at [351, 419] on input "textbox" at bounding box center [546, 432] width 516 height 26
type input "easy"
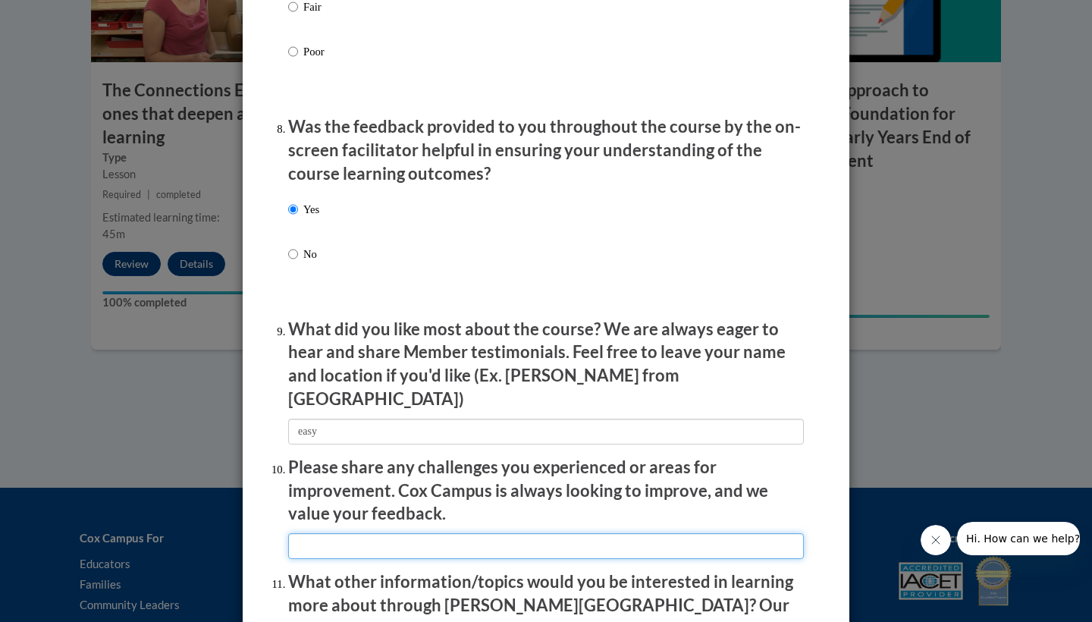
click at [336, 533] on input "textbox" at bounding box center [546, 546] width 516 height 26
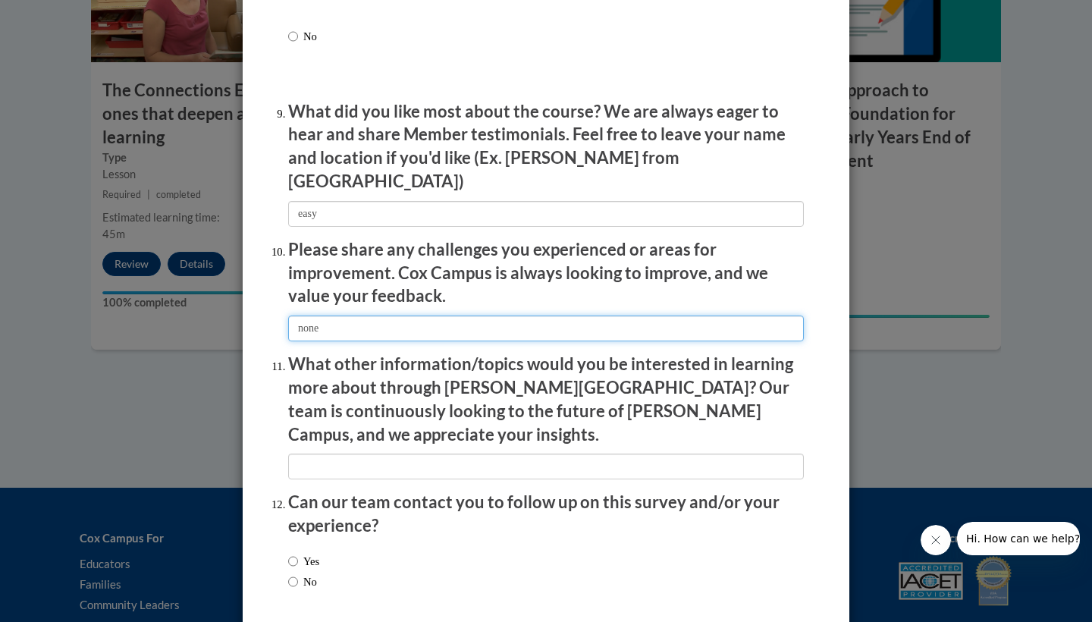
scroll to position [2487, 0]
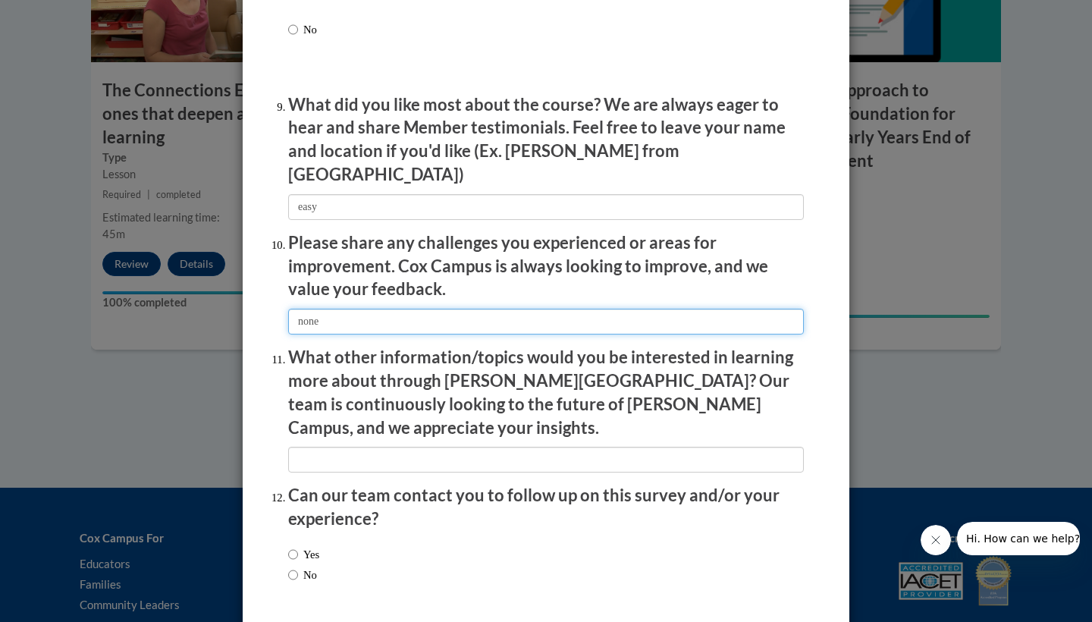
type input "none"
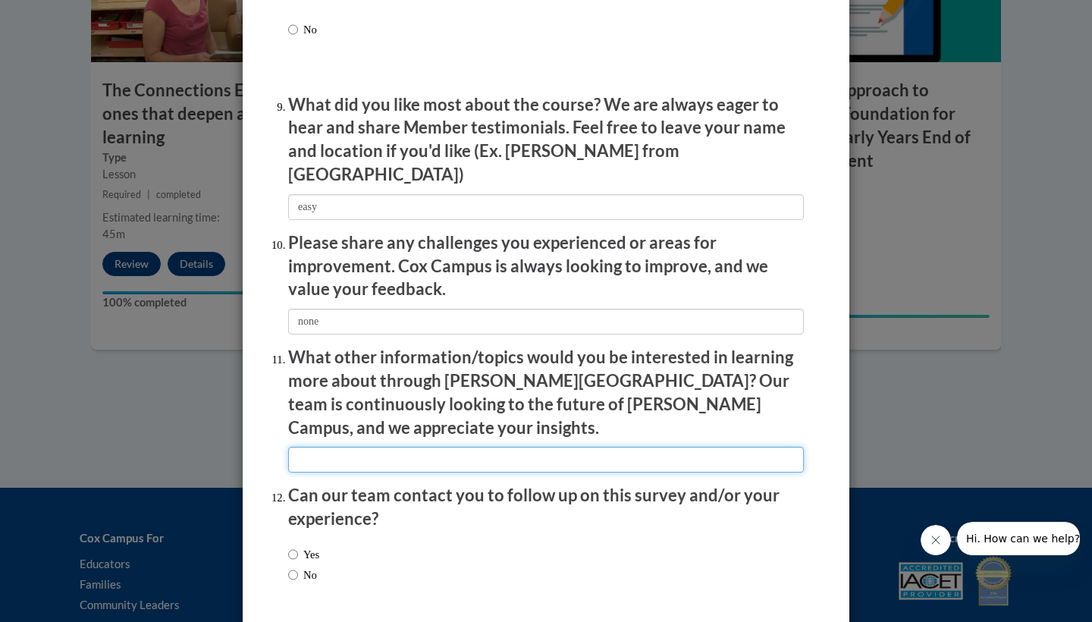
click at [342, 447] on input "textbox" at bounding box center [546, 460] width 516 height 26
type input "none"
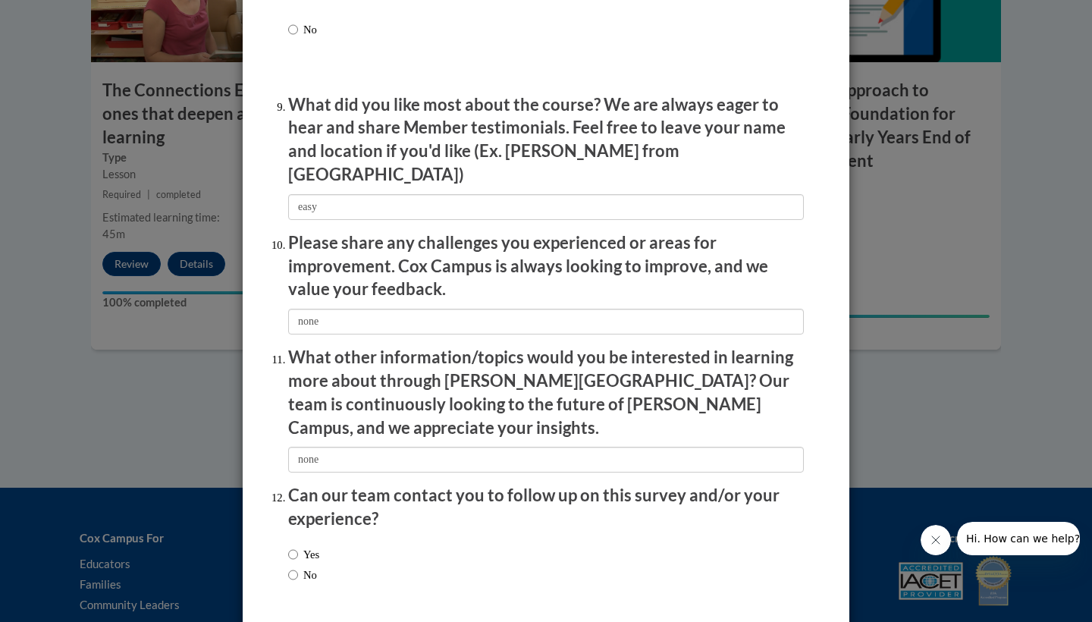
click at [292, 566] on input "No" at bounding box center [293, 574] width 10 height 17
radio input "true"
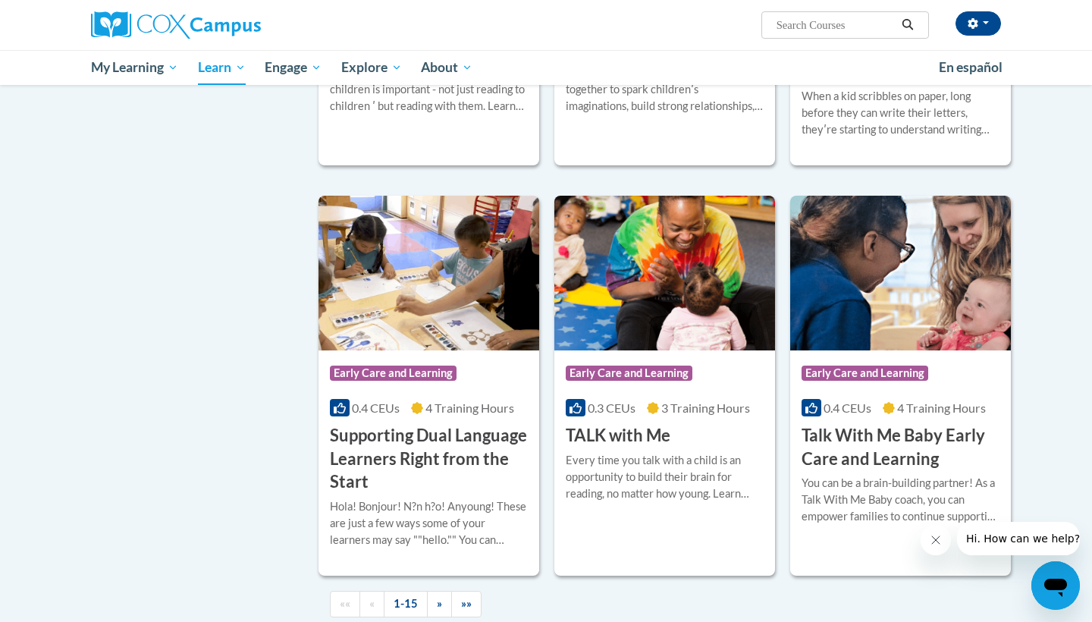
scroll to position [1927, 0]
click at [824, 84] on h3 "Sharing Ideas Through Writing" at bounding box center [900, 60] width 198 height 47
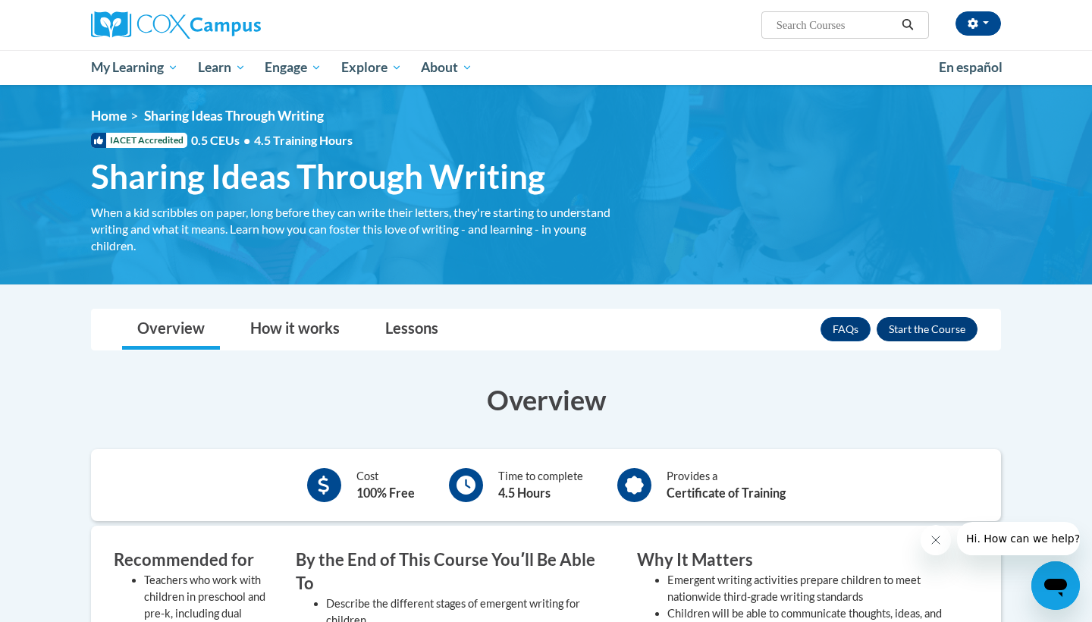
click at [889, 323] on button "Enroll" at bounding box center [926, 329] width 101 height 24
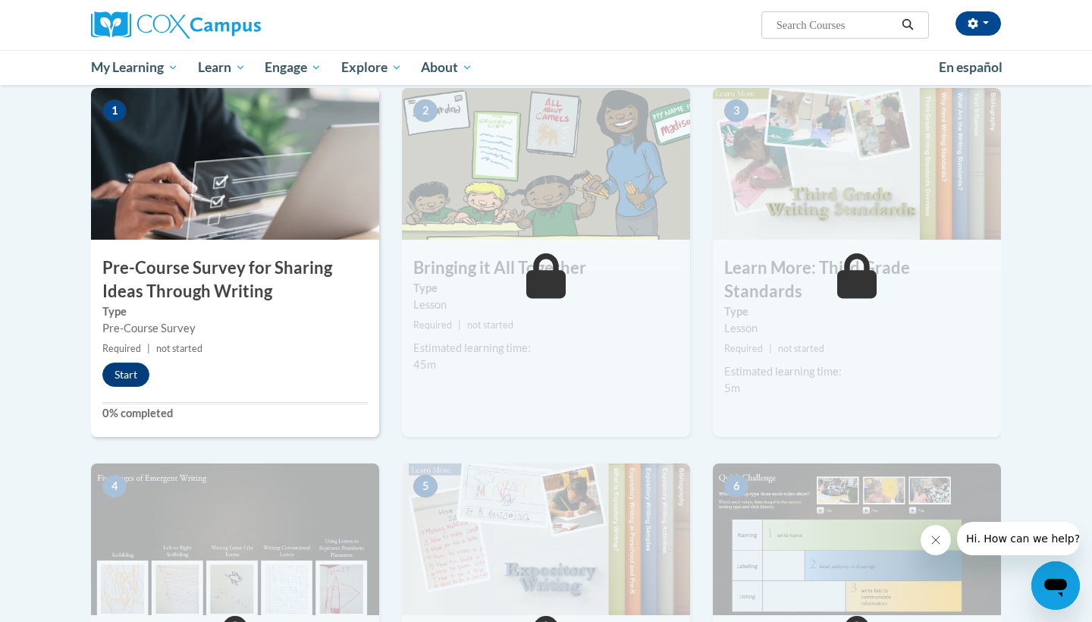
scroll to position [299, 0]
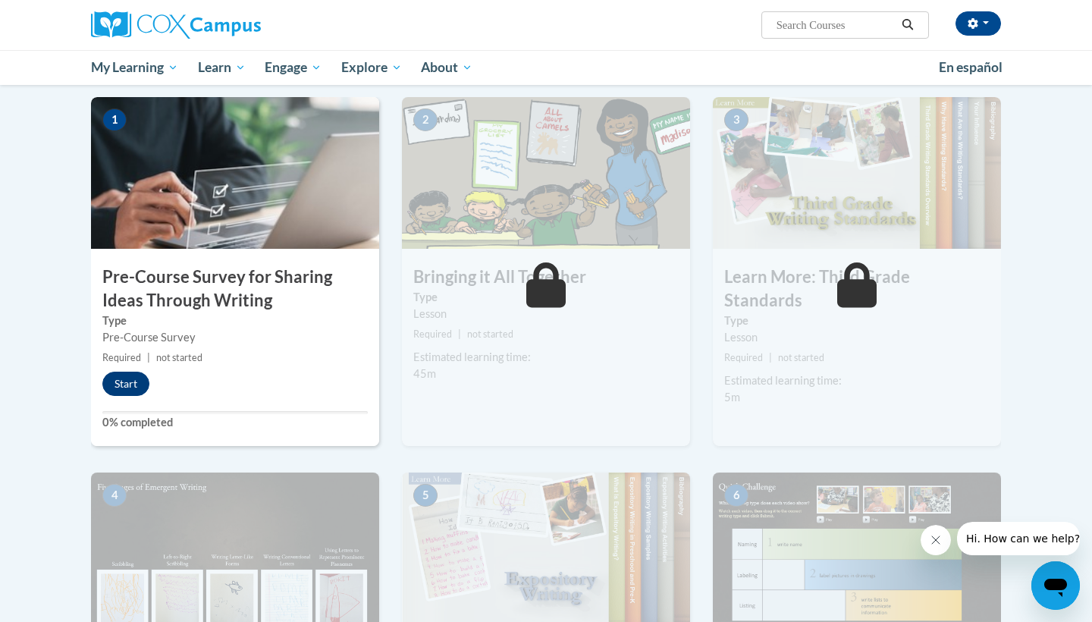
click at [129, 381] on button "Start" at bounding box center [125, 384] width 47 height 24
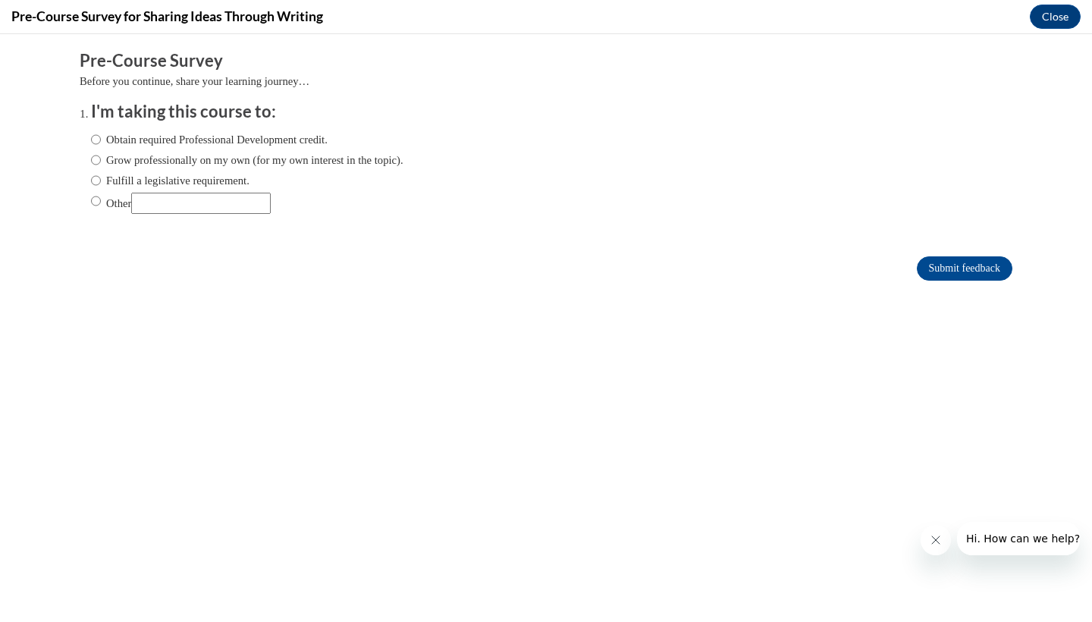
scroll to position [0, 0]
click at [312, 140] on label "Obtain required Professional Development credit." at bounding box center [209, 139] width 237 height 17
click at [101, 140] on input "Obtain required Professional Development credit." at bounding box center [96, 139] width 10 height 17
radio input "true"
click at [944, 272] on input "Submit feedback" at bounding box center [965, 268] width 96 height 24
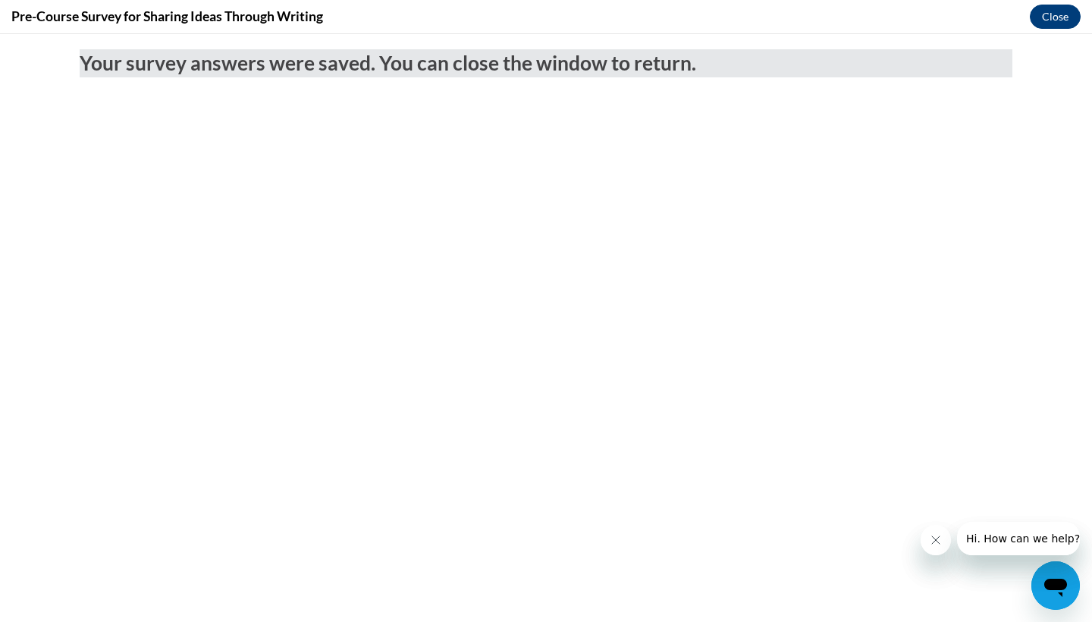
click at [1055, 17] on button "Close" at bounding box center [1055, 17] width 51 height 24
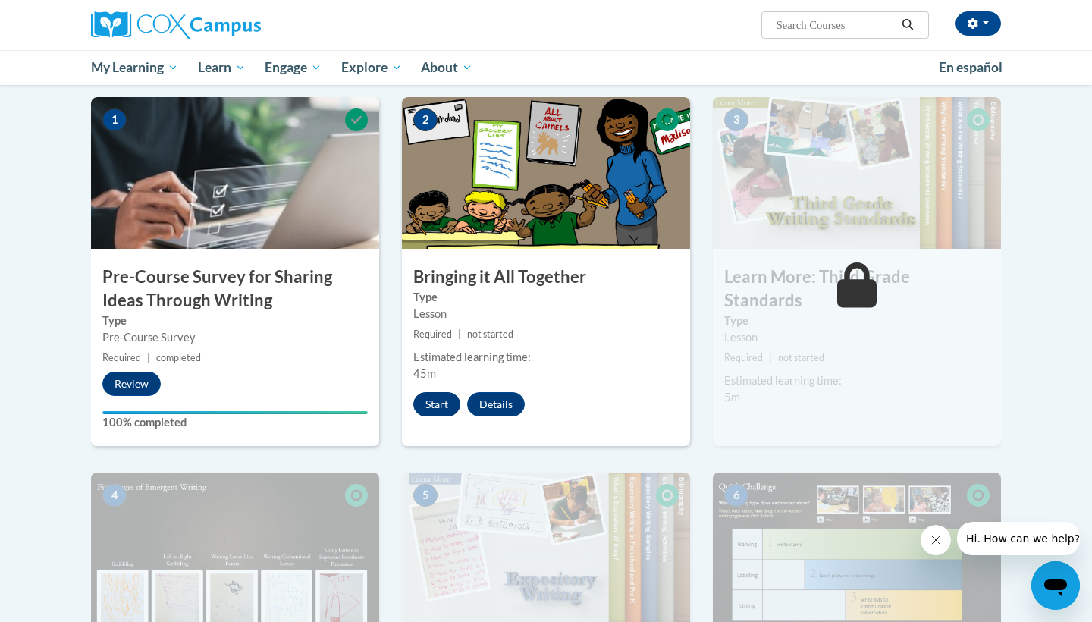
click at [444, 393] on button "Start" at bounding box center [436, 404] width 47 height 24
